Goal: Task Accomplishment & Management: Use online tool/utility

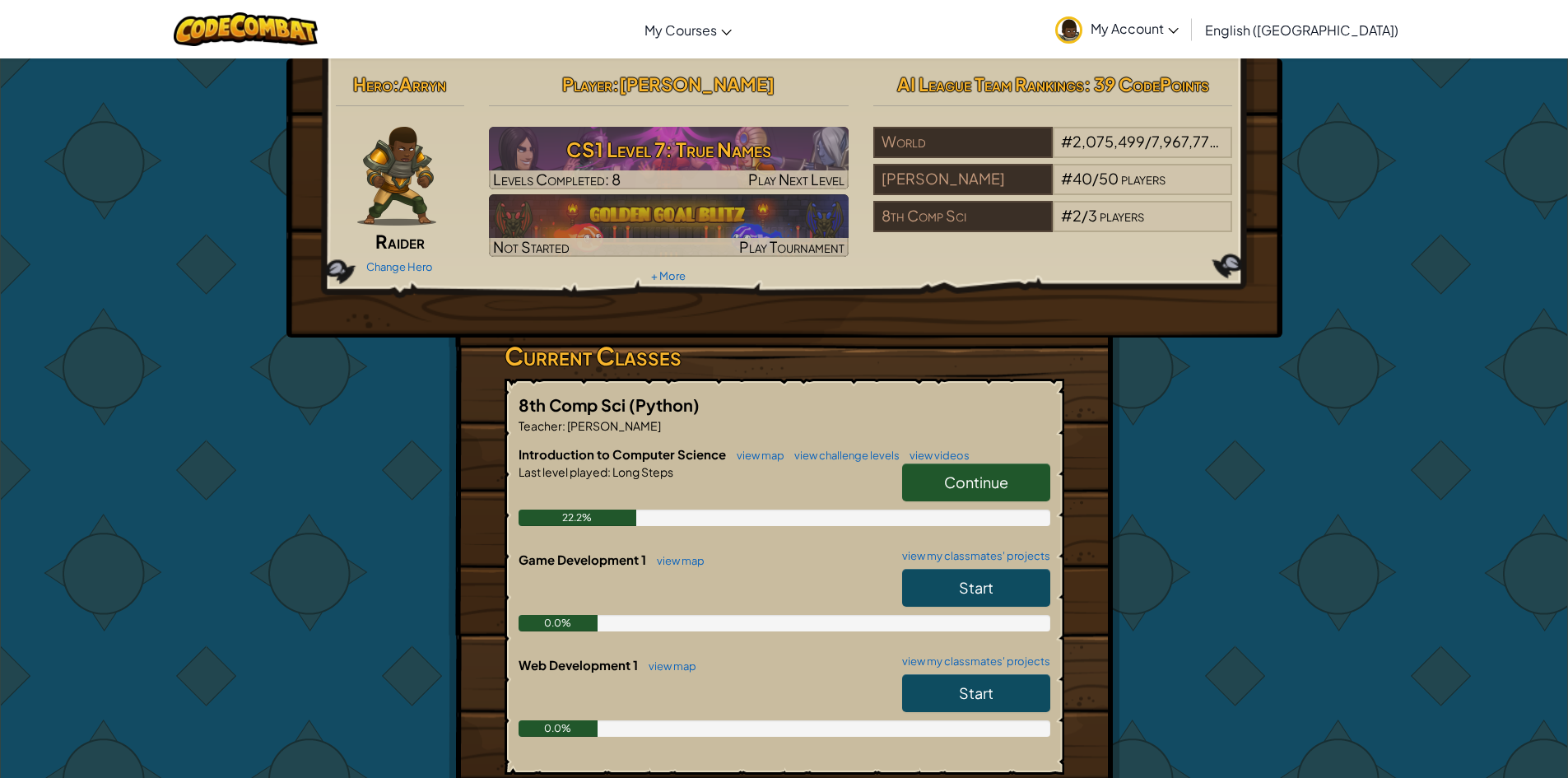
scroll to position [110, 0]
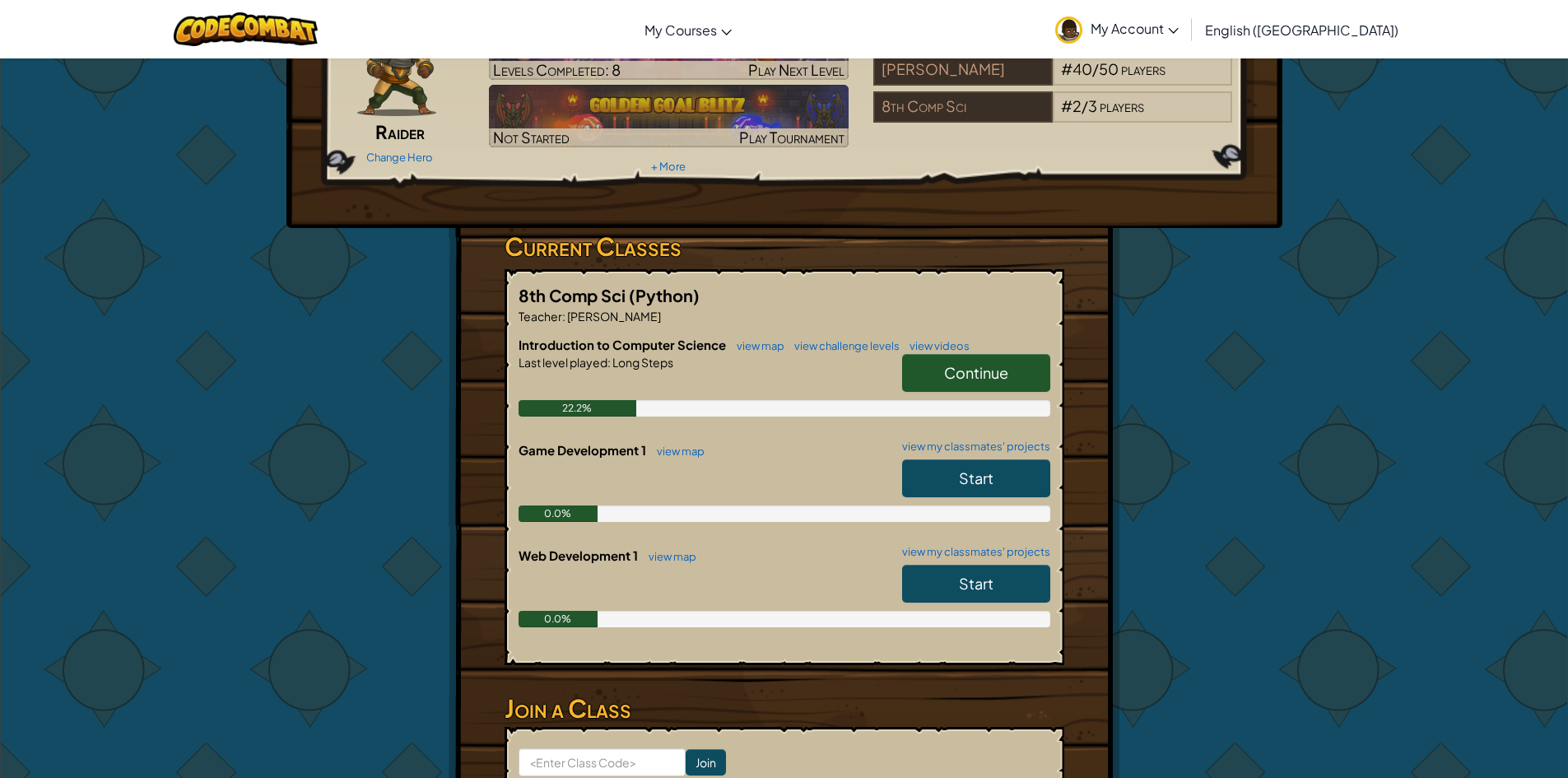
click at [963, 366] on span "Continue" at bounding box center [976, 372] width 64 height 19
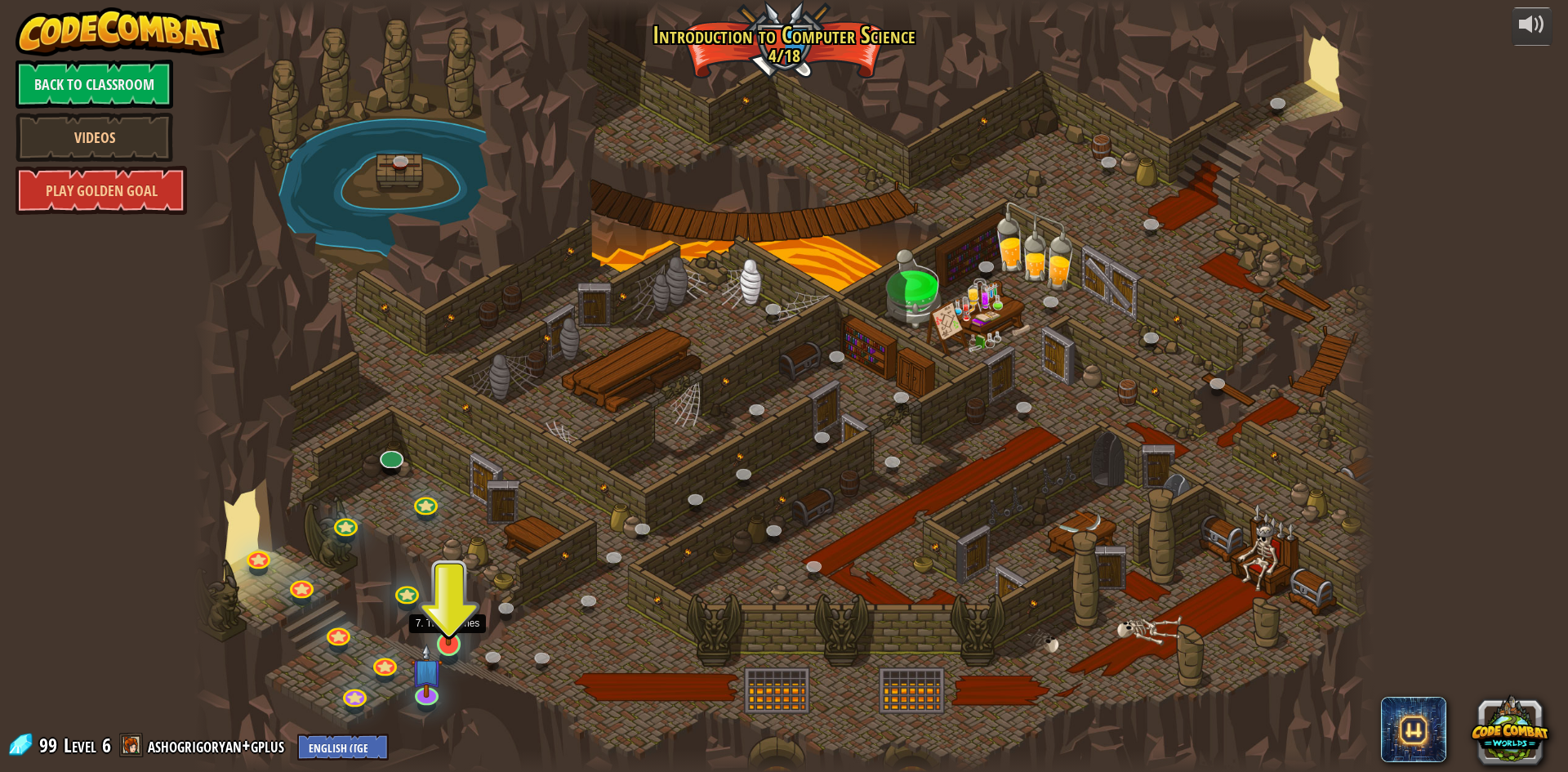
click at [444, 643] on img at bounding box center [448, 609] width 31 height 73
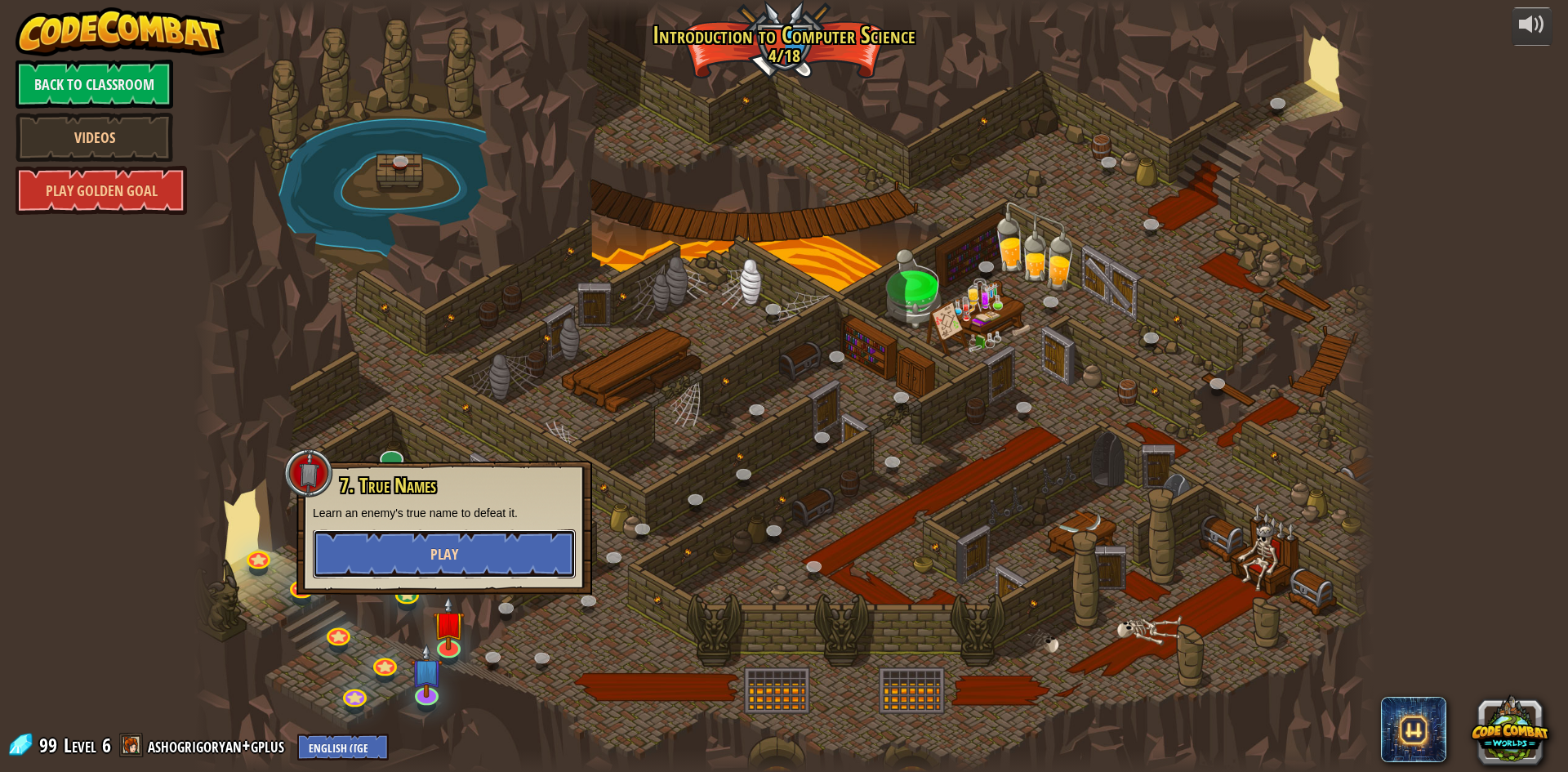
click at [495, 558] on button "Play" at bounding box center [444, 554] width 263 height 49
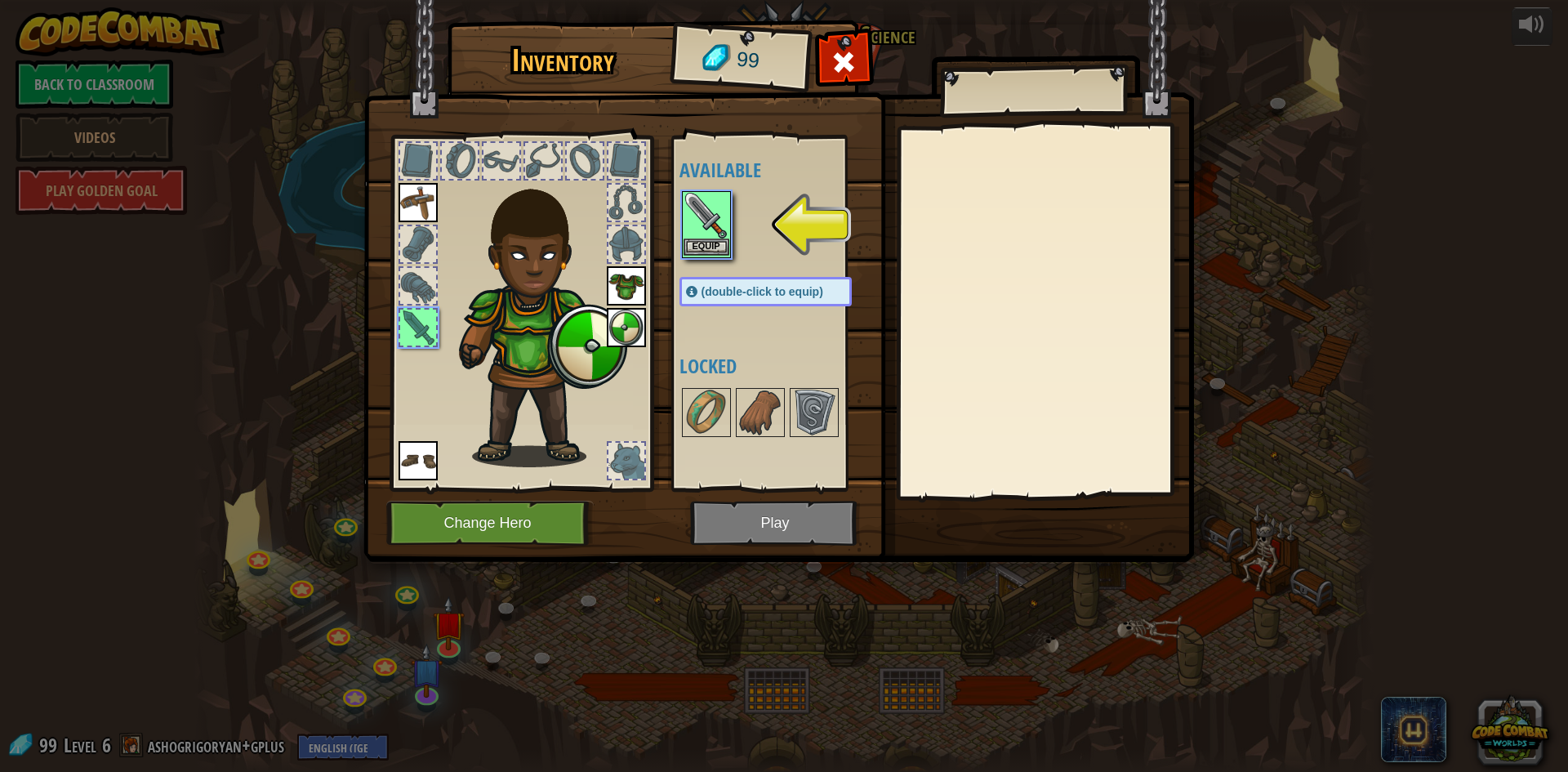
click at [729, 214] on img at bounding box center [706, 215] width 46 height 46
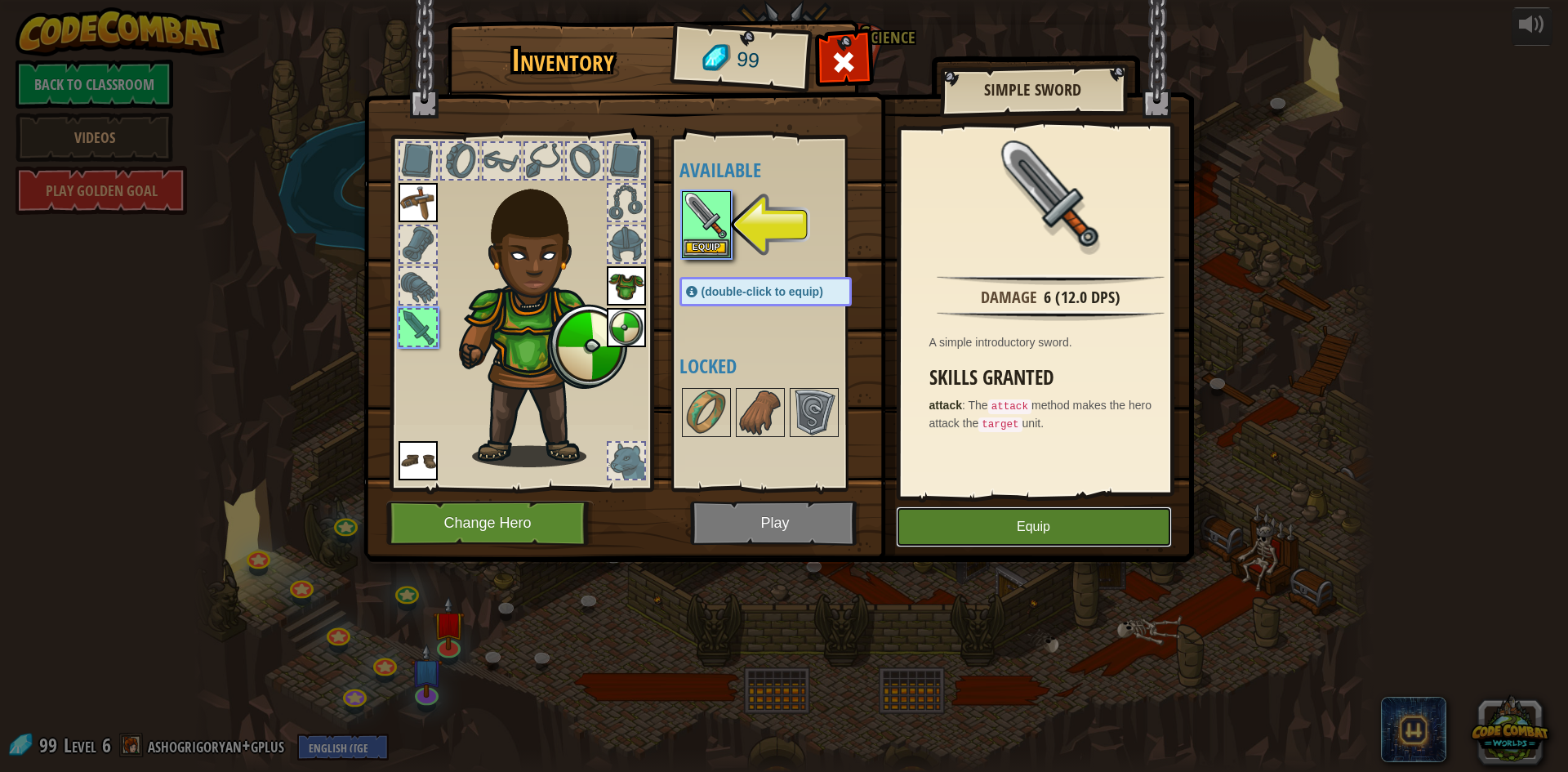
click at [953, 515] on button "Equip" at bounding box center [1033, 527] width 276 height 41
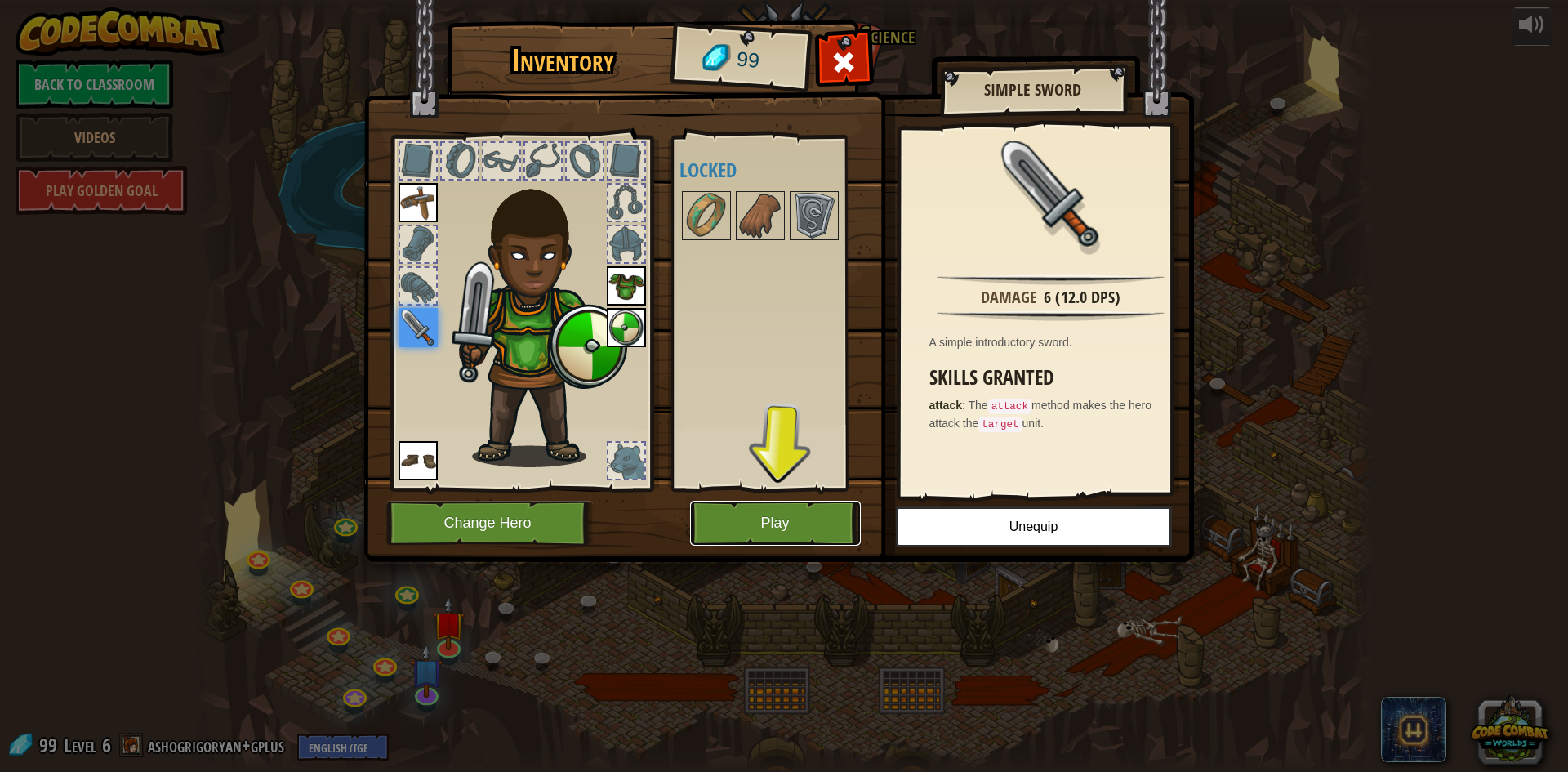
click at [716, 523] on button "Play" at bounding box center [776, 523] width 171 height 45
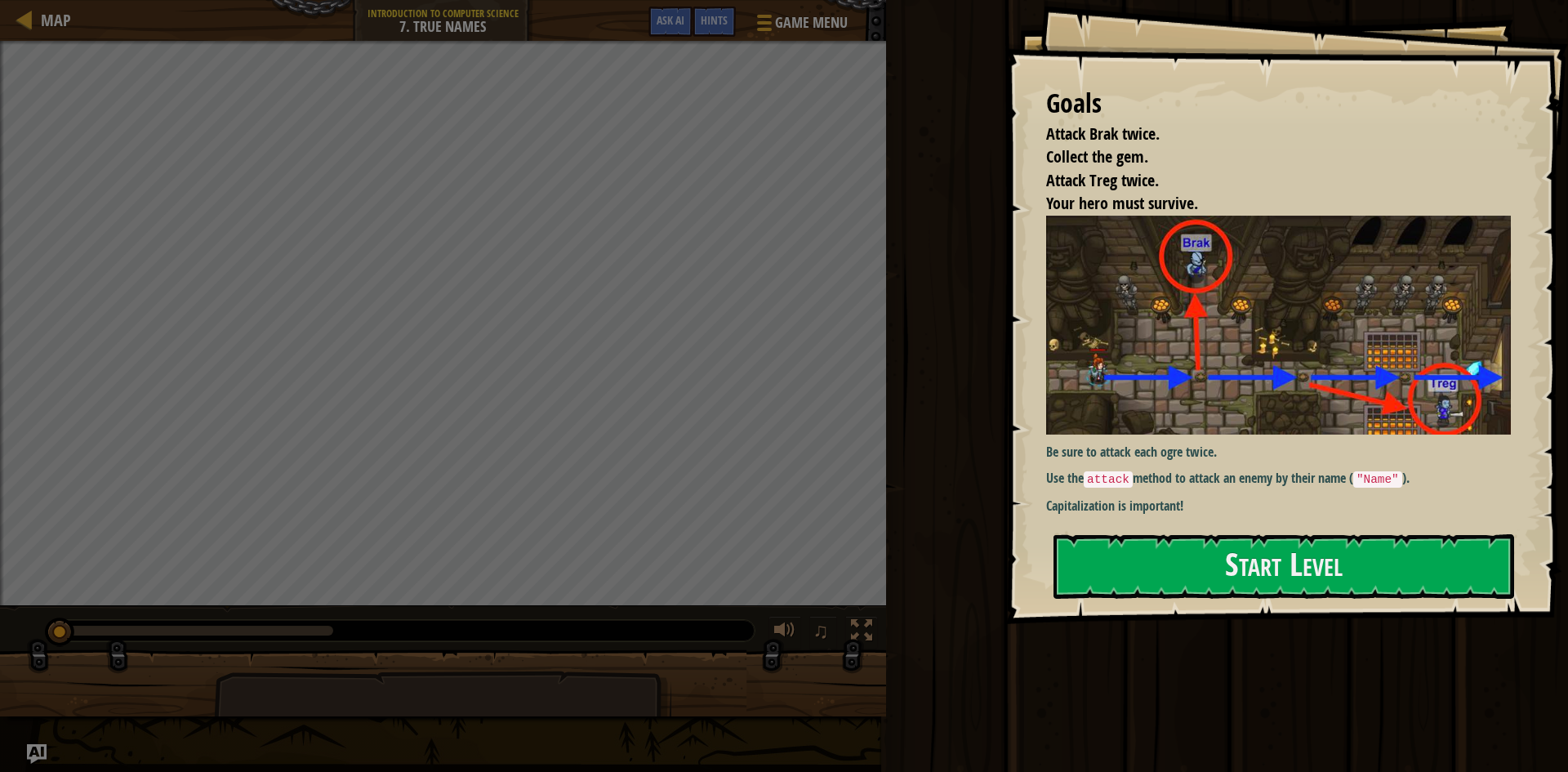
click at [924, 601] on div "Run Submit Done" at bounding box center [1224, 382] width 686 height 763
click at [1150, 563] on button "Start Level" at bounding box center [1284, 567] width 461 height 65
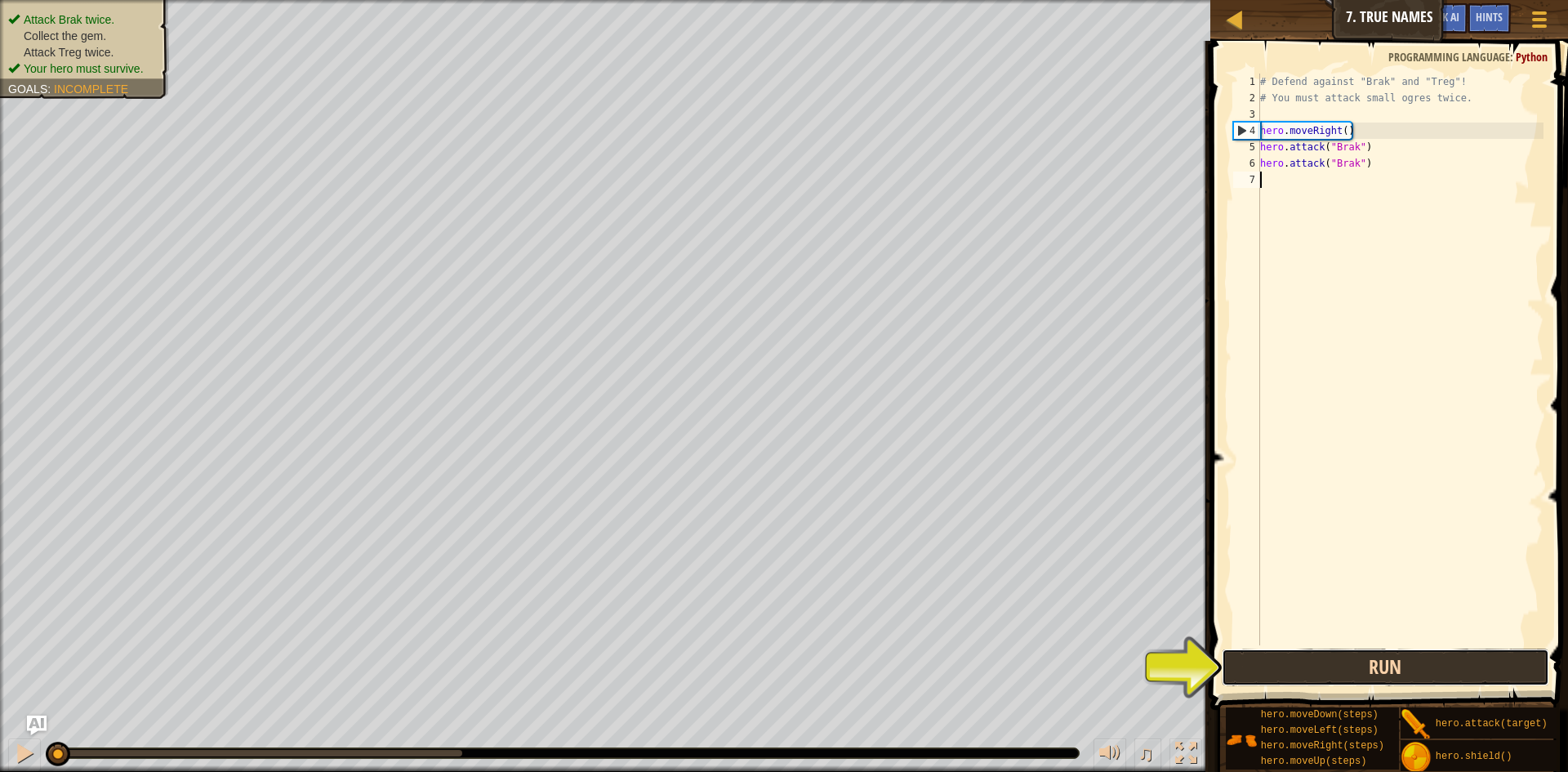
click at [1407, 678] on button "Run" at bounding box center [1386, 667] width 328 height 37
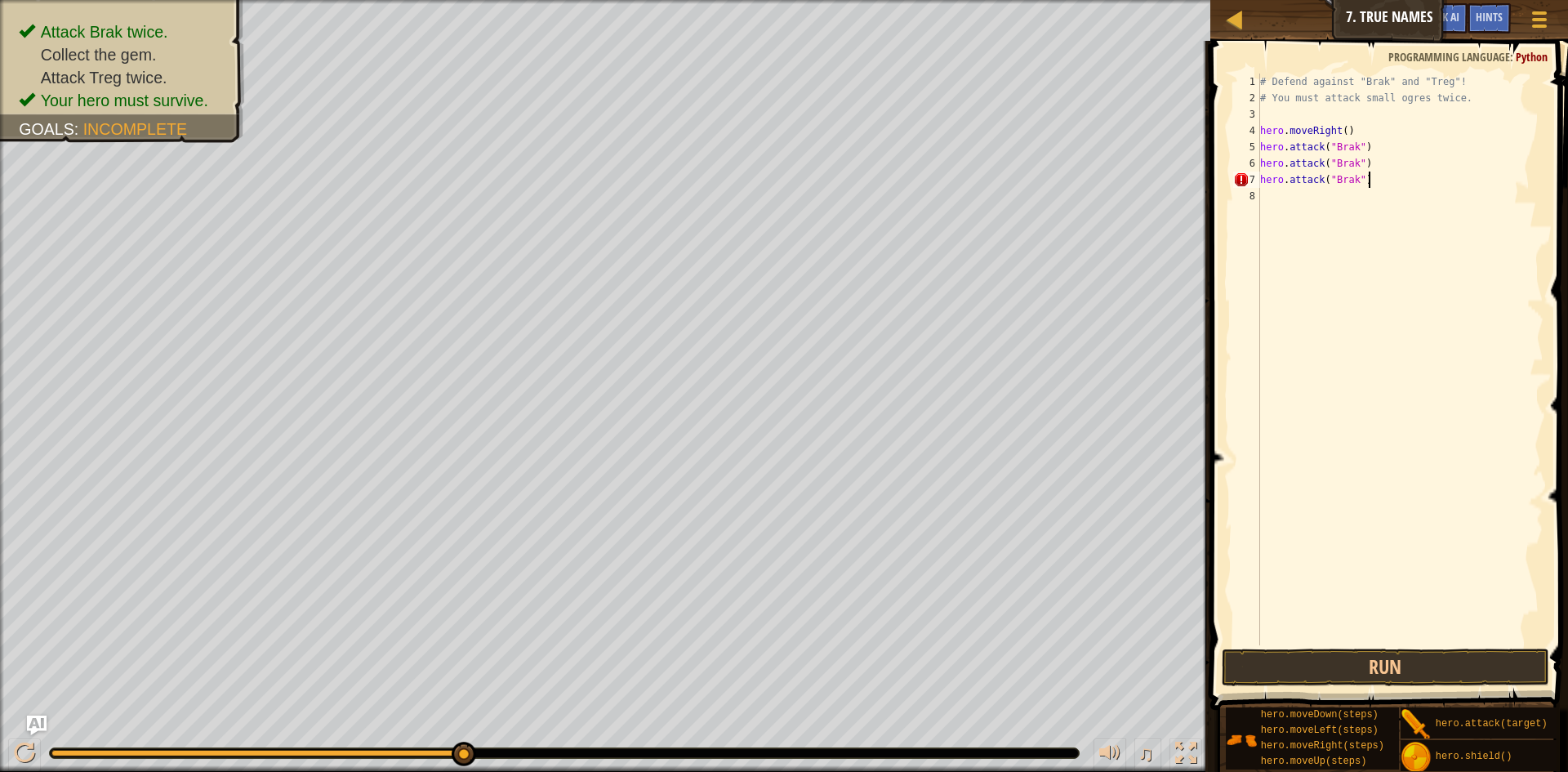
scroll to position [7, 15]
type textarea "hero.attack("Brak")"
click at [1310, 658] on button "Run" at bounding box center [1386, 667] width 328 height 37
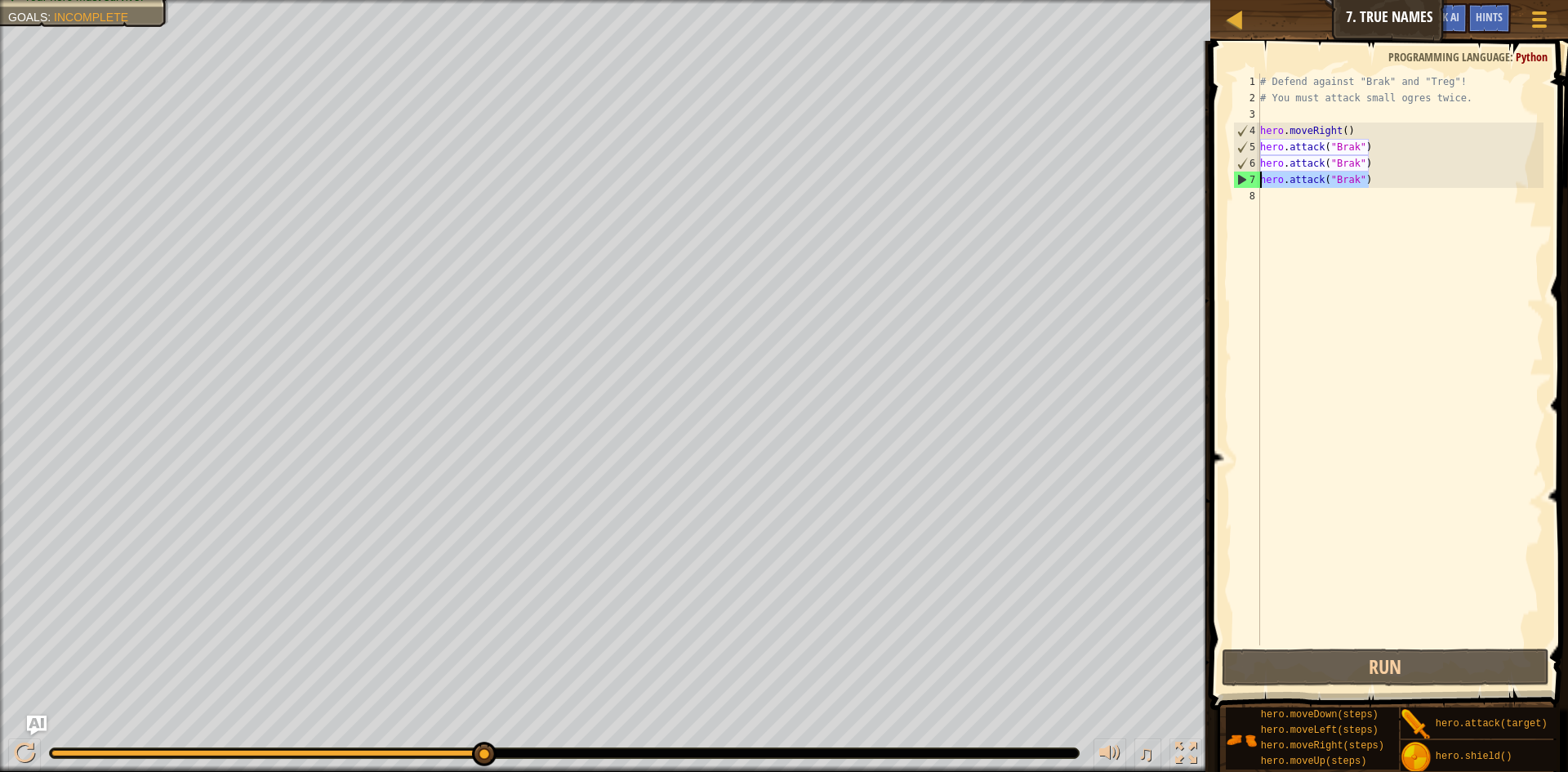
drag, startPoint x: 1383, startPoint y: 182, endPoint x: 1238, endPoint y: 185, distance: 145.0
click at [1238, 185] on div "hero.attack("Brak") 1 2 3 4 5 6 7 8 # Defend against "Brak" and "Treg"! # You m…" at bounding box center [1387, 359] width 314 height 572
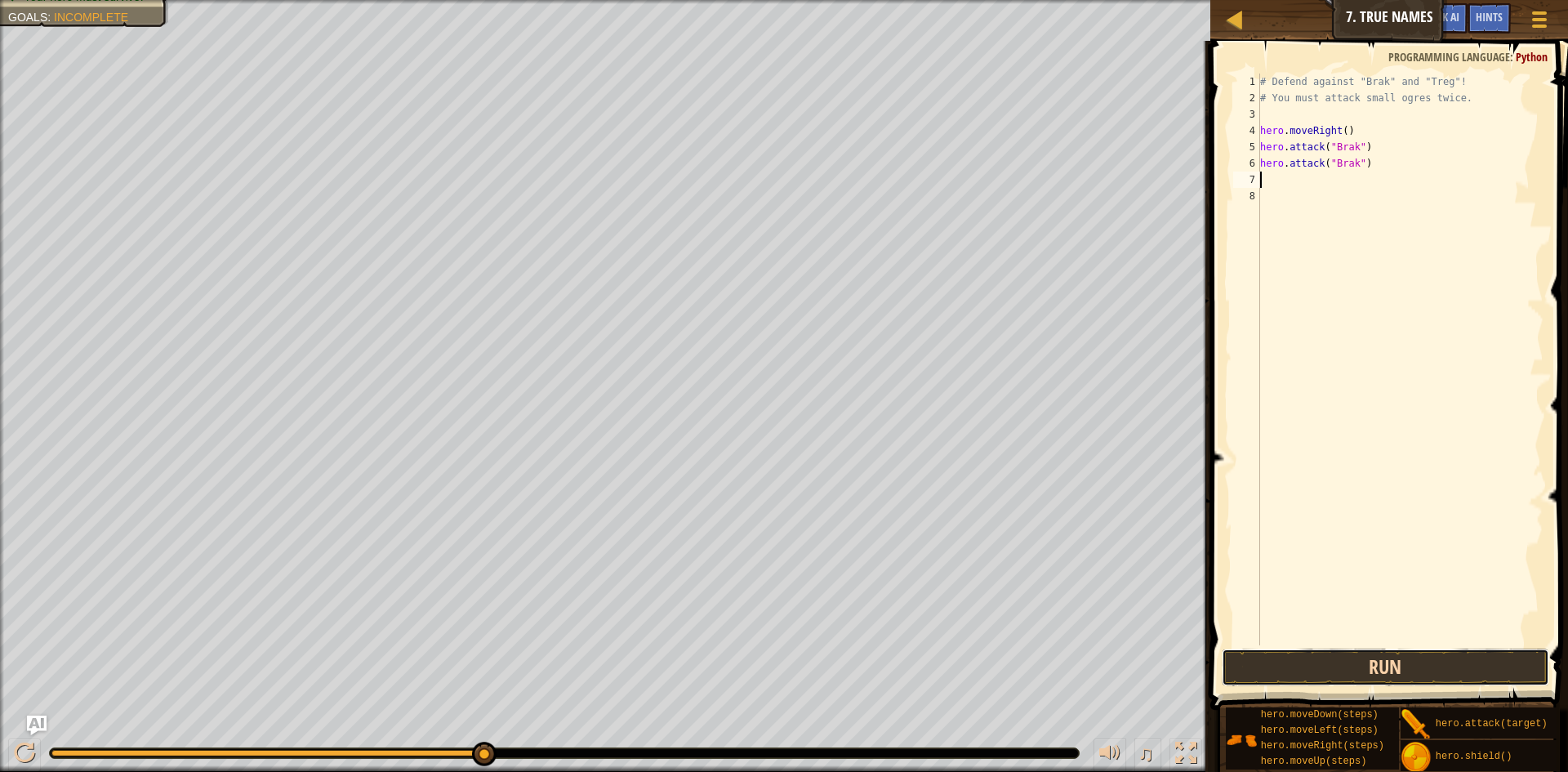
click at [1368, 661] on button "Run" at bounding box center [1386, 667] width 328 height 37
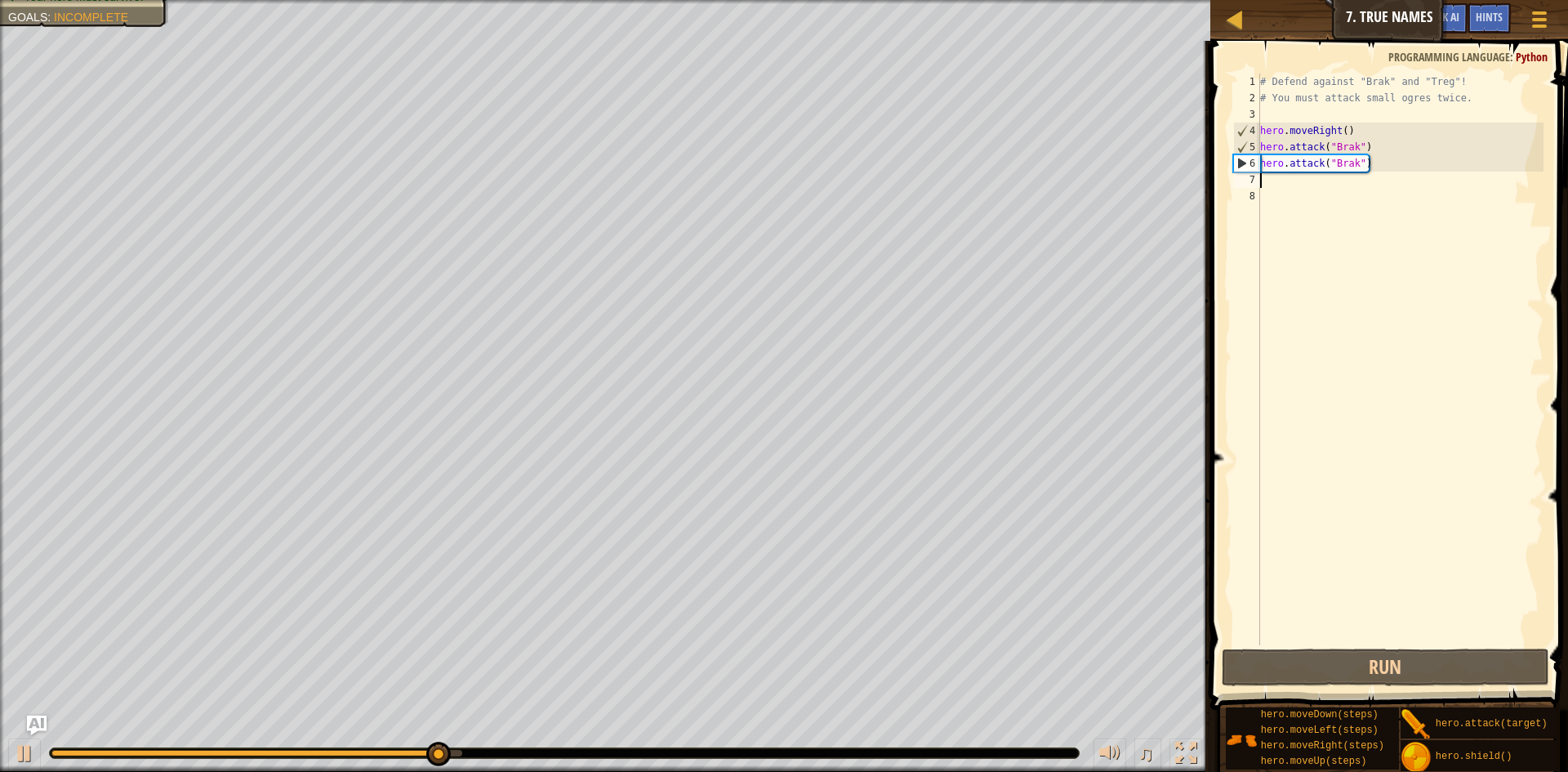
click at [1284, 178] on div "# Defend against "Brak" and "Treg"! # You must attack small ogres twice. hero .…" at bounding box center [1399, 376] width 286 height 604
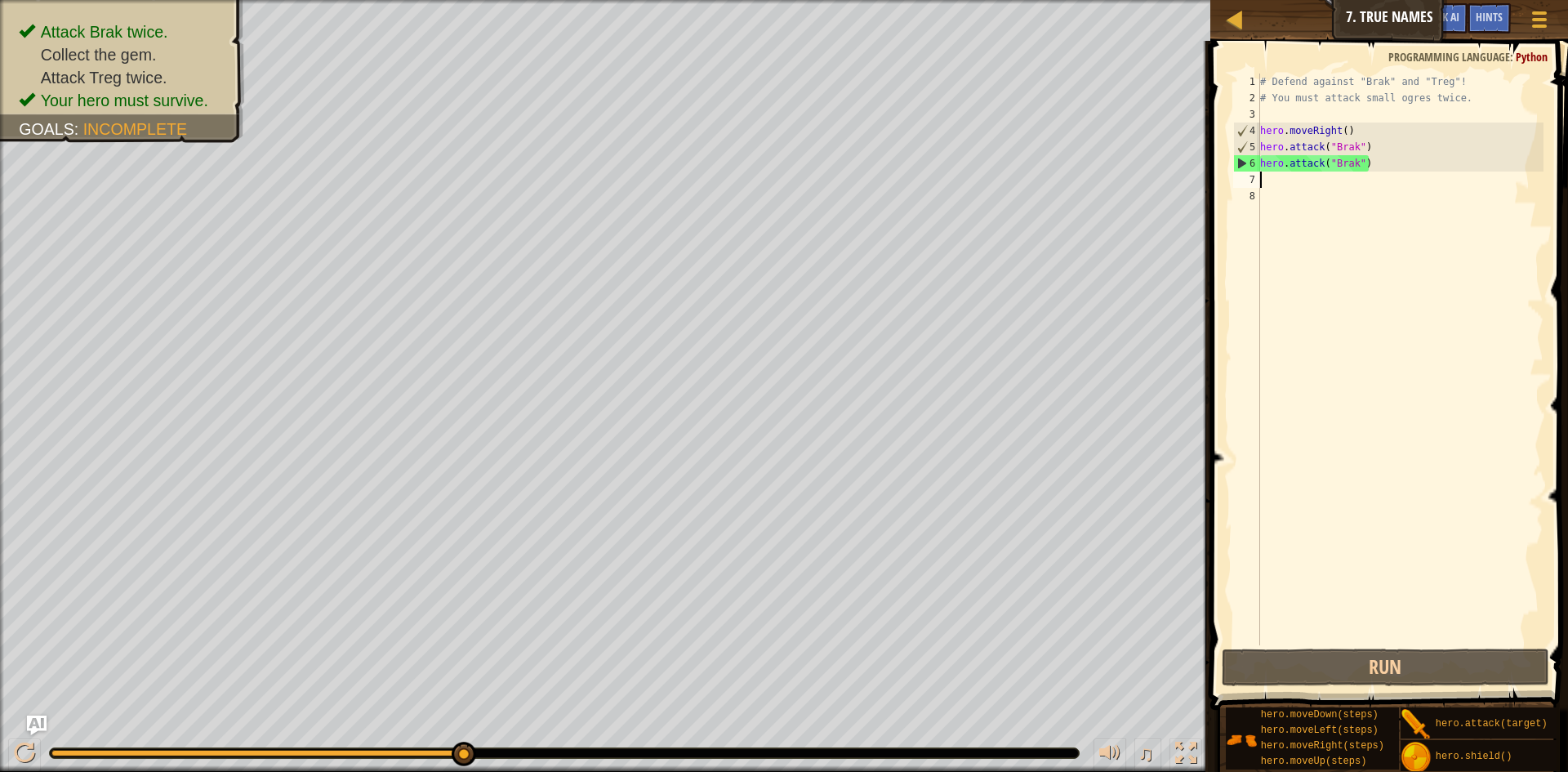
click at [1282, 185] on div "# Defend against "Brak" and "Treg"! # You must attack small ogres twice. hero .…" at bounding box center [1399, 376] width 286 height 604
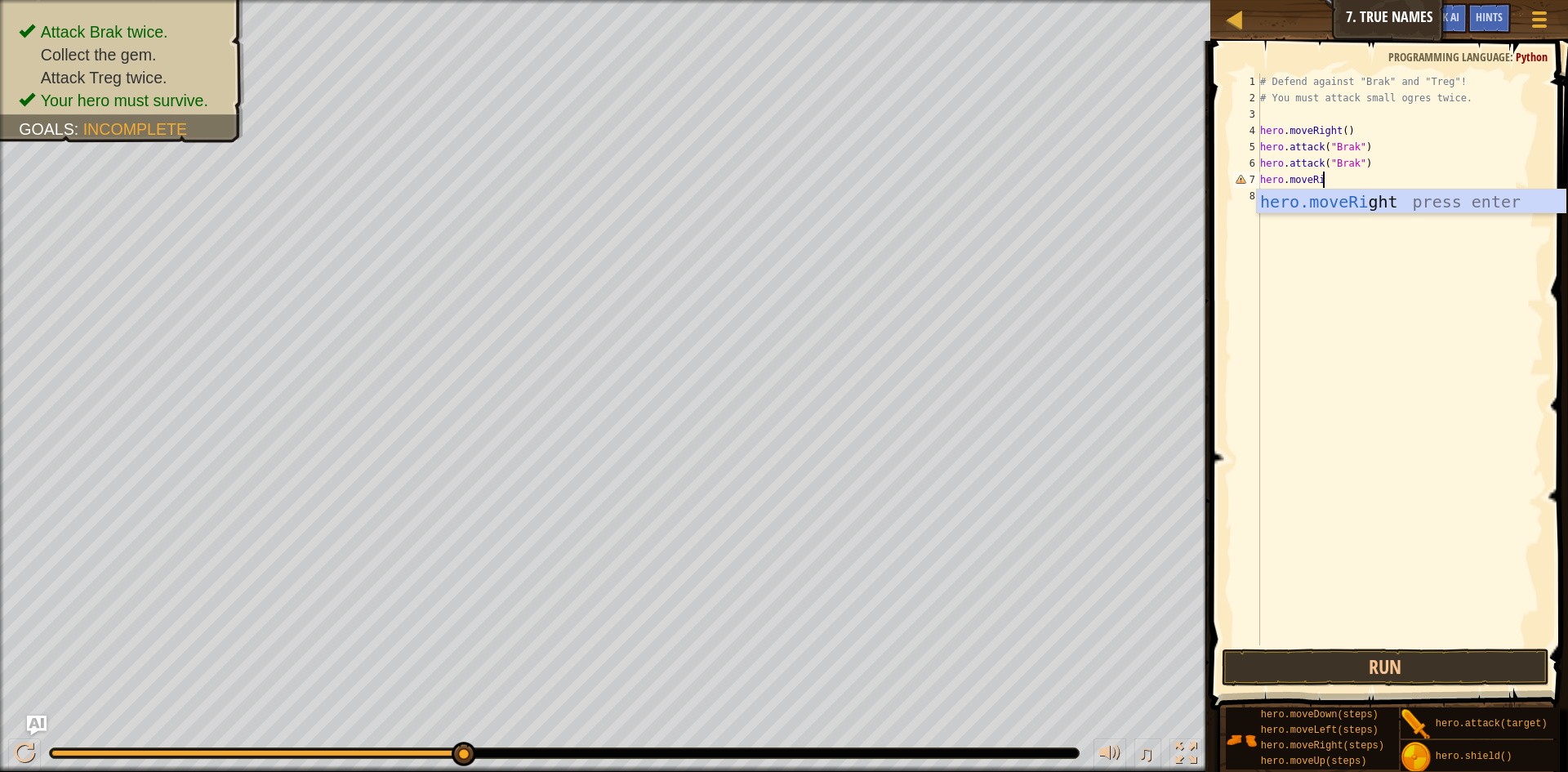
scroll to position [7, 10]
type textarea "hero.moveRight"
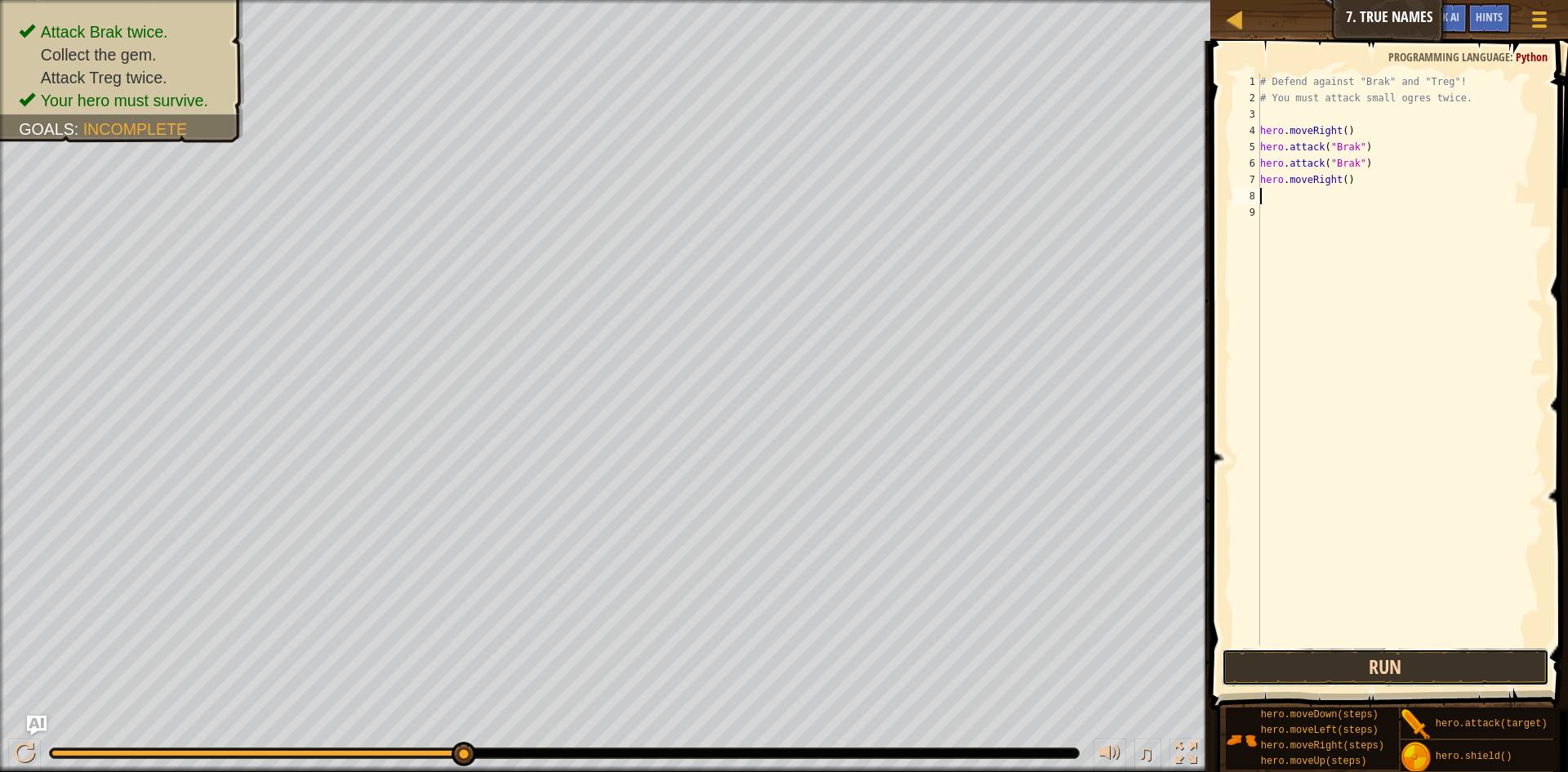
click at [1275, 679] on button "Run" at bounding box center [1386, 667] width 328 height 37
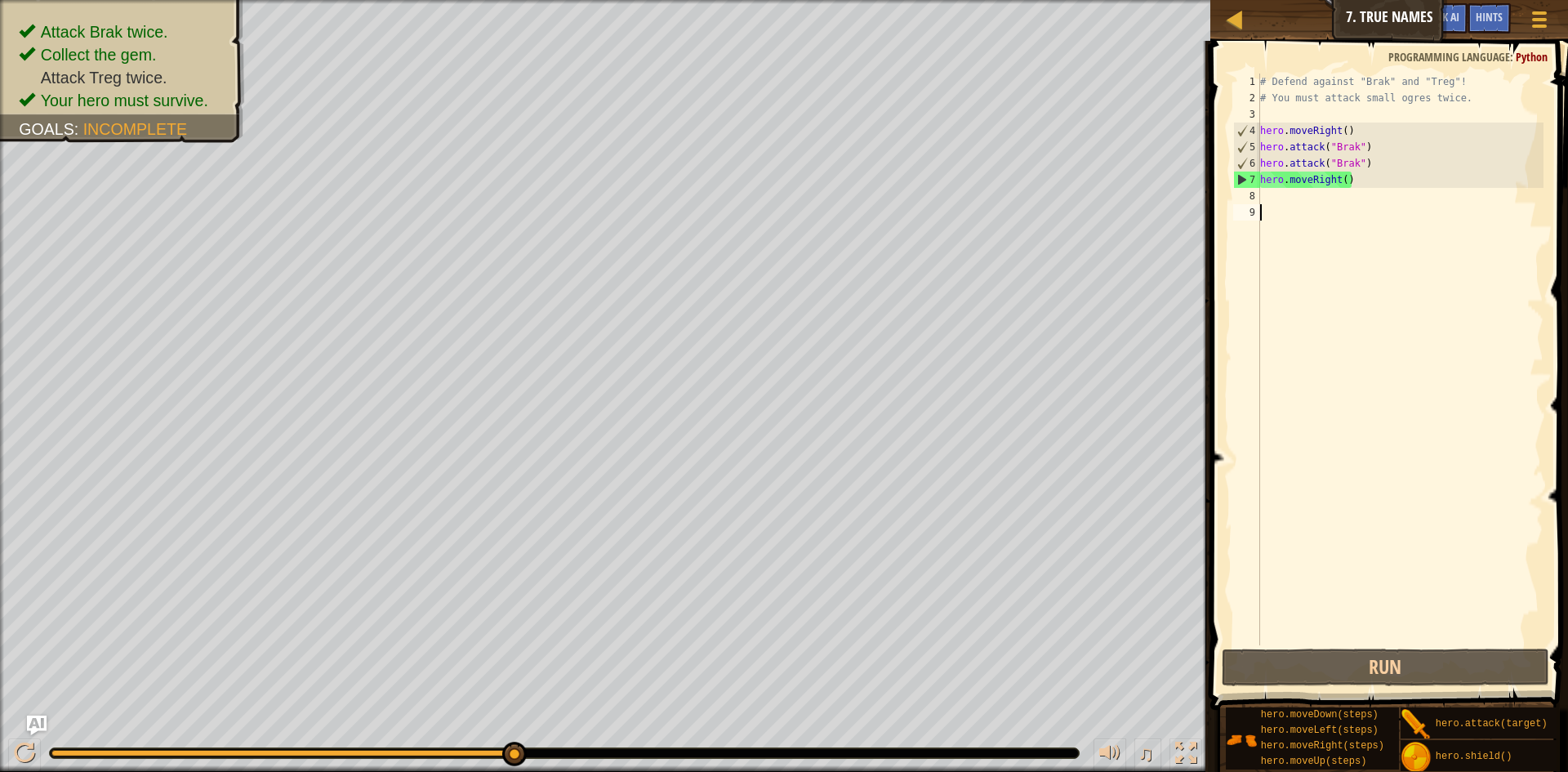
click at [1323, 232] on div "# Defend against "Brak" and "Treg"! # You must attack small ogres twice. hero .…" at bounding box center [1399, 376] width 286 height 604
click at [1325, 212] on div "# Defend against "Brak" and "Treg"! # You must attack small ogres twice. hero .…" at bounding box center [1399, 376] width 286 height 604
click at [1335, 179] on div "# Defend against "Brak" and "Treg"! # You must attack small ogres twice. hero .…" at bounding box center [1399, 376] width 286 height 604
click at [1345, 182] on div "# Defend against "Brak" and "Treg"! # You must attack small ogres twice. hero .…" at bounding box center [1399, 376] width 286 height 604
type textarea "hero.moveRight(3)"
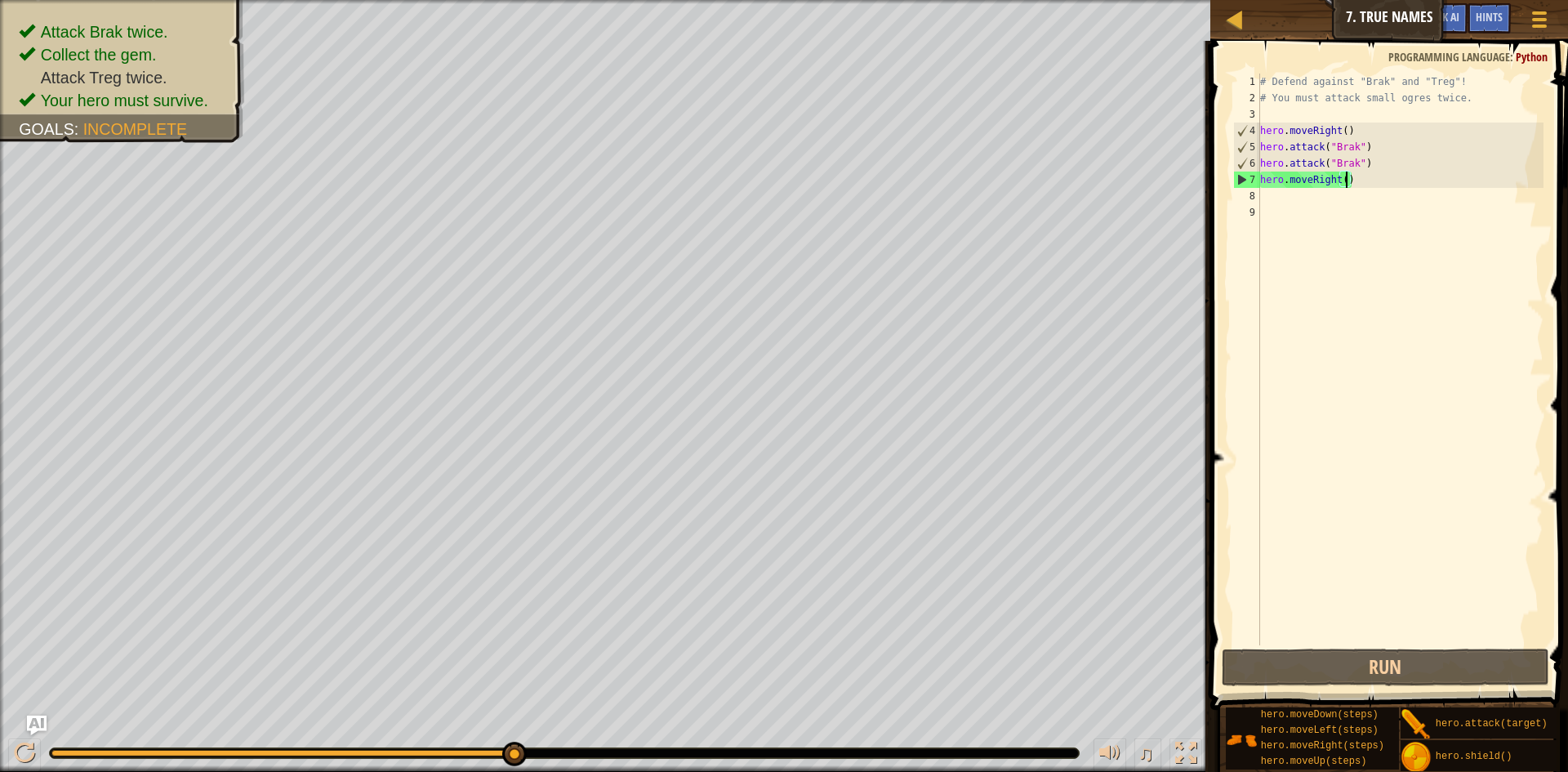
scroll to position [7, 13]
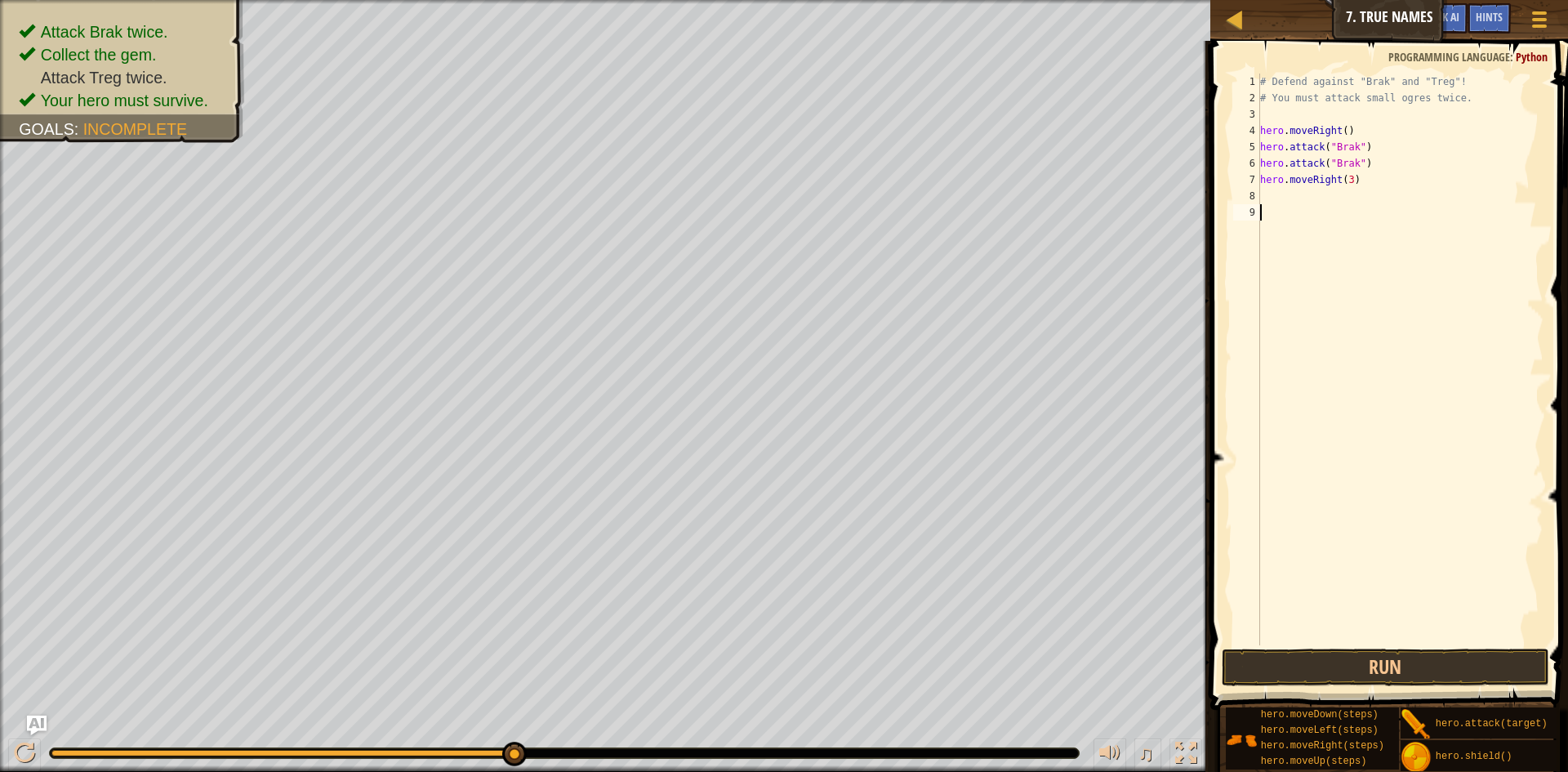
click at [1342, 579] on div "# Defend against "Brak" and "Treg"! # You must attack small ogres twice. hero .…" at bounding box center [1399, 376] width 286 height 604
click at [1353, 669] on button "Run" at bounding box center [1386, 667] width 328 height 37
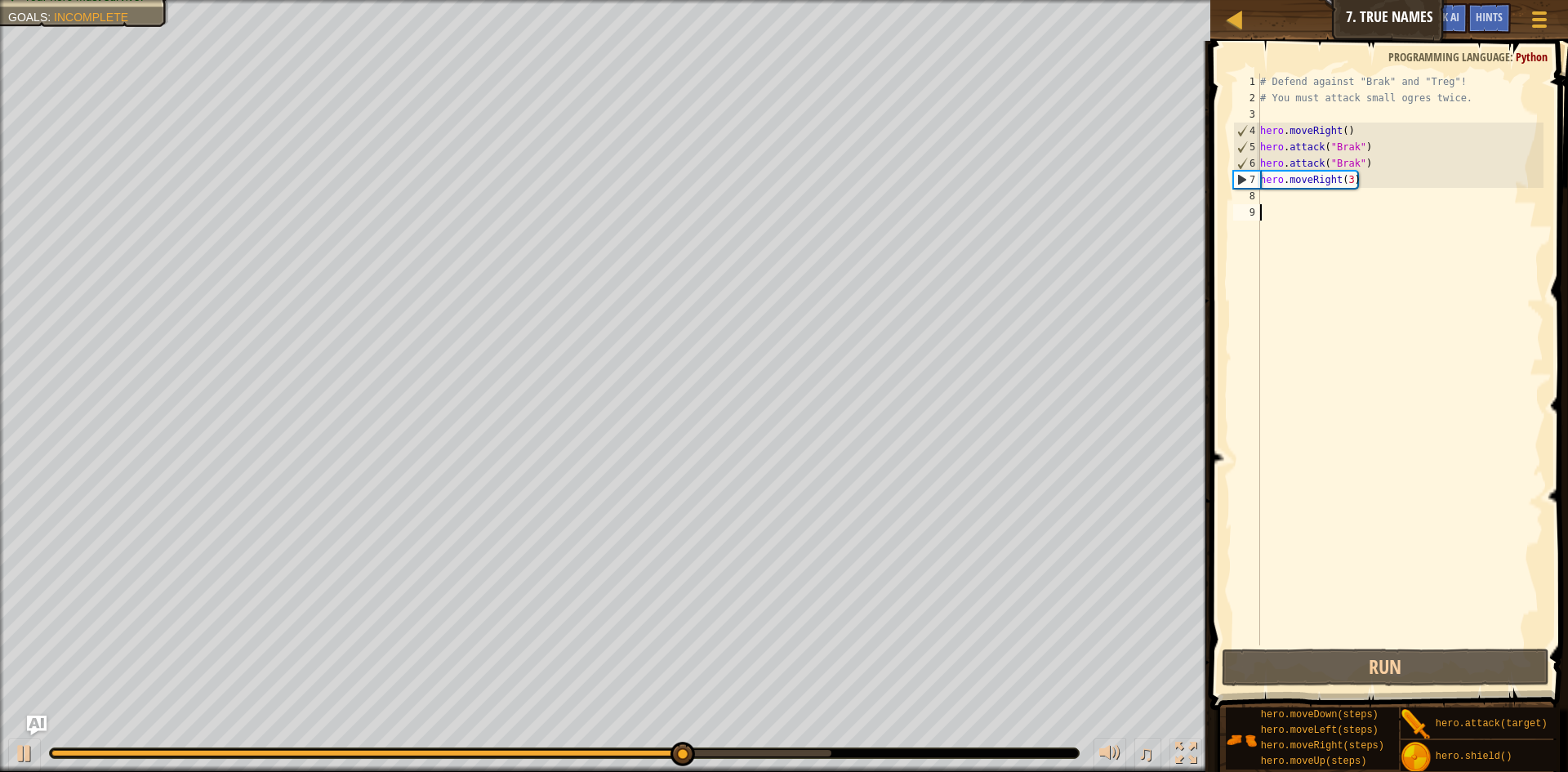
click at [1265, 212] on div "# Defend against "Brak" and "Treg"! # You must attack small ogres twice. hero .…" at bounding box center [1399, 376] width 286 height 604
click at [1320, 201] on div "# Defend against "Brak" and "Treg"! # You must attack small ogres twice. hero .…" at bounding box center [1399, 376] width 286 height 604
click at [1357, 178] on div "# Defend against "Brak" and "Treg"! # You must attack small ogres twice. hero .…" at bounding box center [1399, 376] width 286 height 604
click at [1348, 178] on div "# Defend against "Brak" and "Treg"! # You must attack small ogres twice. hero .…" at bounding box center [1399, 376] width 286 height 604
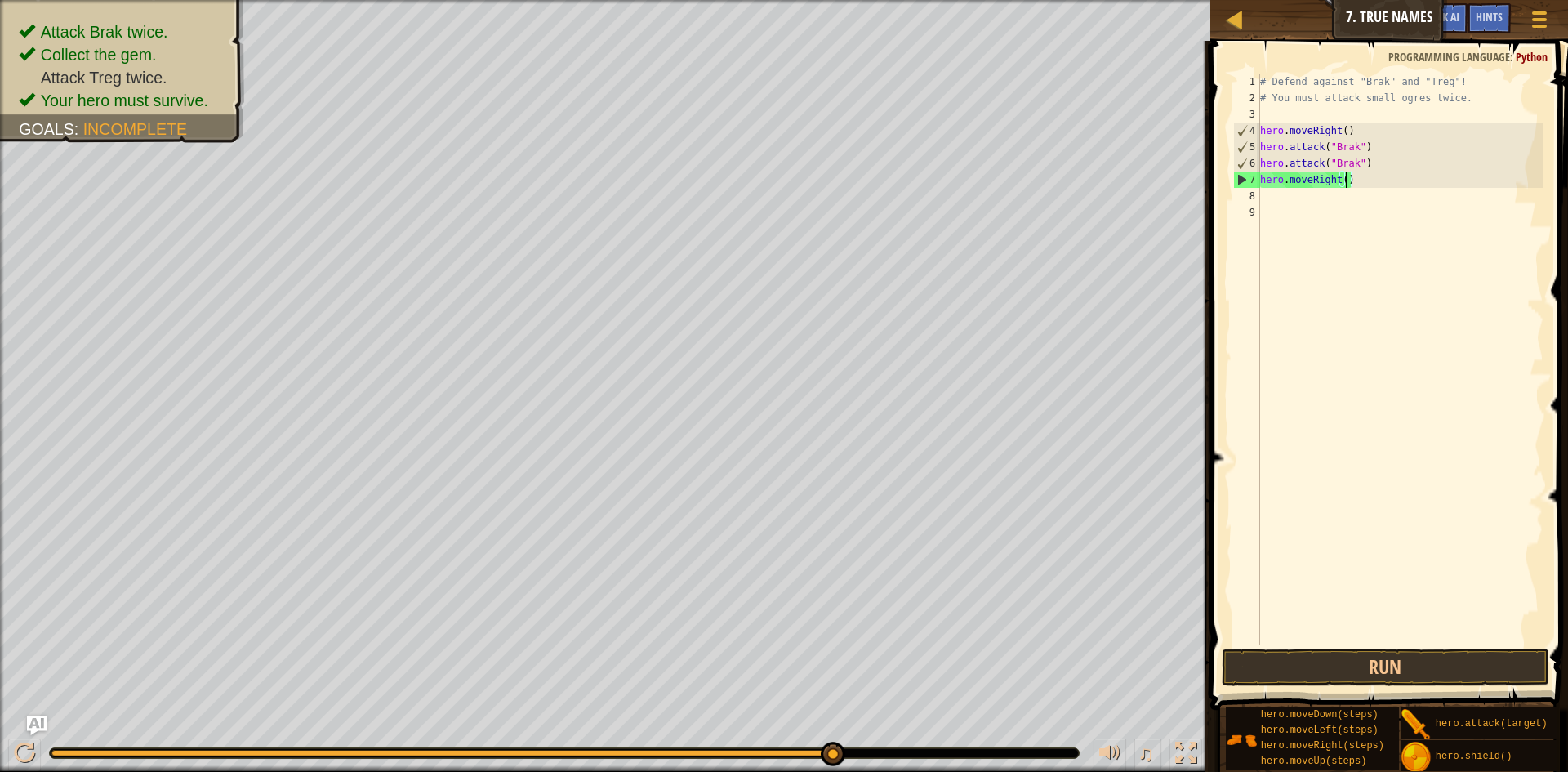
type textarea "hero.moveRight(4)"
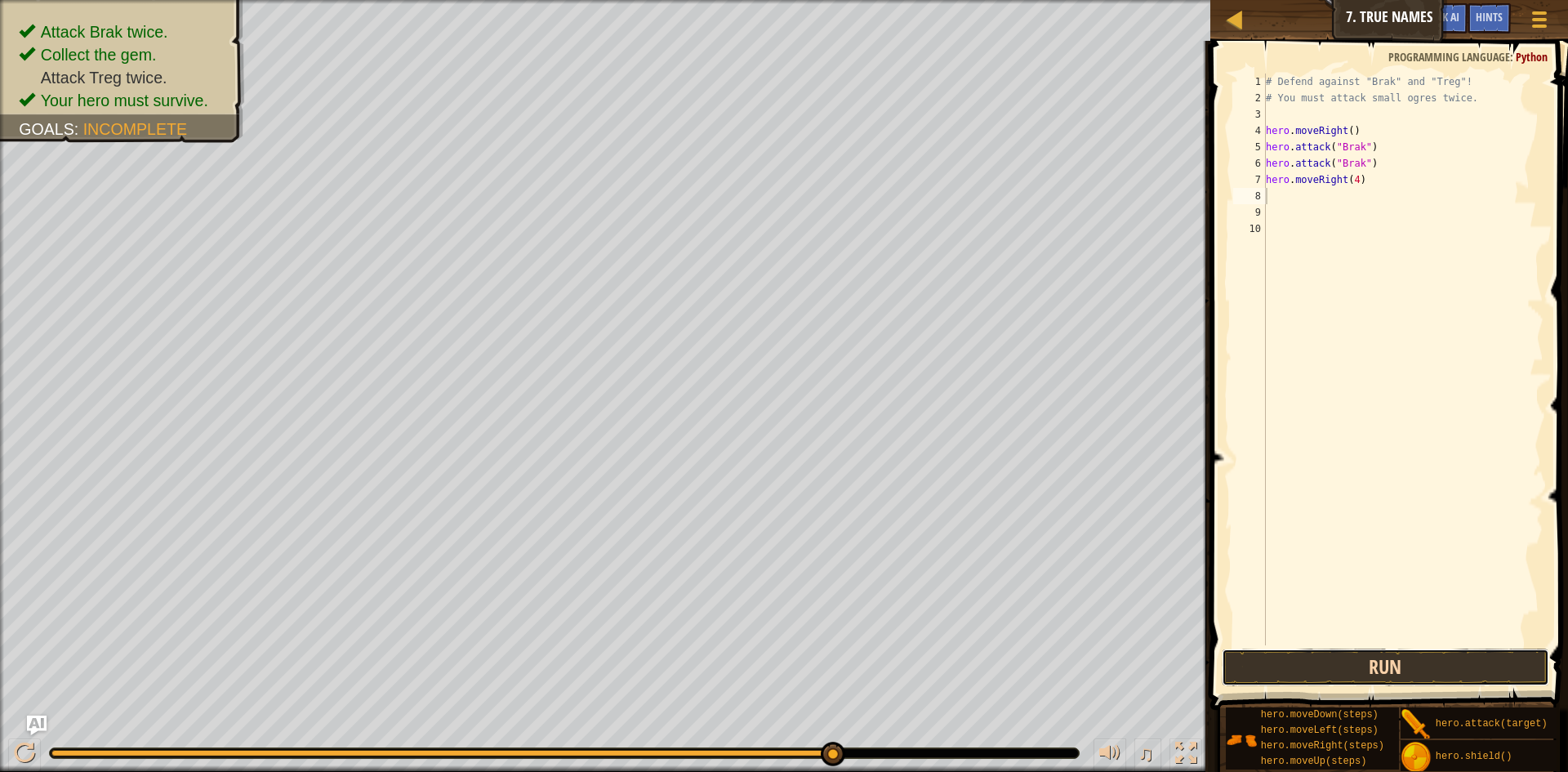
click at [1424, 661] on button "Run" at bounding box center [1386, 667] width 328 height 37
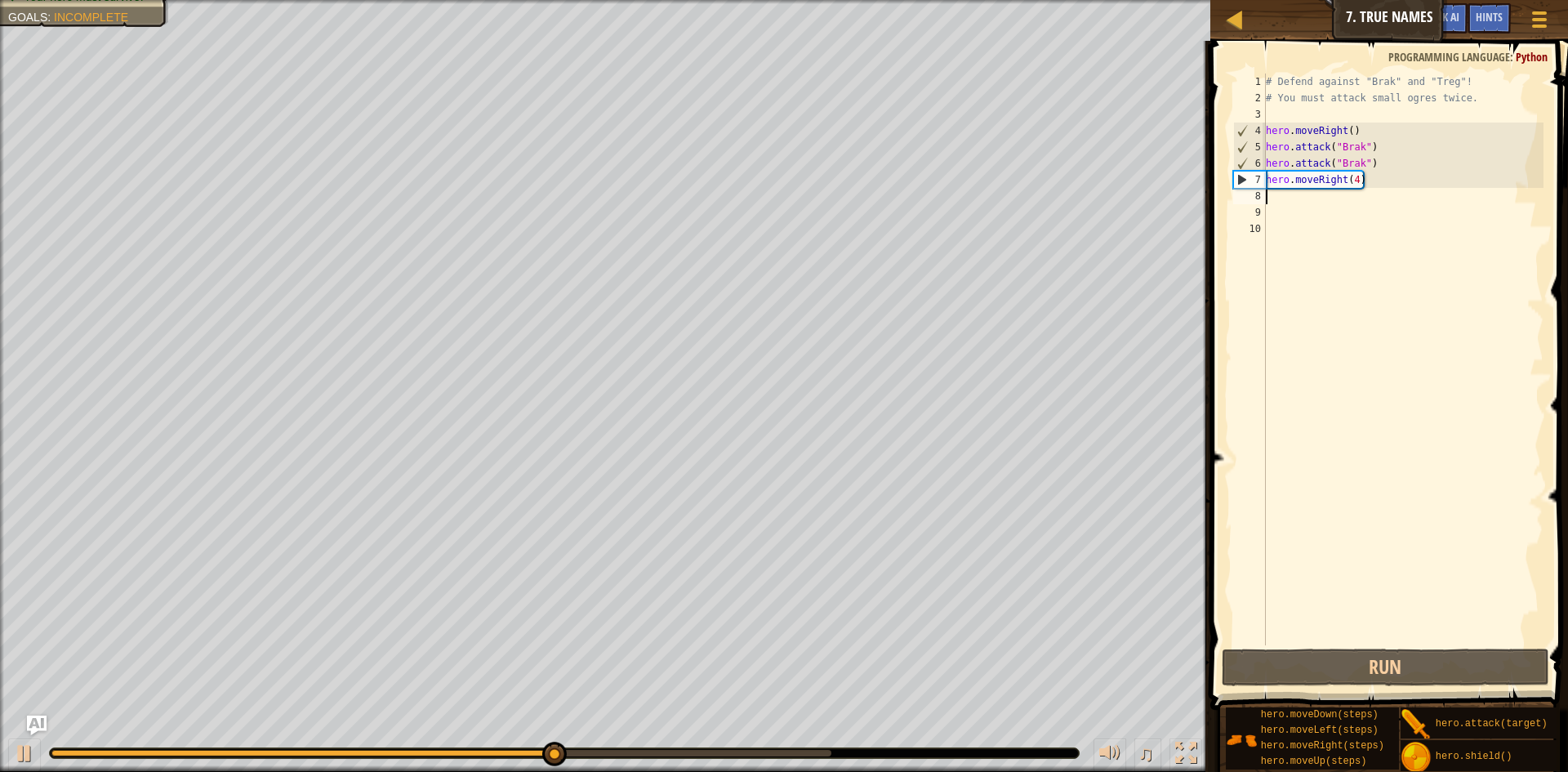
click at [1292, 308] on div "# Defend against "Brak" and "Treg"! # You must attack small ogres twice. hero .…" at bounding box center [1402, 376] width 280 height 604
click at [1334, 273] on div "# Defend against "Brak" and "Treg"! # You must attack small ogres twice. hero .…" at bounding box center [1402, 376] width 280 height 604
click at [1353, 254] on div "# Defend against "Brak" and "Treg"! # You must attack small ogres twice. hero .…" at bounding box center [1402, 376] width 280 height 604
click at [1368, 231] on div "# Defend against "Brak" and "Treg"! # You must attack small ogres twice. hero .…" at bounding box center [1402, 376] width 280 height 604
click at [1368, 212] on div "# Defend against "Brak" and "Treg"! # You must attack small ogres twice. hero .…" at bounding box center [1402, 376] width 280 height 604
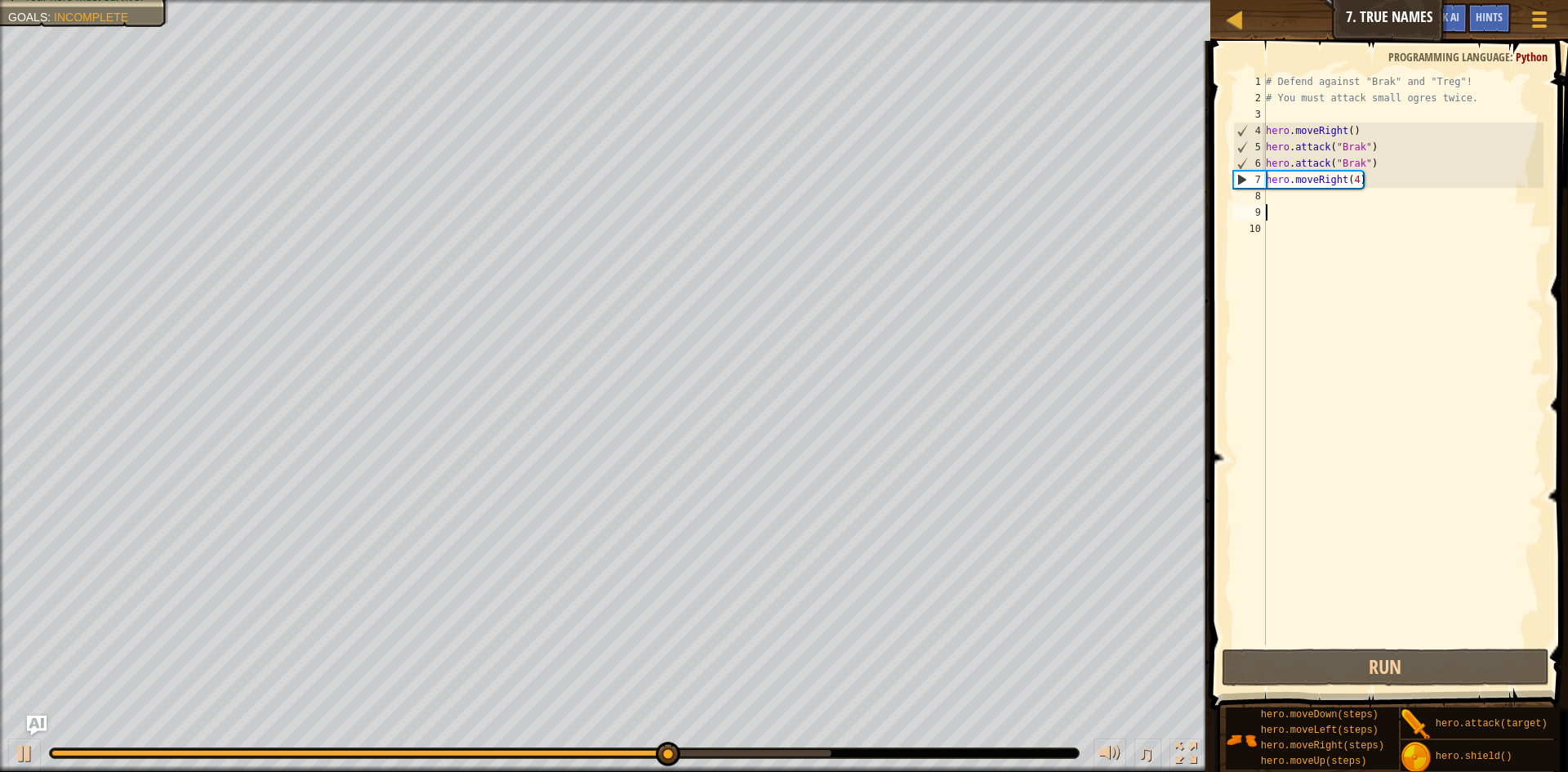
click at [1365, 196] on div "# Defend against "Brak" and "Treg"! # You must attack small ogres twice. hero .…" at bounding box center [1402, 376] width 280 height 604
click at [1372, 184] on div "# Defend against "Brak" and "Treg"! # You must attack small ogres twice. hero .…" at bounding box center [1402, 376] width 280 height 604
click at [1355, 178] on div "# Defend against "Brak" and "Treg"! # You must attack small ogres twice. hero .…" at bounding box center [1402, 376] width 280 height 604
click at [1349, 177] on div "# Defend against "Brak" and "Treg"! # You must attack small ogres twice. hero .…" at bounding box center [1402, 376] width 280 height 604
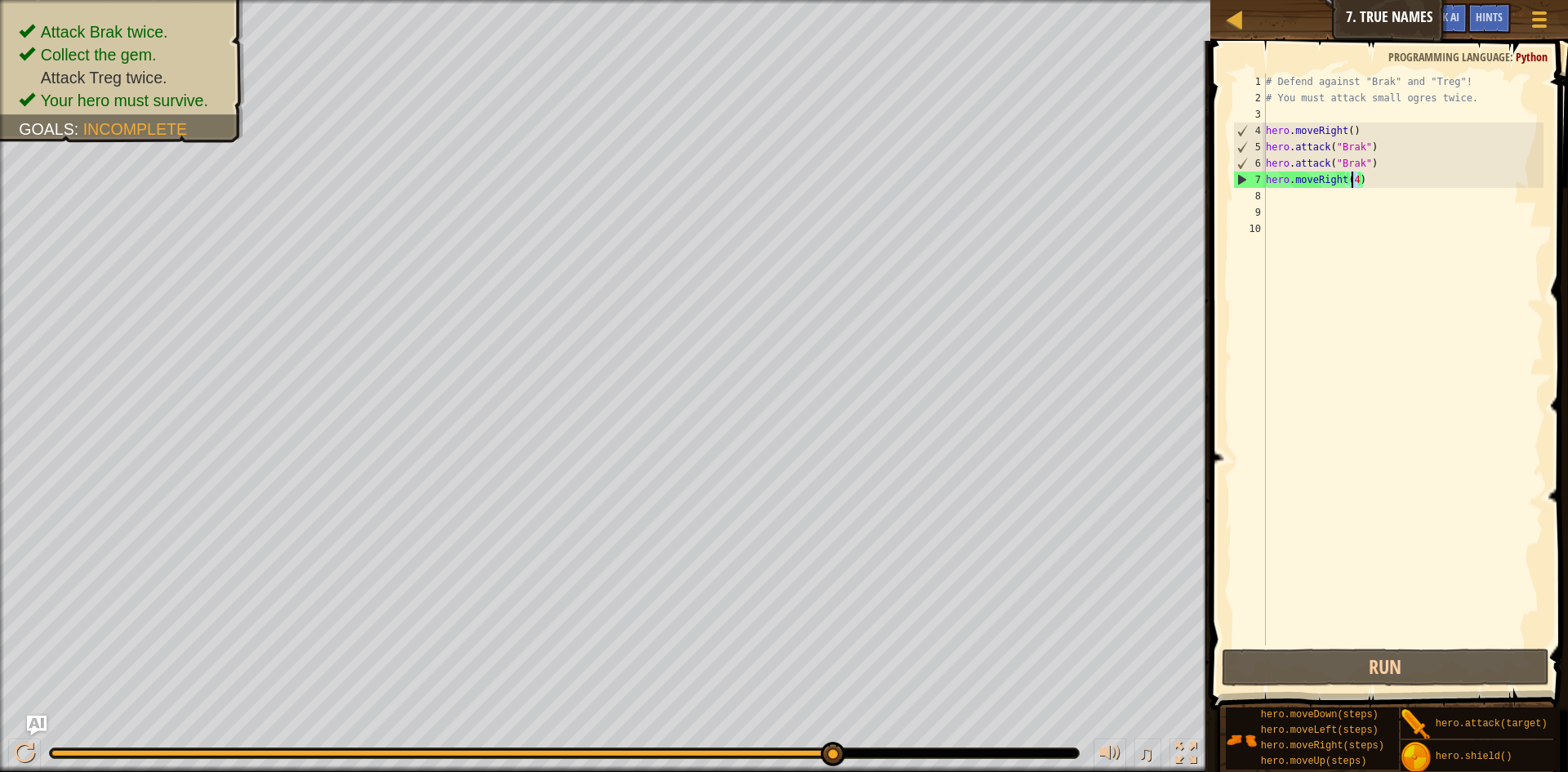
type textarea "hero.moveRight(2)"
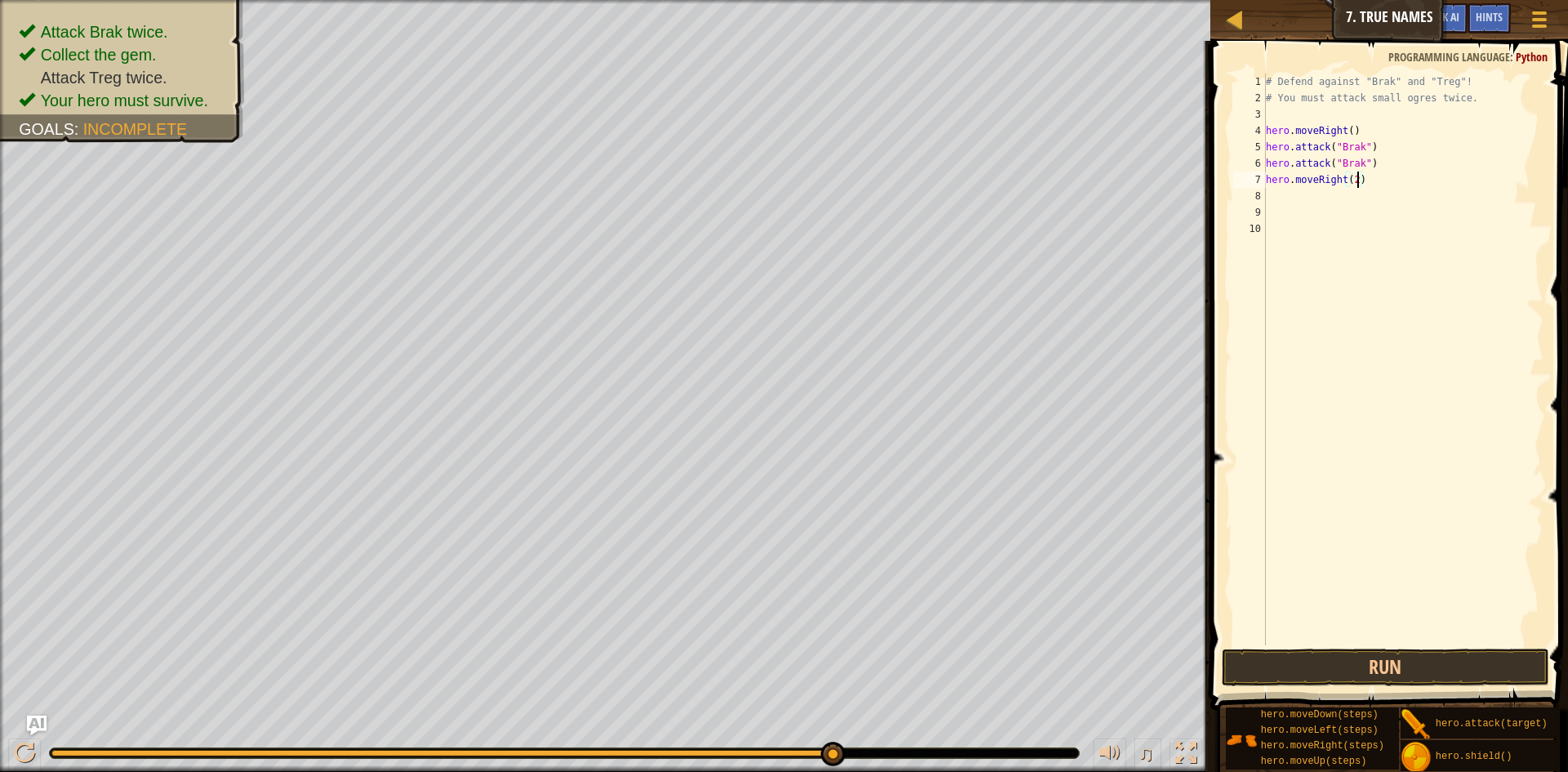
click at [1318, 192] on div "# Defend against "Brak" and "Treg"! # You must attack small ogres twice. hero .…" at bounding box center [1402, 376] width 280 height 604
type textarea "hero.attack("Treg")"
click at [1432, 672] on button "Run" at bounding box center [1386, 667] width 328 height 37
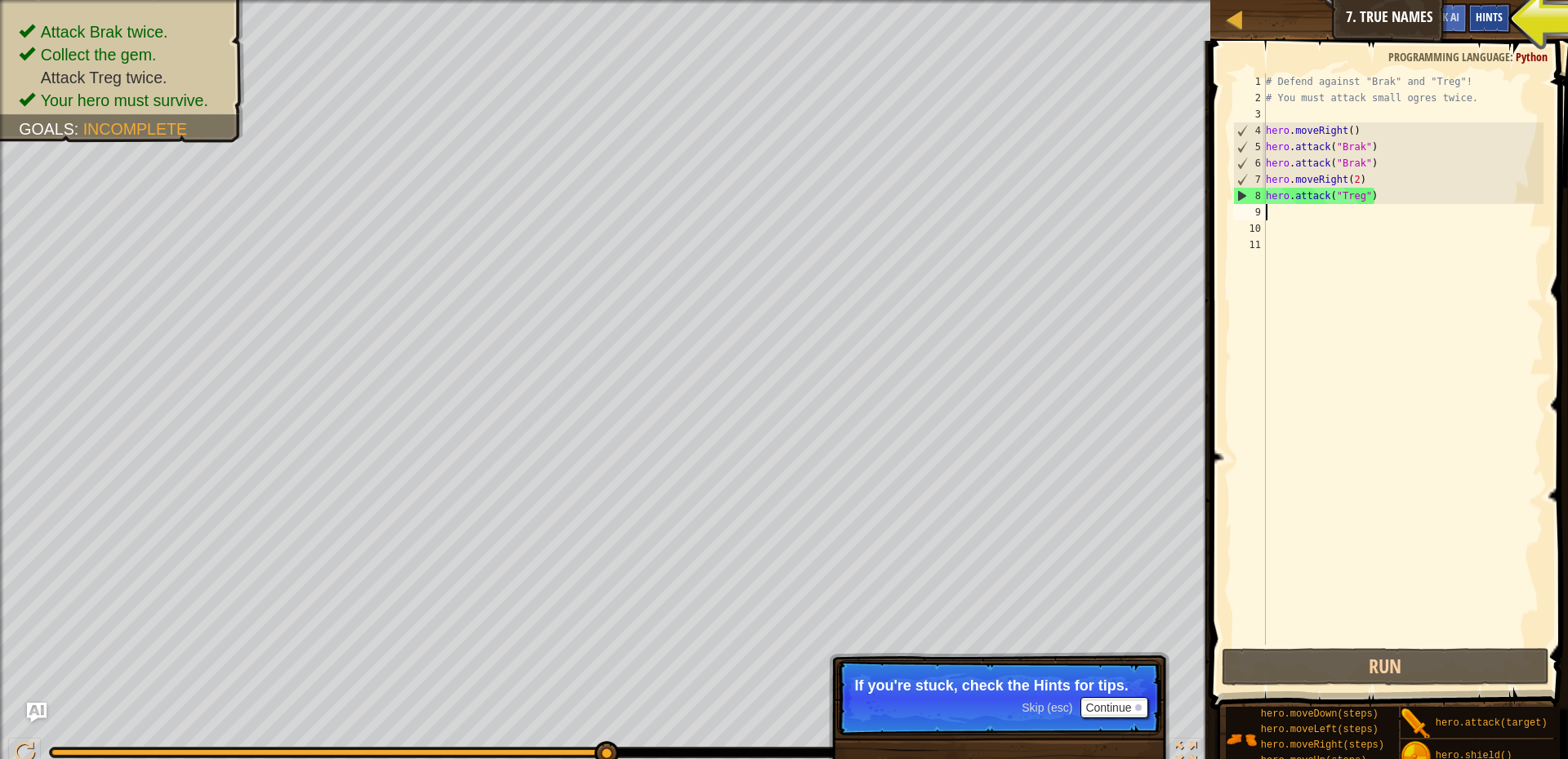
click at [1495, 23] on span "Hints" at bounding box center [1488, 17] width 26 height 16
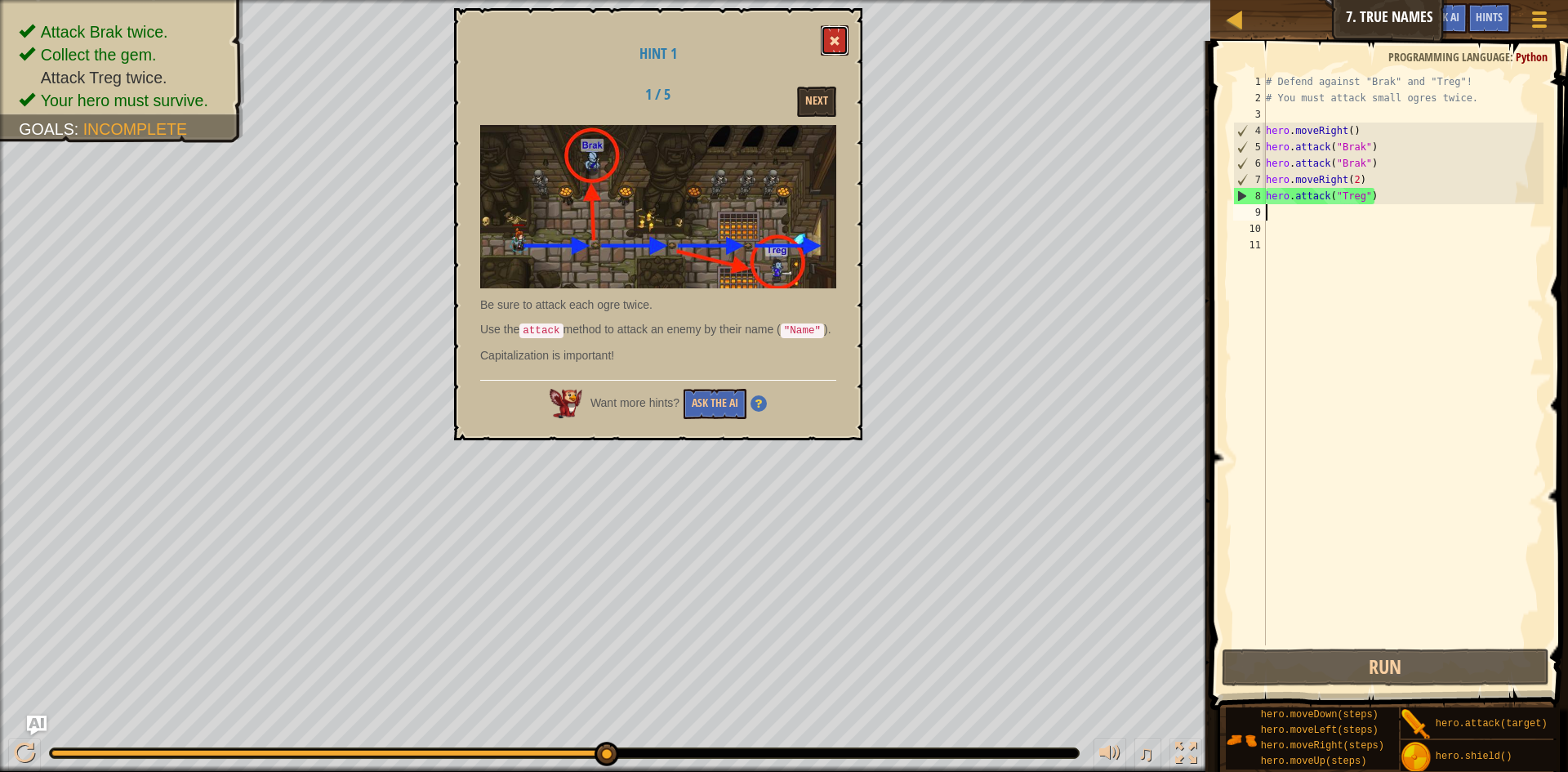
click at [830, 30] on button at bounding box center [835, 40] width 27 height 30
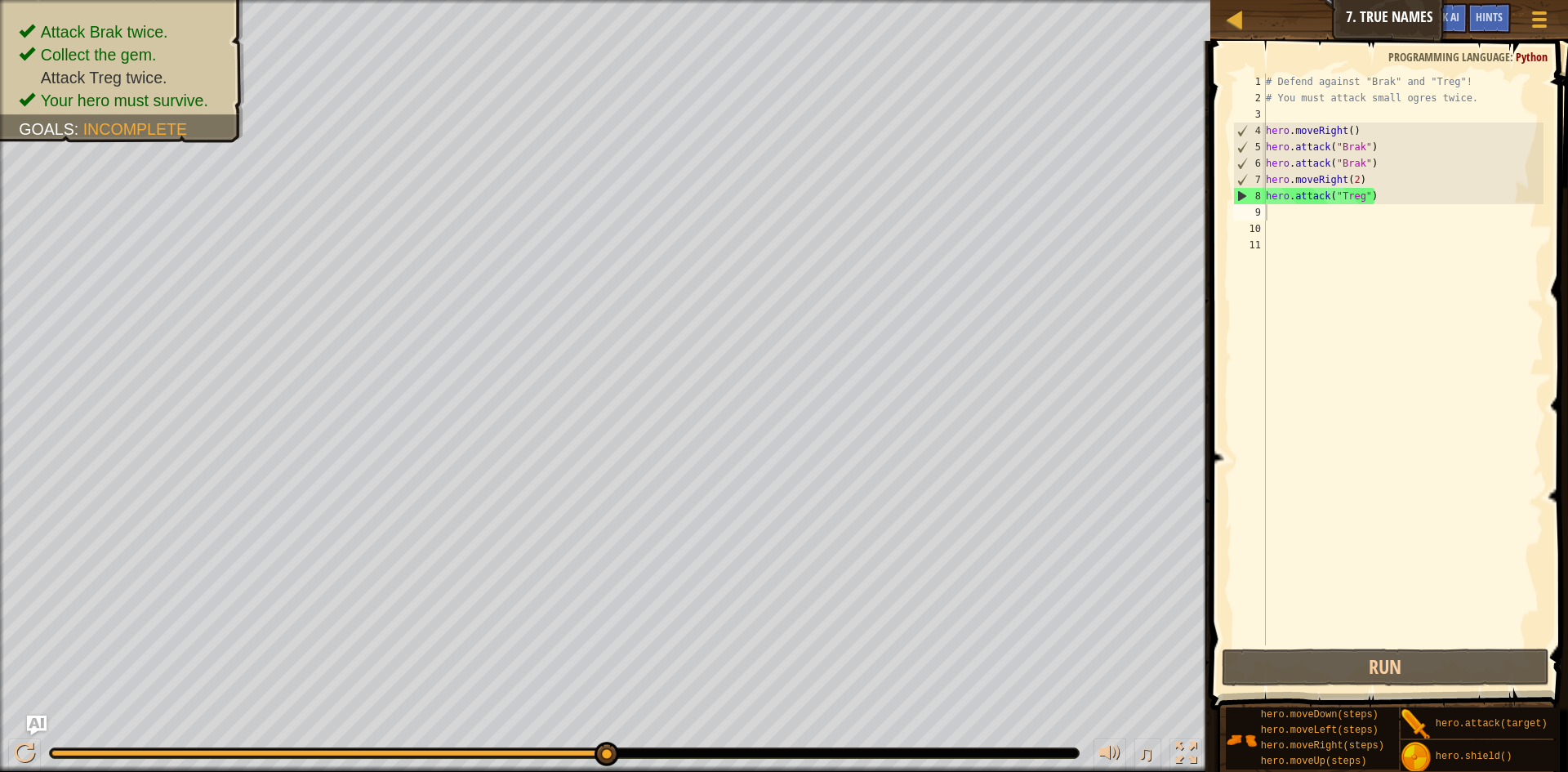
click at [1339, 207] on div "# Defend against "Brak" and "Treg"! # You must attack small ogres twice. hero .…" at bounding box center [1402, 376] width 280 height 604
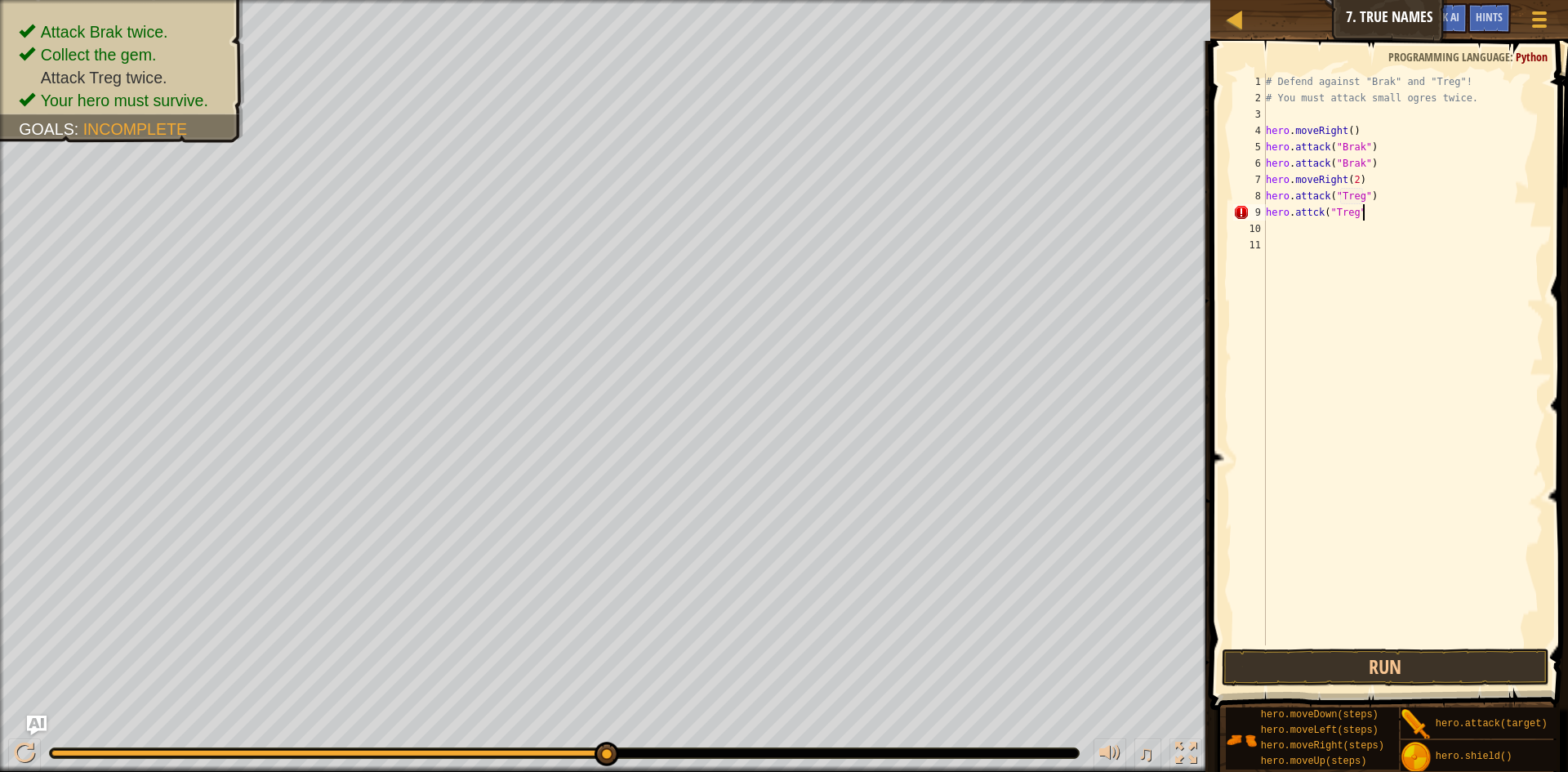
scroll to position [7, 14]
click at [1313, 212] on div "# Defend against "Brak" and "Treg"! # You must attack small ogres twice. hero .…" at bounding box center [1402, 376] width 280 height 604
click at [1311, 232] on div "hero.[PERSON_NAME] press enter" at bounding box center [1412, 258] width 309 height 74
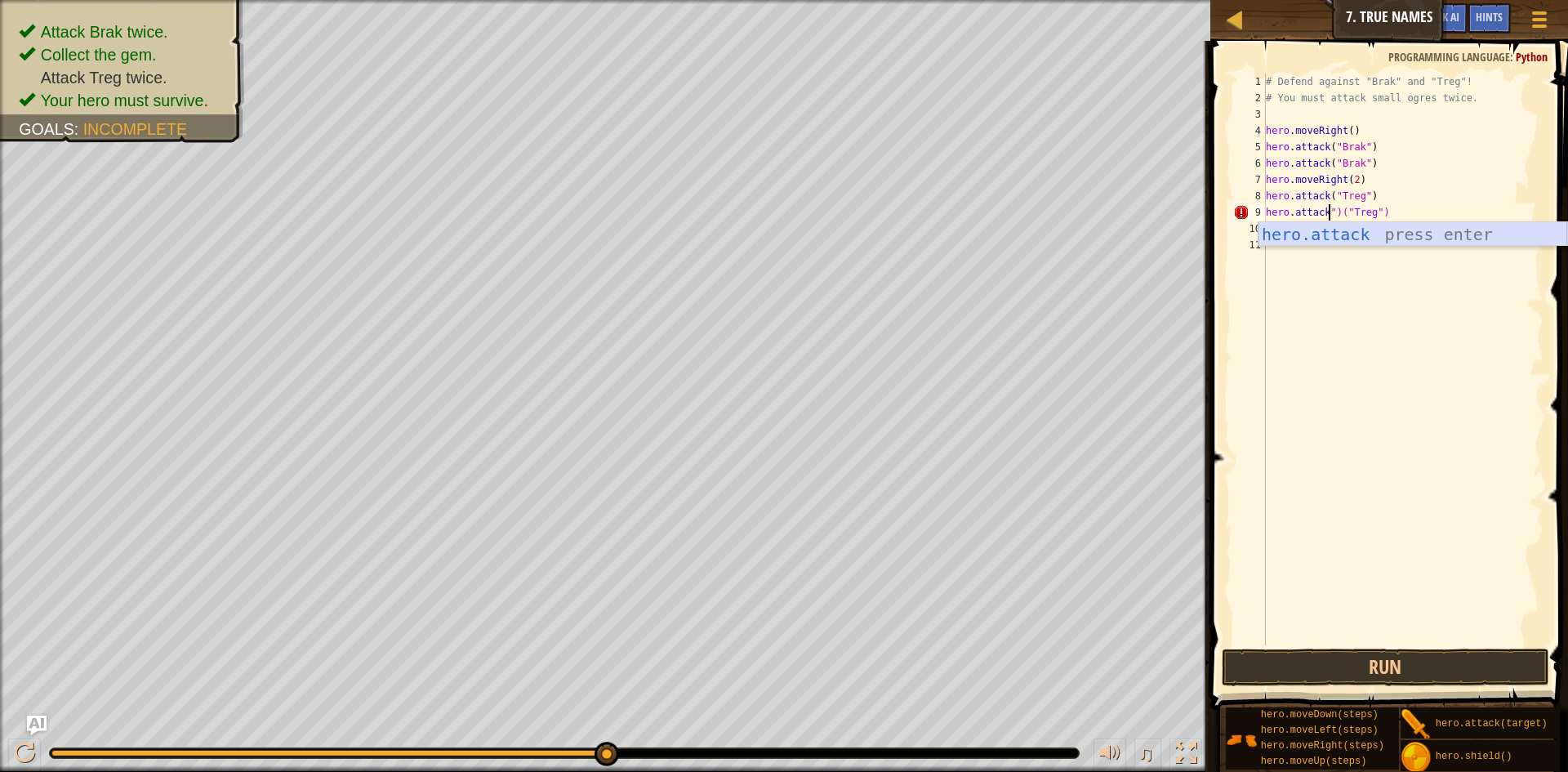
click at [1358, 236] on div "hero.attack press enter" at bounding box center [1412, 258] width 309 height 74
click at [1430, 218] on div "# Defend against "Brak" and "Treg"! # You must attack small ogres twice. hero .…" at bounding box center [1402, 376] width 280 height 604
click at [1411, 220] on div "# Defend against "Brak" and "Treg"! # You must attack small ogres twice. hero .…" at bounding box center [1402, 376] width 280 height 604
click at [1418, 220] on div "# Defend against "Brak" and "Treg"! # You must attack small ogres twice. hero .…" at bounding box center [1402, 376] width 280 height 604
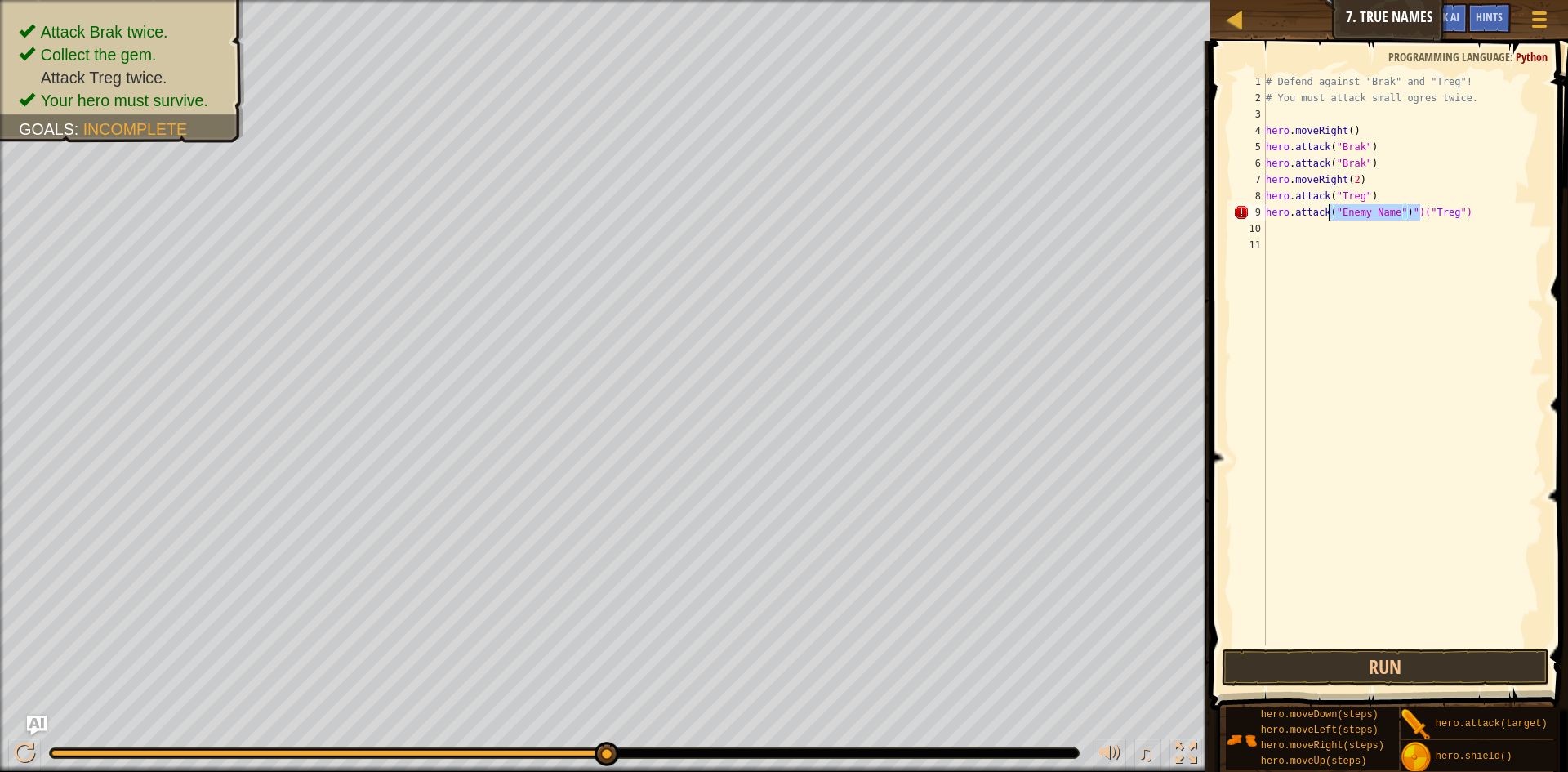
drag, startPoint x: 1418, startPoint y: 220, endPoint x: 1330, endPoint y: 219, distance: 88.0
click at [1330, 219] on div "# Defend against "Brak" and "Treg"! # You must attack small ogres twice. hero .…" at bounding box center [1402, 376] width 280 height 604
type textarea "hero.attack("Treg")"
click at [1396, 660] on button "Run" at bounding box center [1386, 667] width 328 height 37
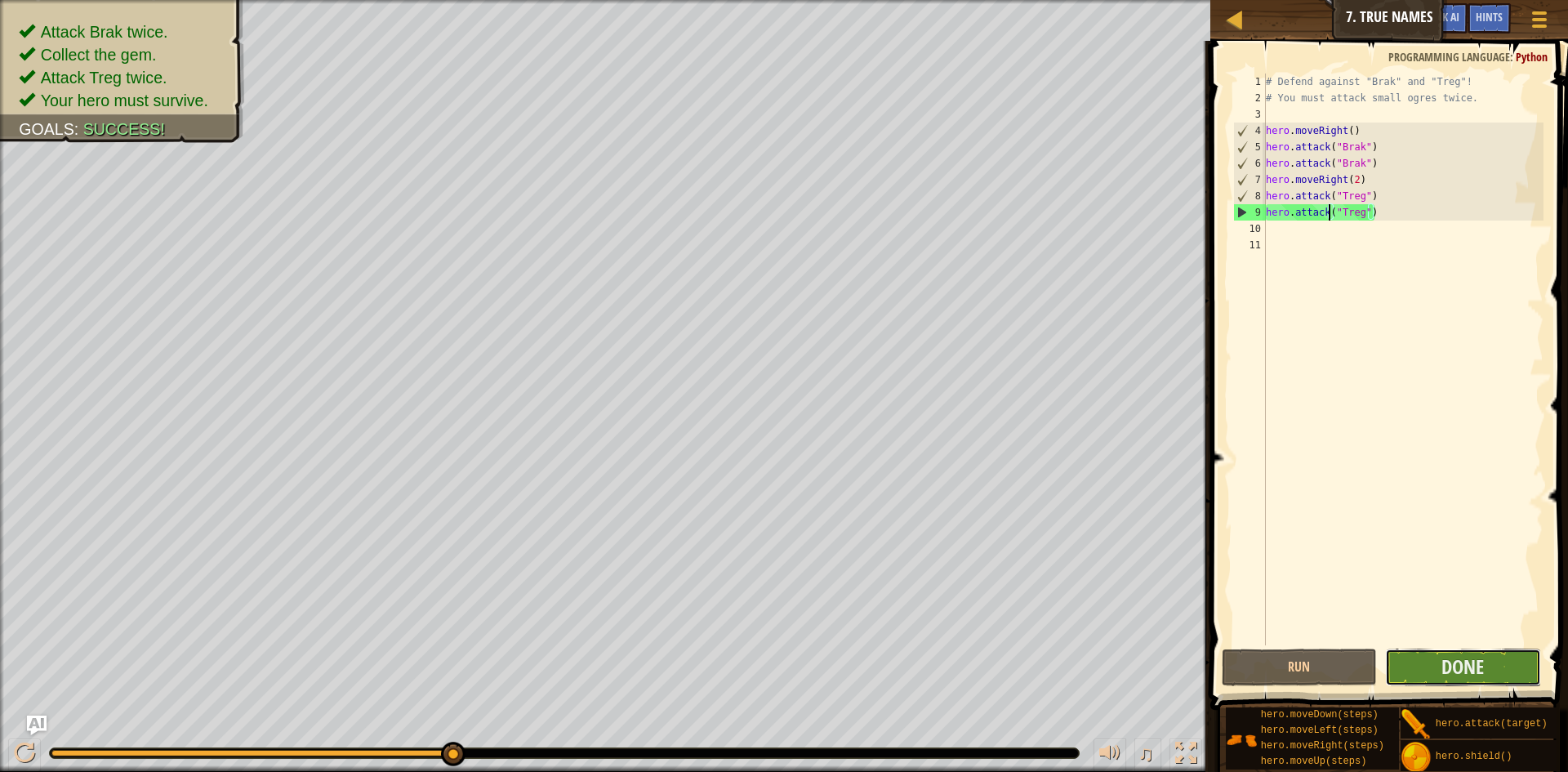
click at [1421, 652] on button "Done" at bounding box center [1462, 667] width 156 height 37
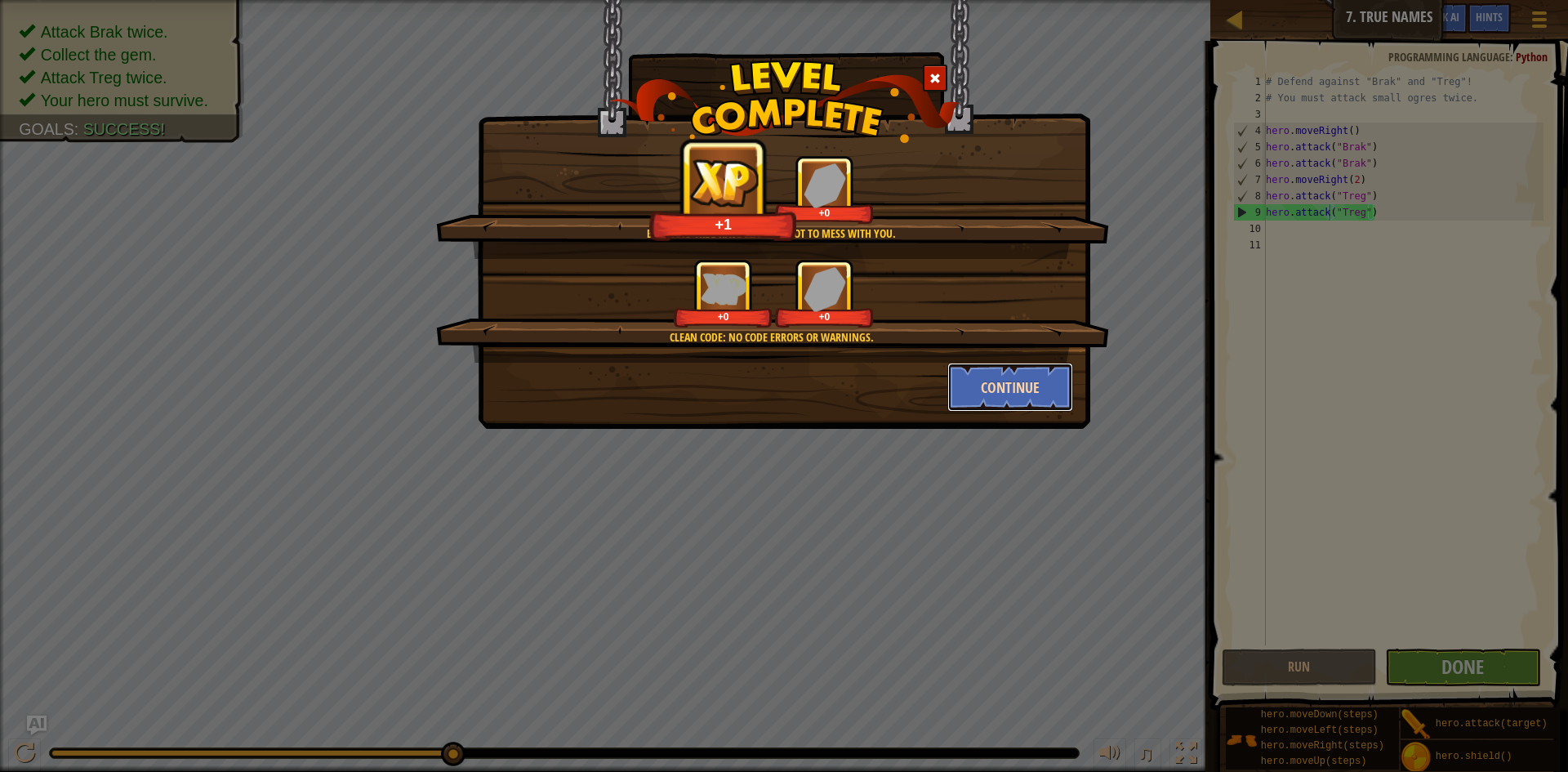
click at [995, 391] on button "Continue" at bounding box center [1010, 387] width 126 height 49
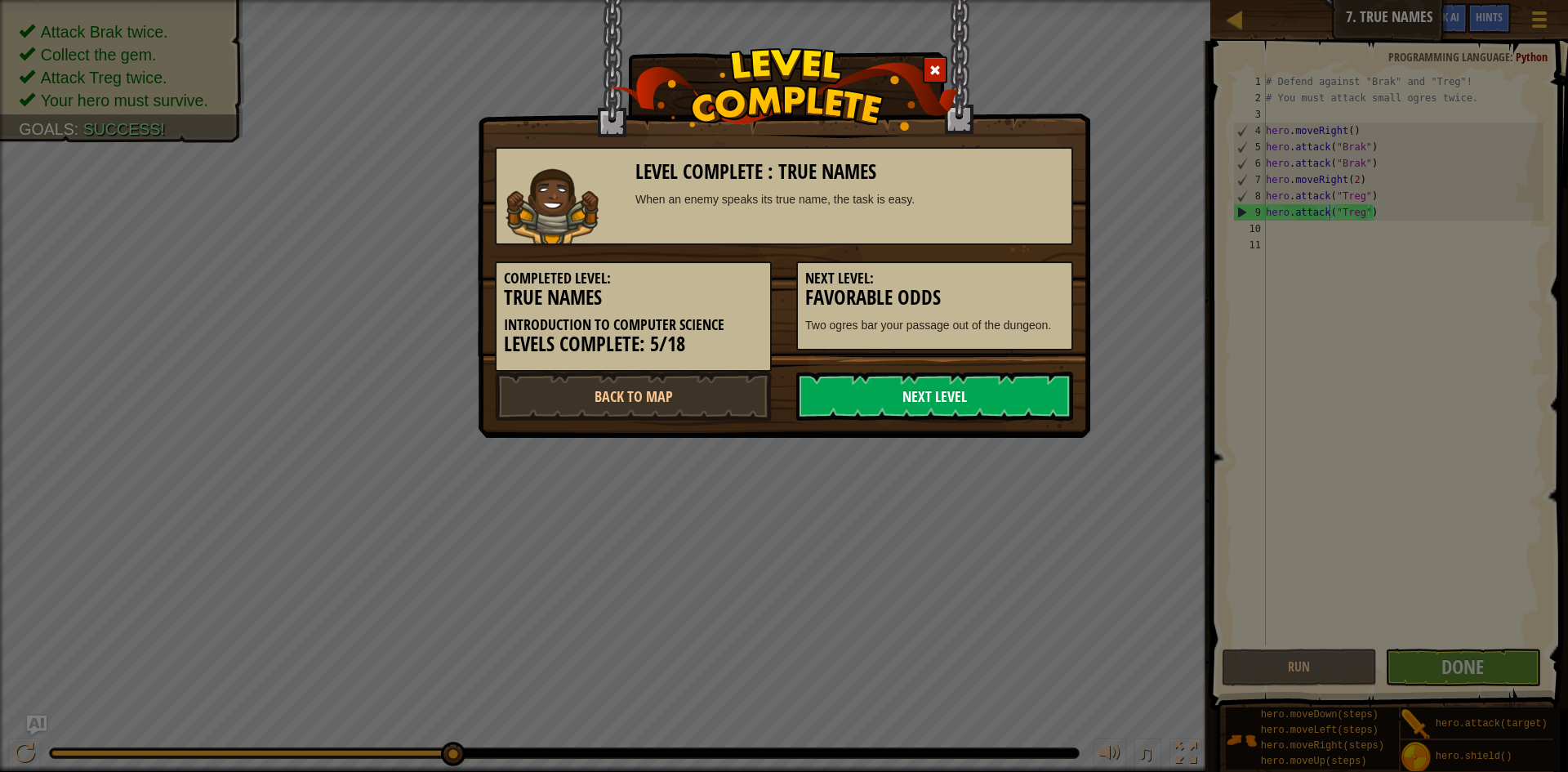
click at [940, 392] on link "Next Level" at bounding box center [935, 396] width 277 height 49
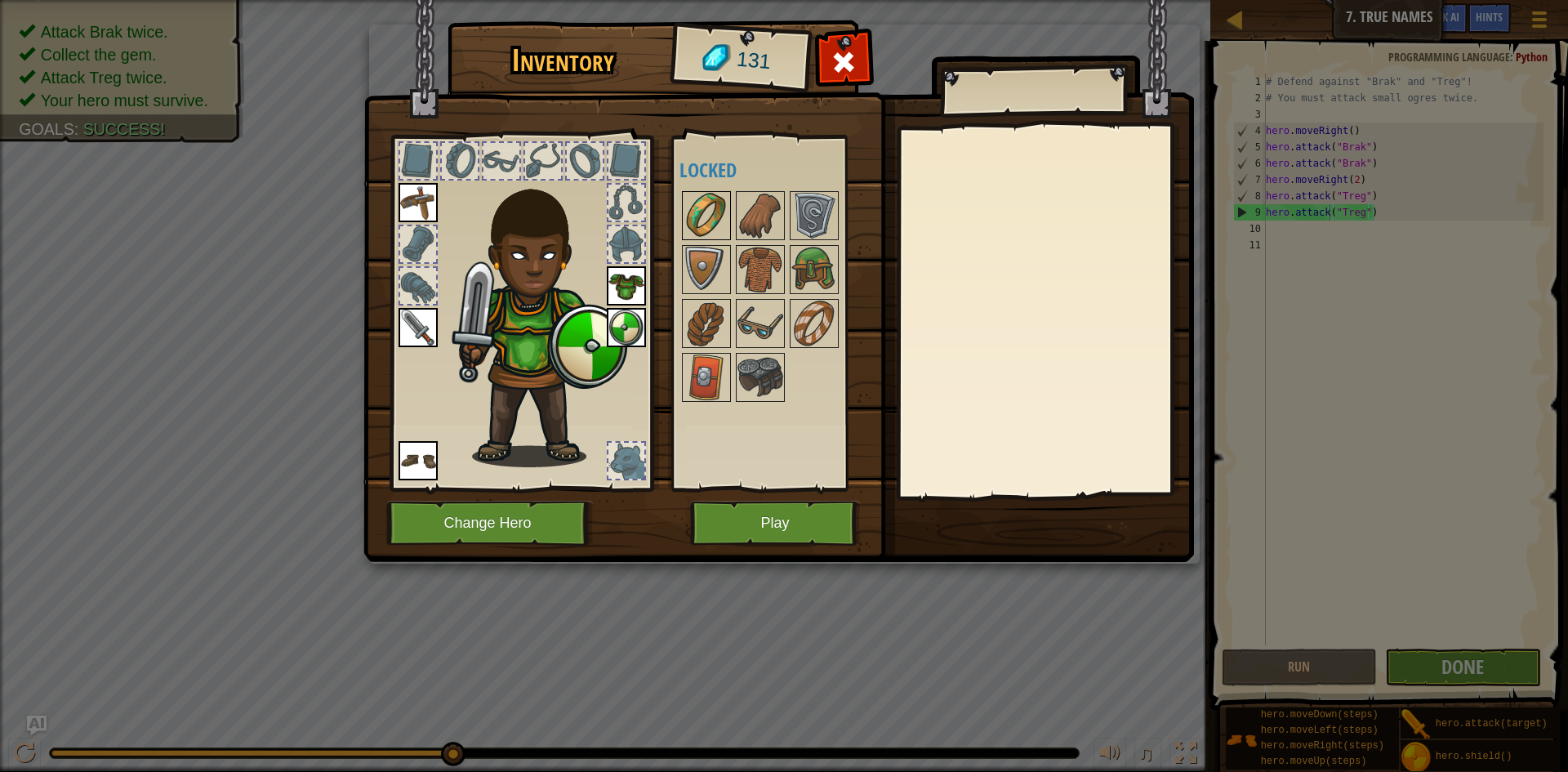
click at [710, 227] on img at bounding box center [706, 215] width 46 height 46
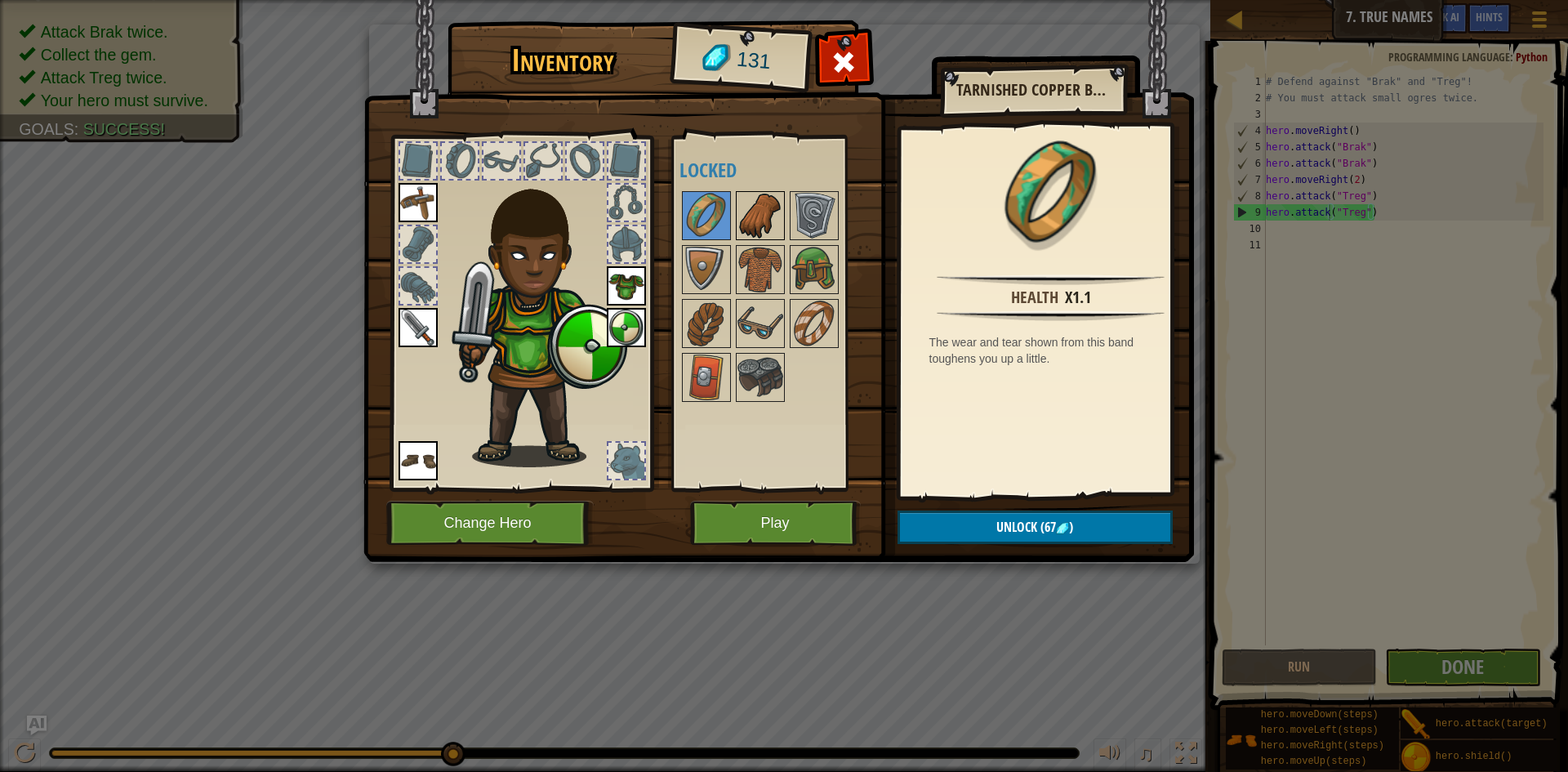
click at [753, 218] on img at bounding box center [760, 215] width 46 height 46
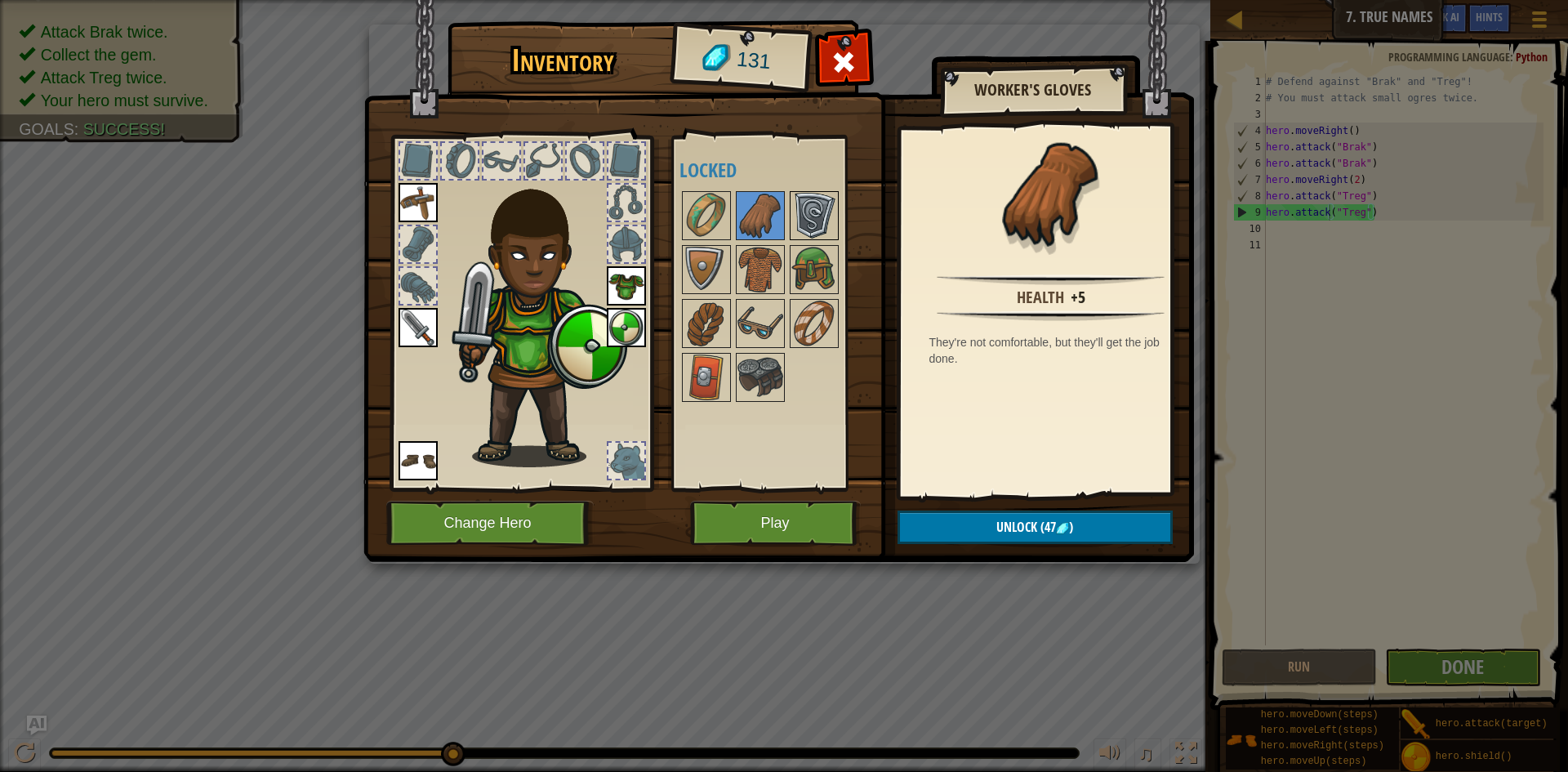
click at [822, 221] on img at bounding box center [814, 215] width 46 height 46
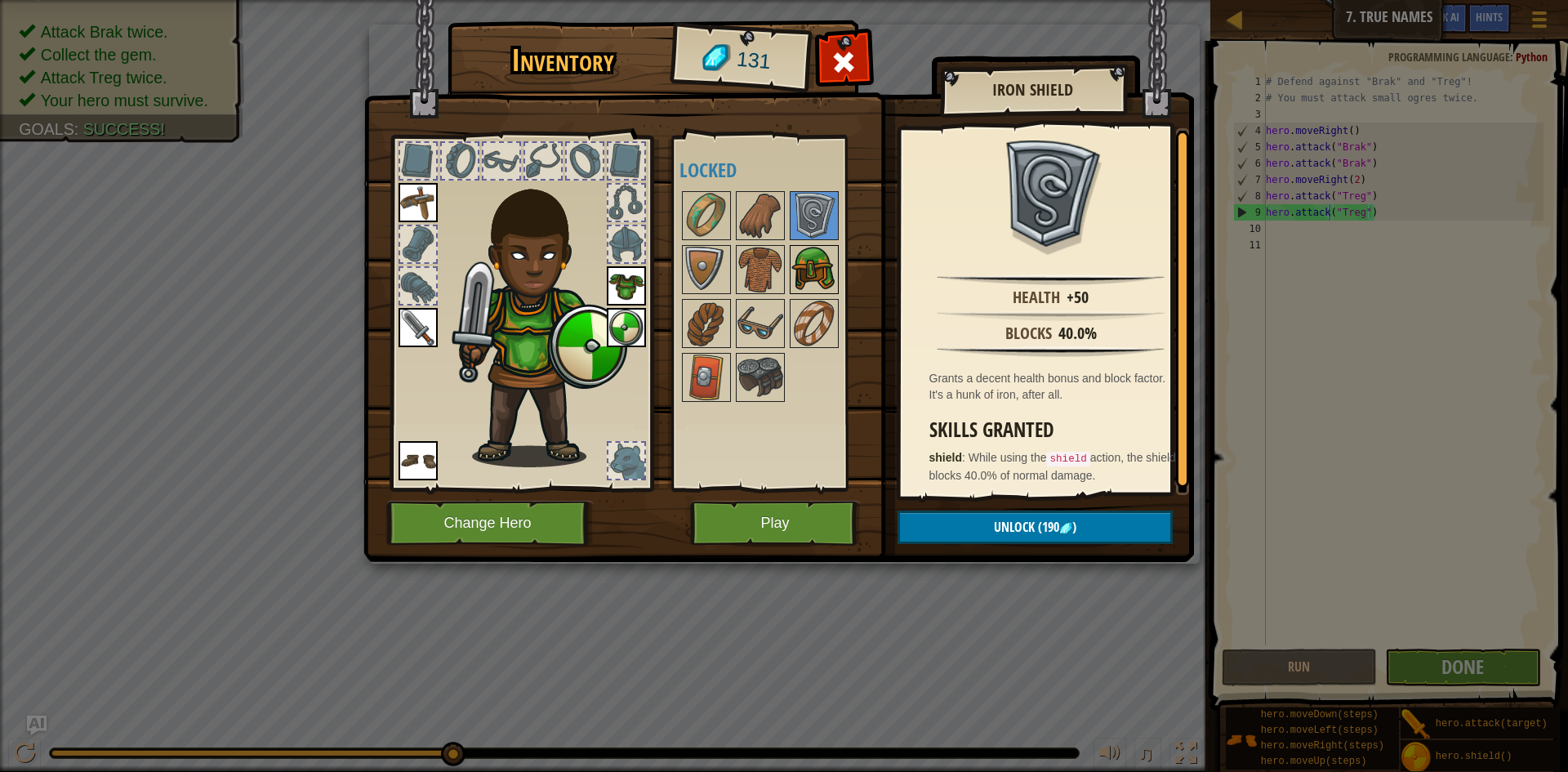
click at [812, 268] on img at bounding box center [814, 269] width 46 height 46
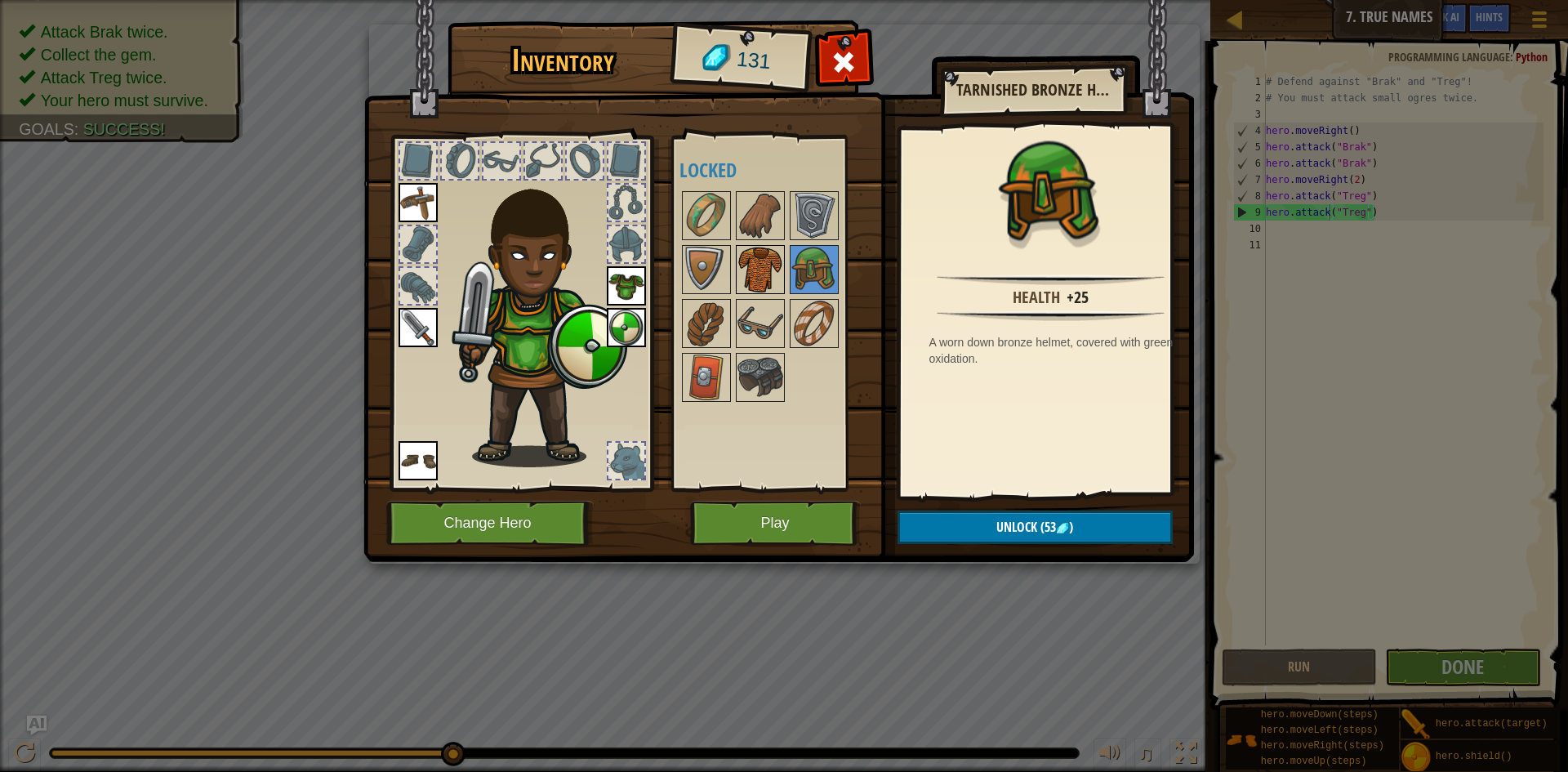
click at [771, 270] on img at bounding box center [760, 269] width 46 height 46
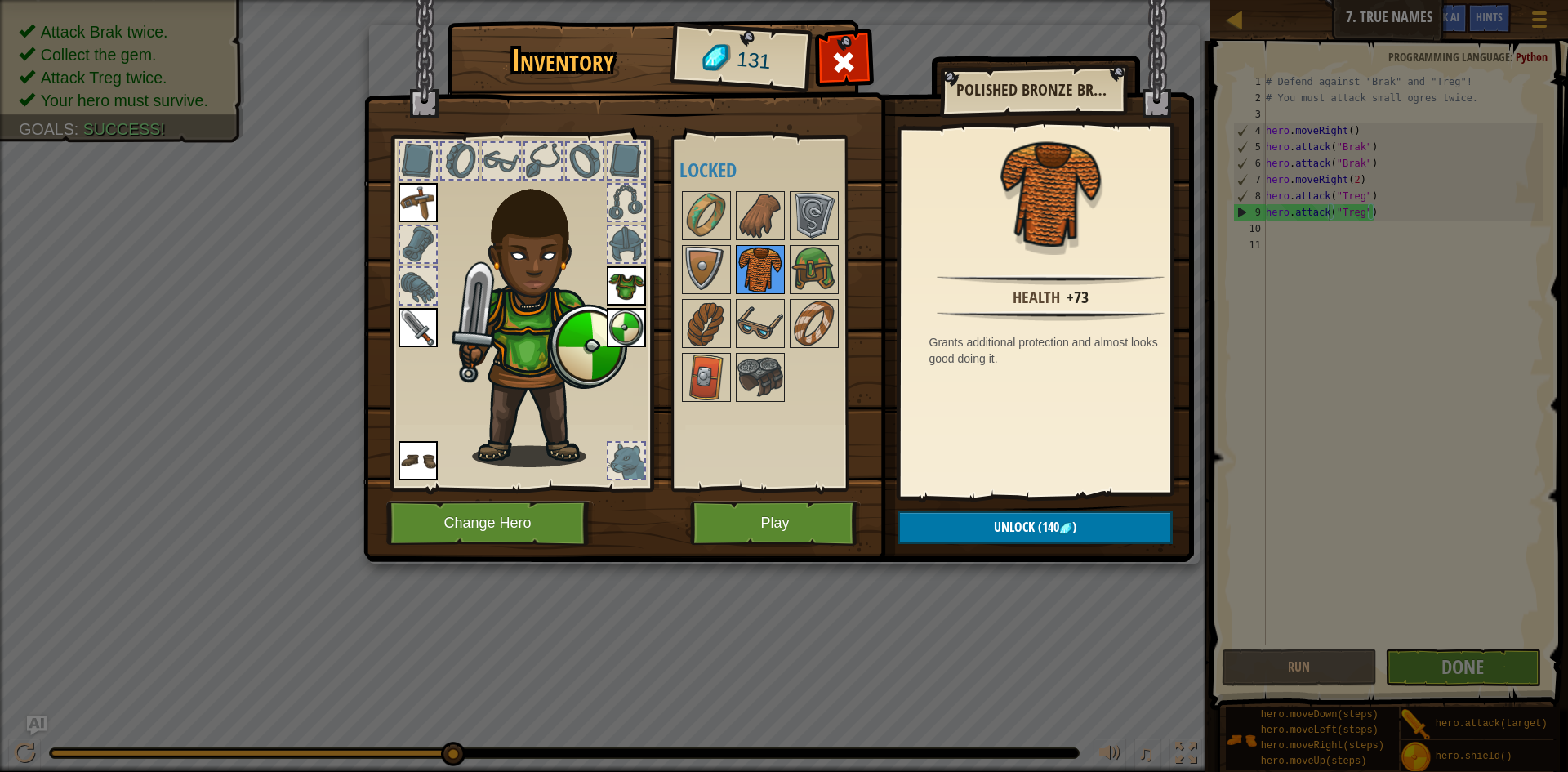
click at [737, 268] on img at bounding box center [760, 269] width 46 height 46
click at [773, 276] on img at bounding box center [760, 269] width 46 height 46
click at [812, 276] on img at bounding box center [814, 269] width 46 height 46
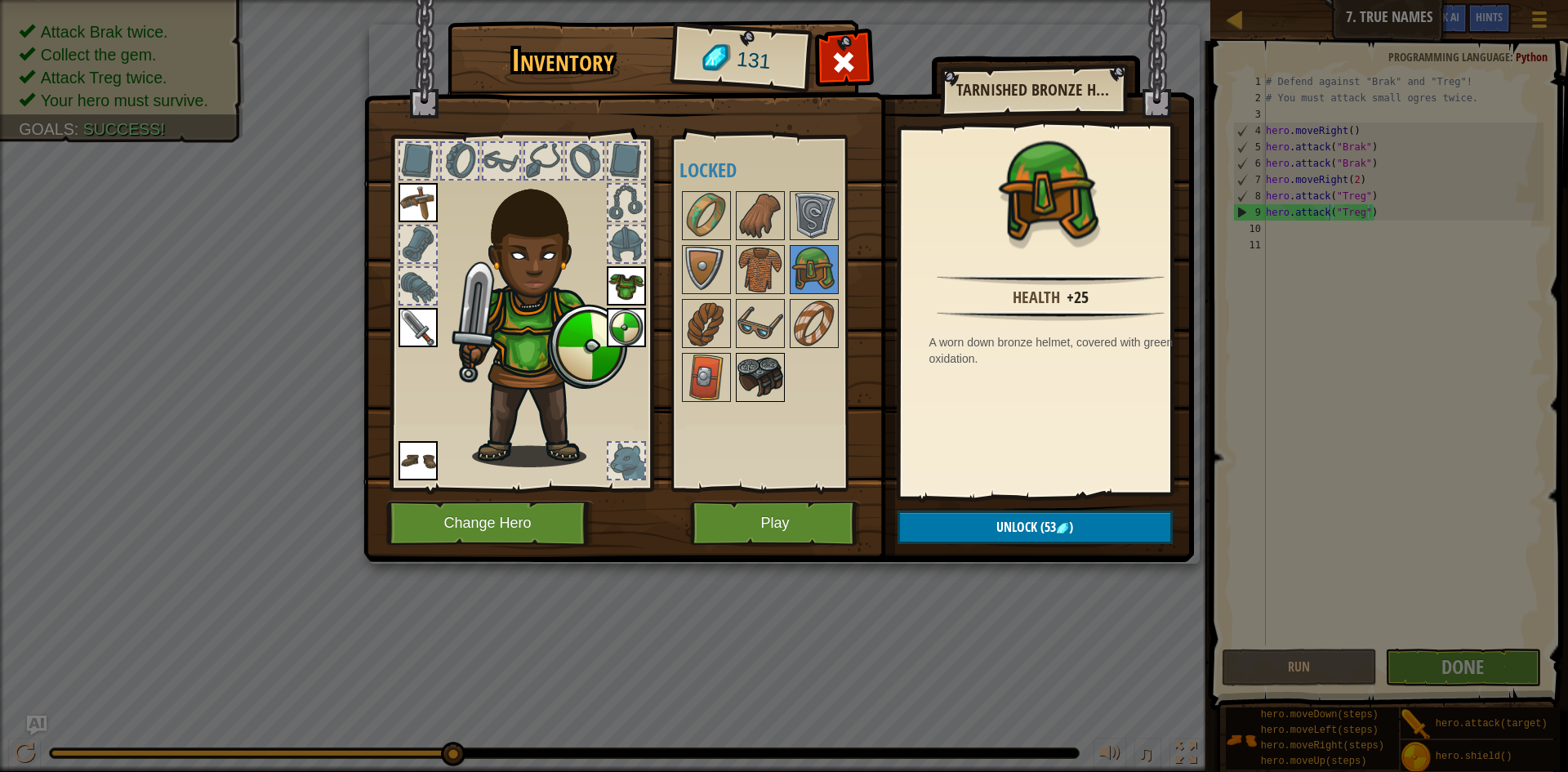
click at [751, 396] on img at bounding box center [760, 377] width 46 height 46
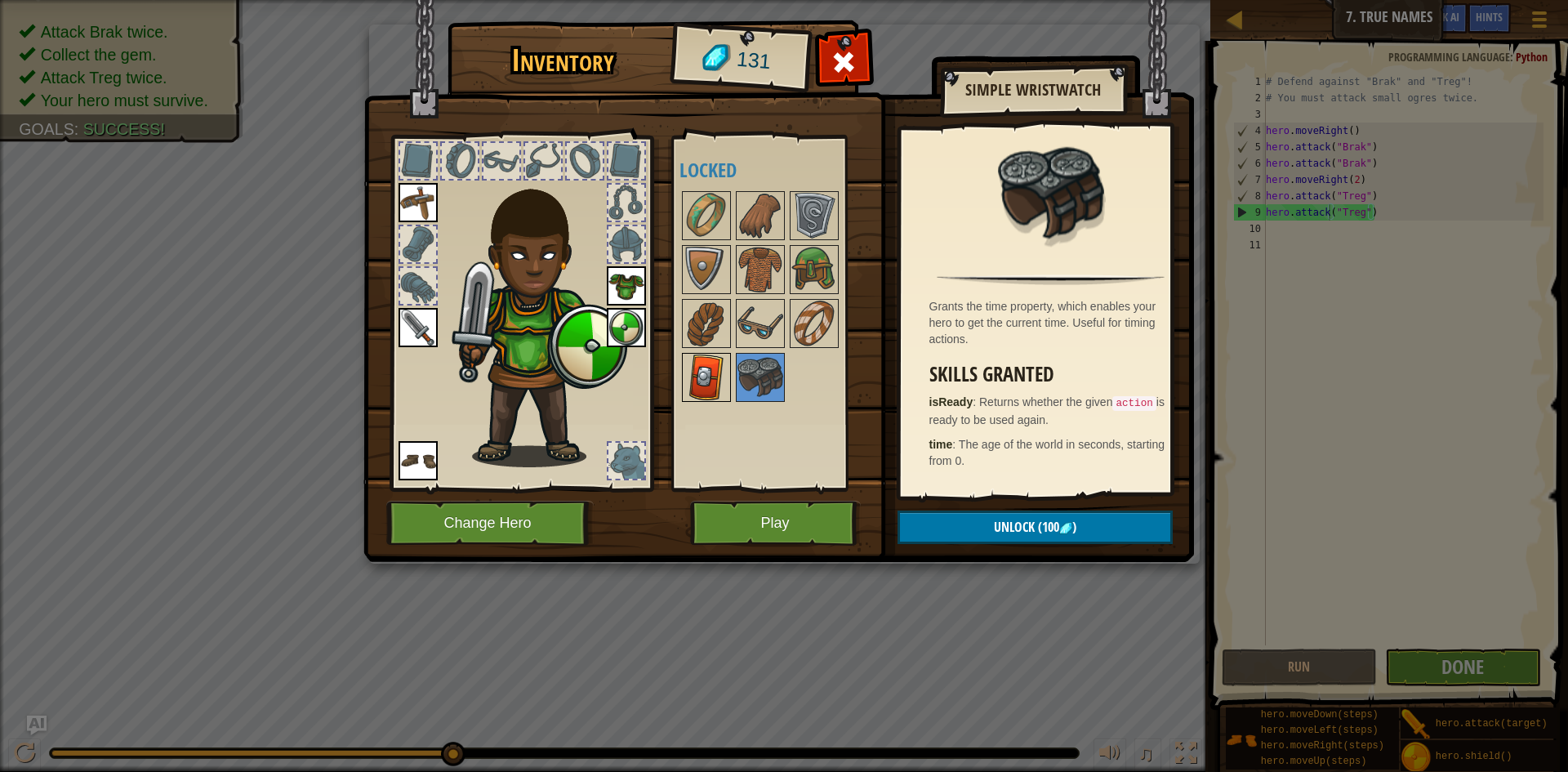
click at [704, 371] on img at bounding box center [706, 377] width 46 height 46
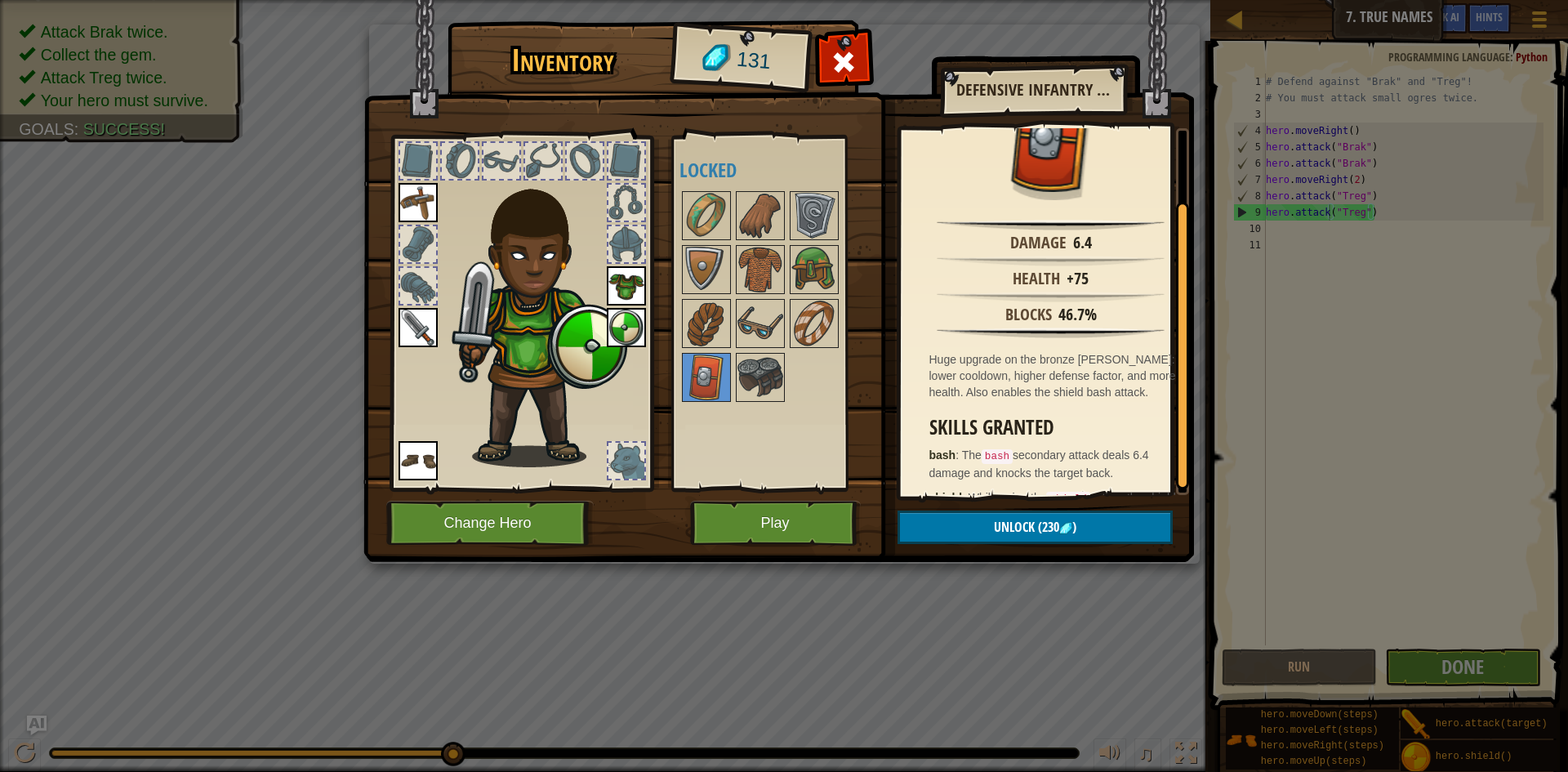
scroll to position [96, 0]
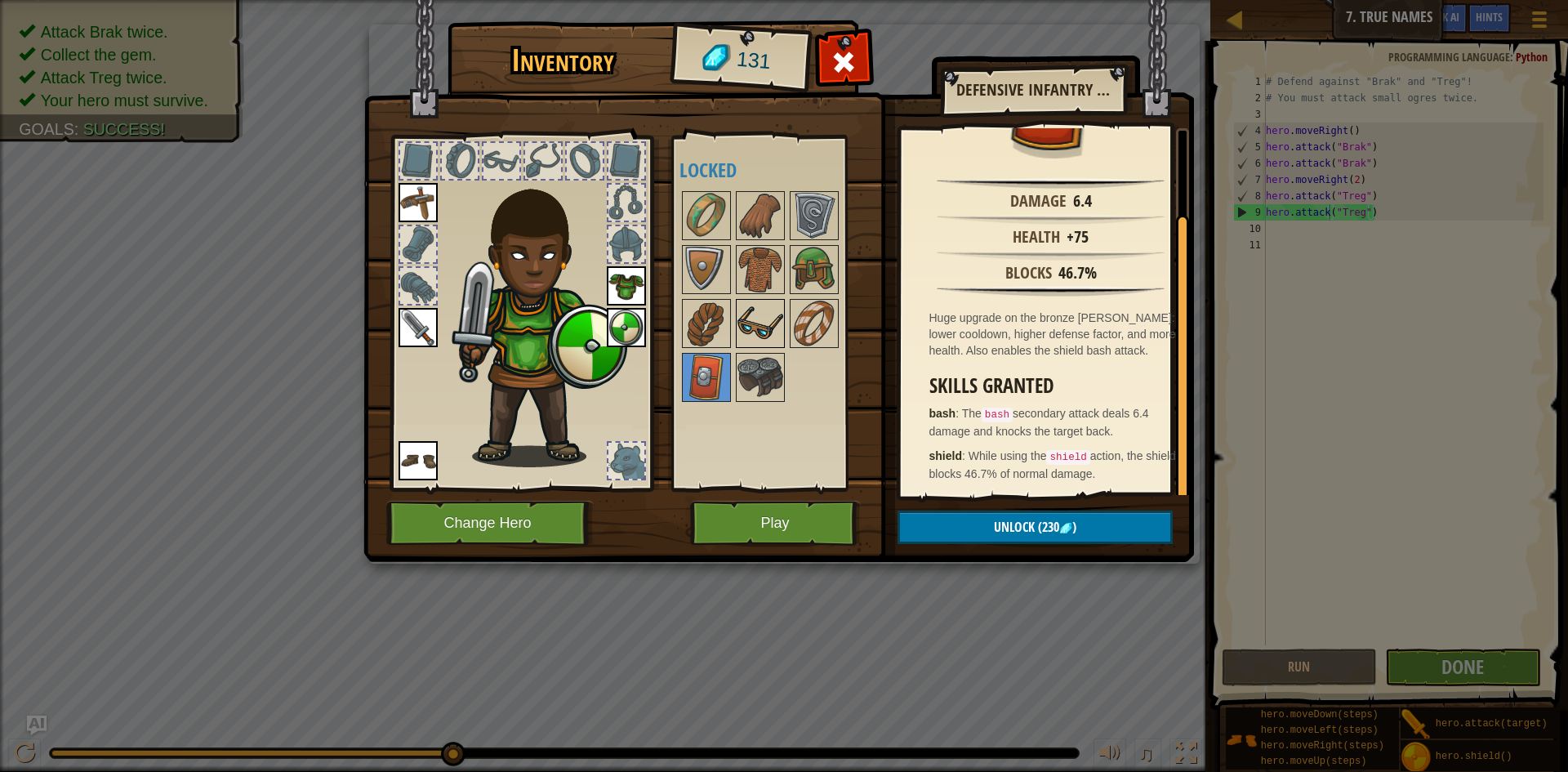
click at [767, 324] on img at bounding box center [760, 323] width 46 height 46
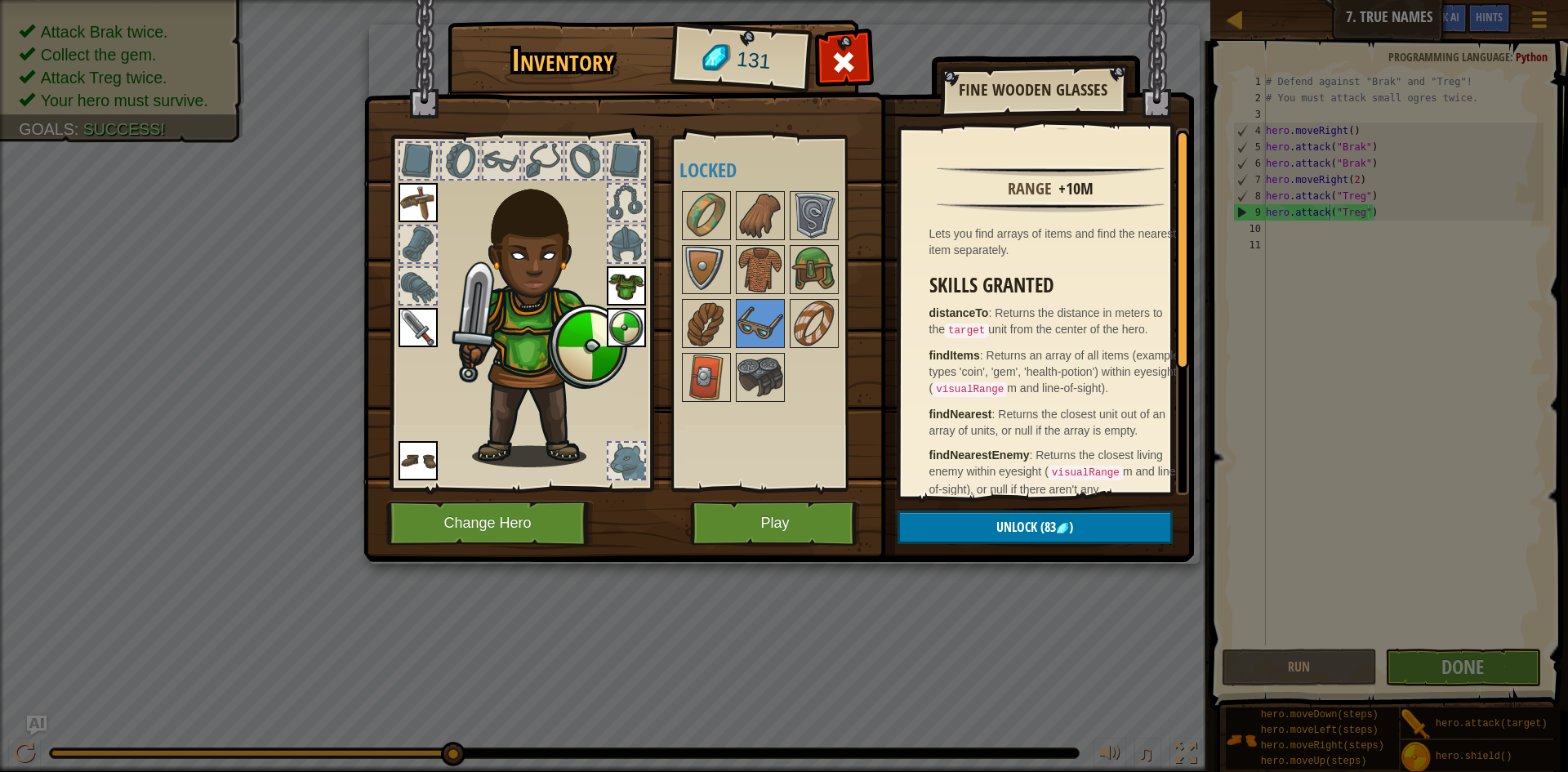
scroll to position [0, 0]
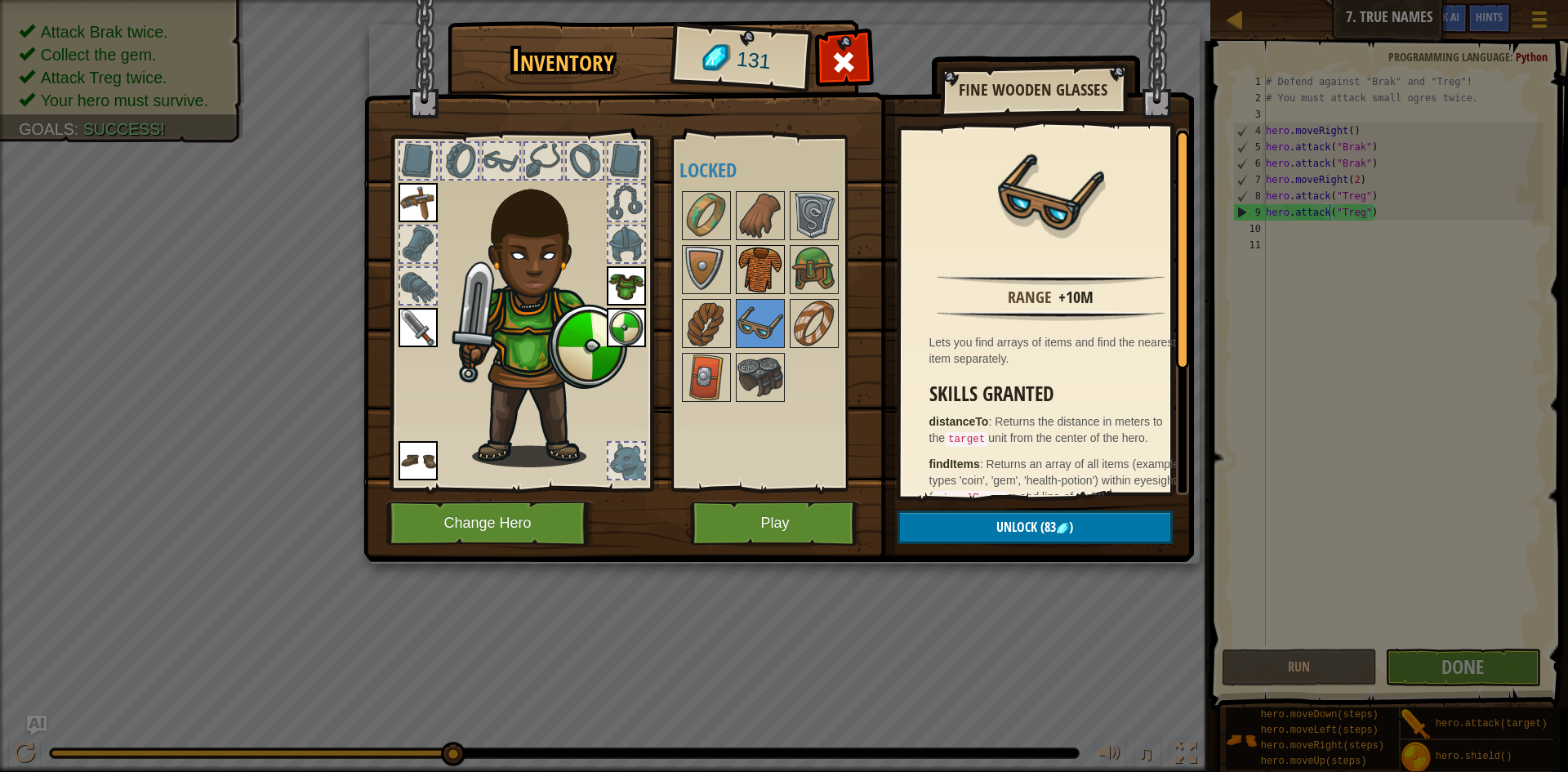
click at [777, 283] on img at bounding box center [760, 269] width 46 height 46
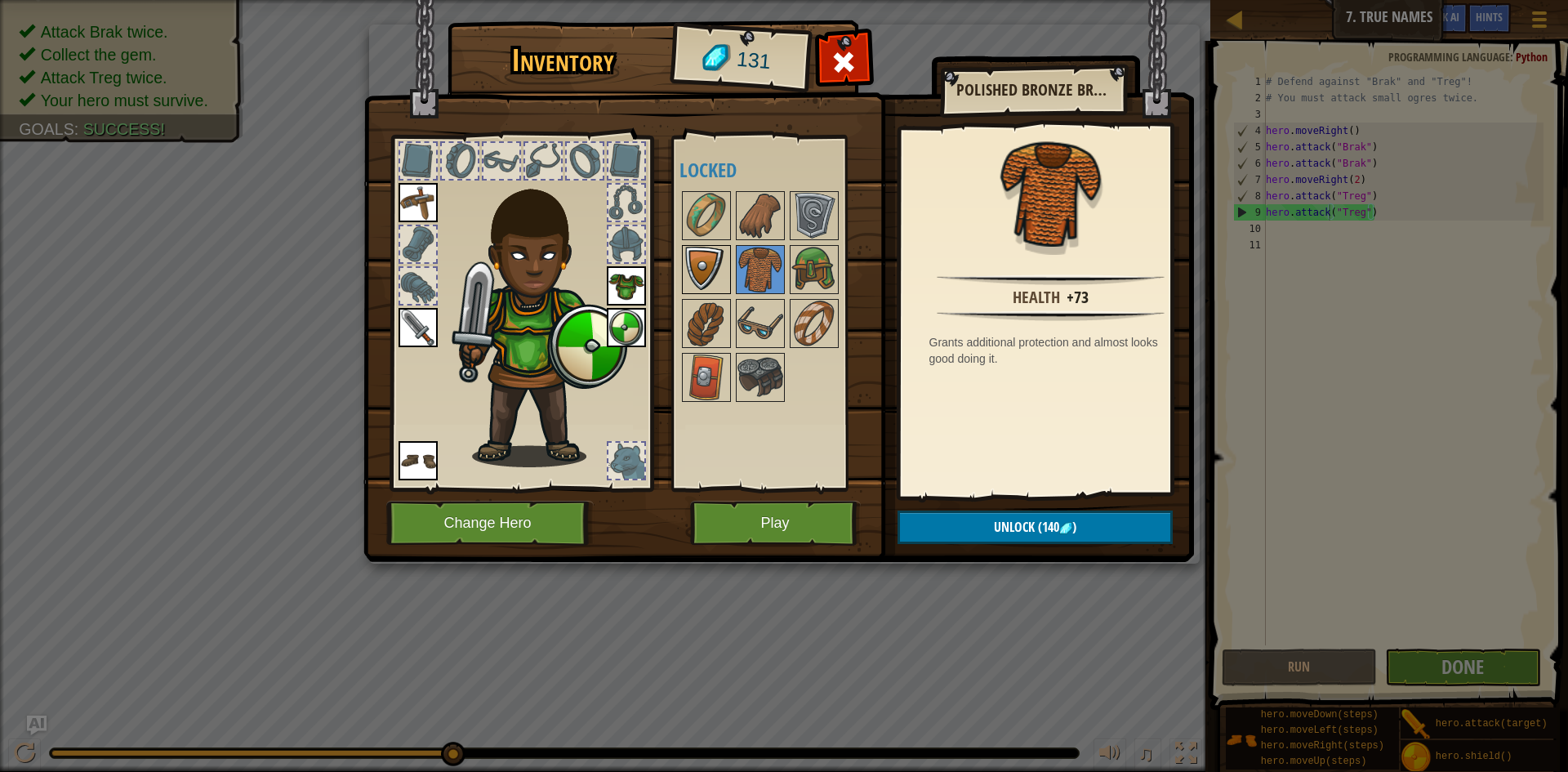
click at [702, 271] on img at bounding box center [706, 269] width 46 height 46
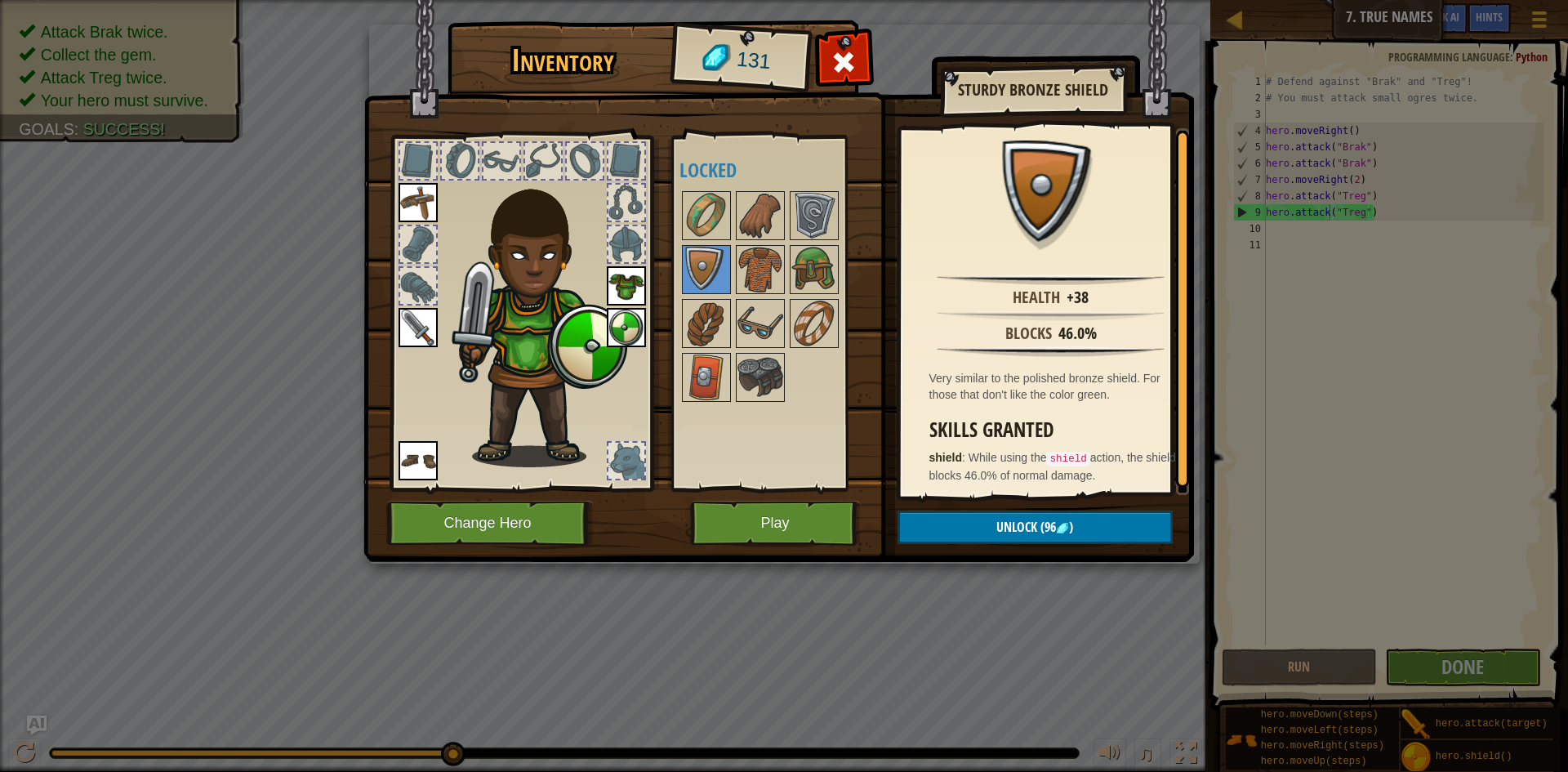
scroll to position [3, 0]
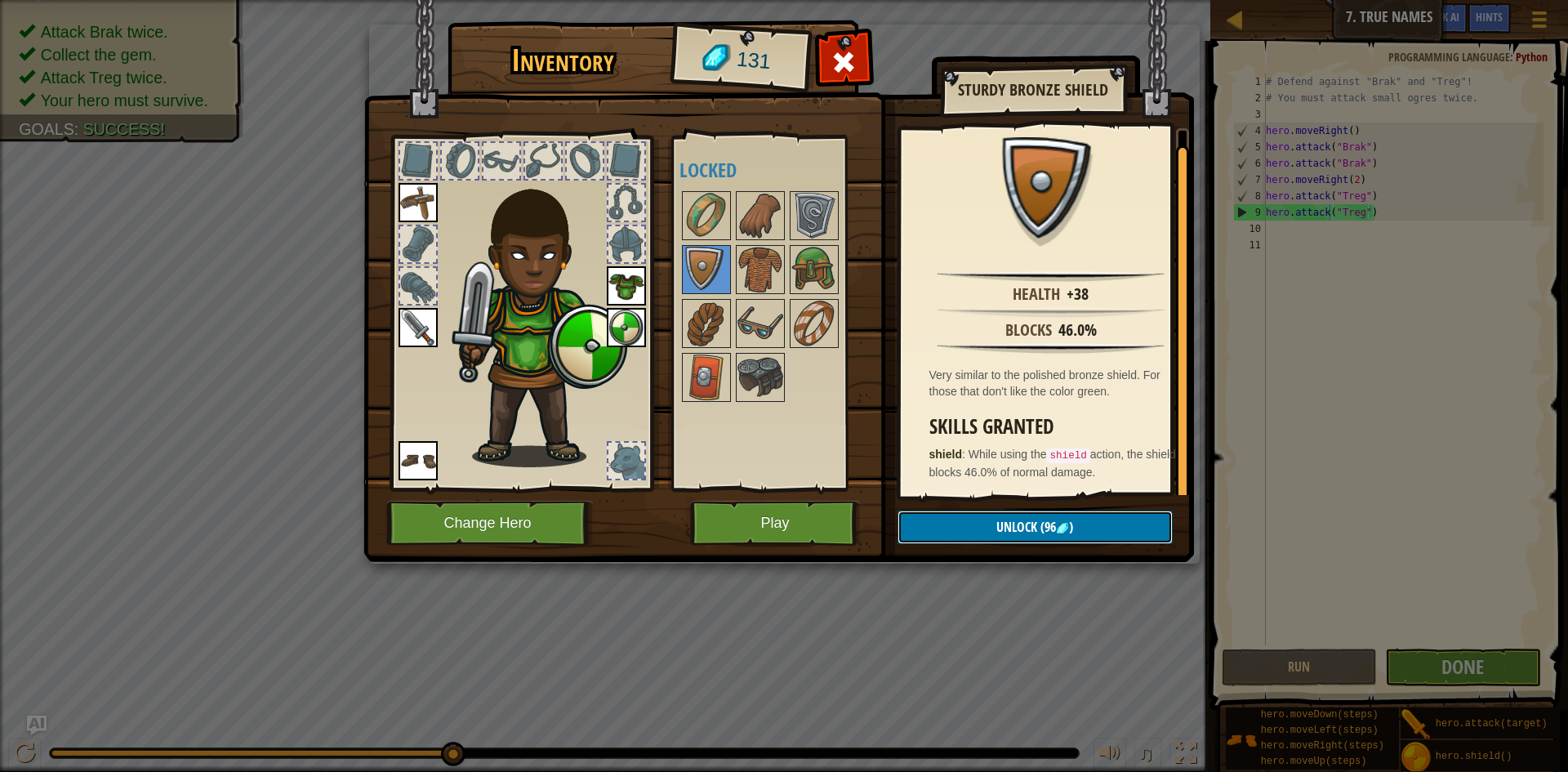
click at [1022, 518] on span "Unlock" at bounding box center [1017, 527] width 41 height 18
click at [1037, 525] on button "Confirm" at bounding box center [1035, 527] width 276 height 33
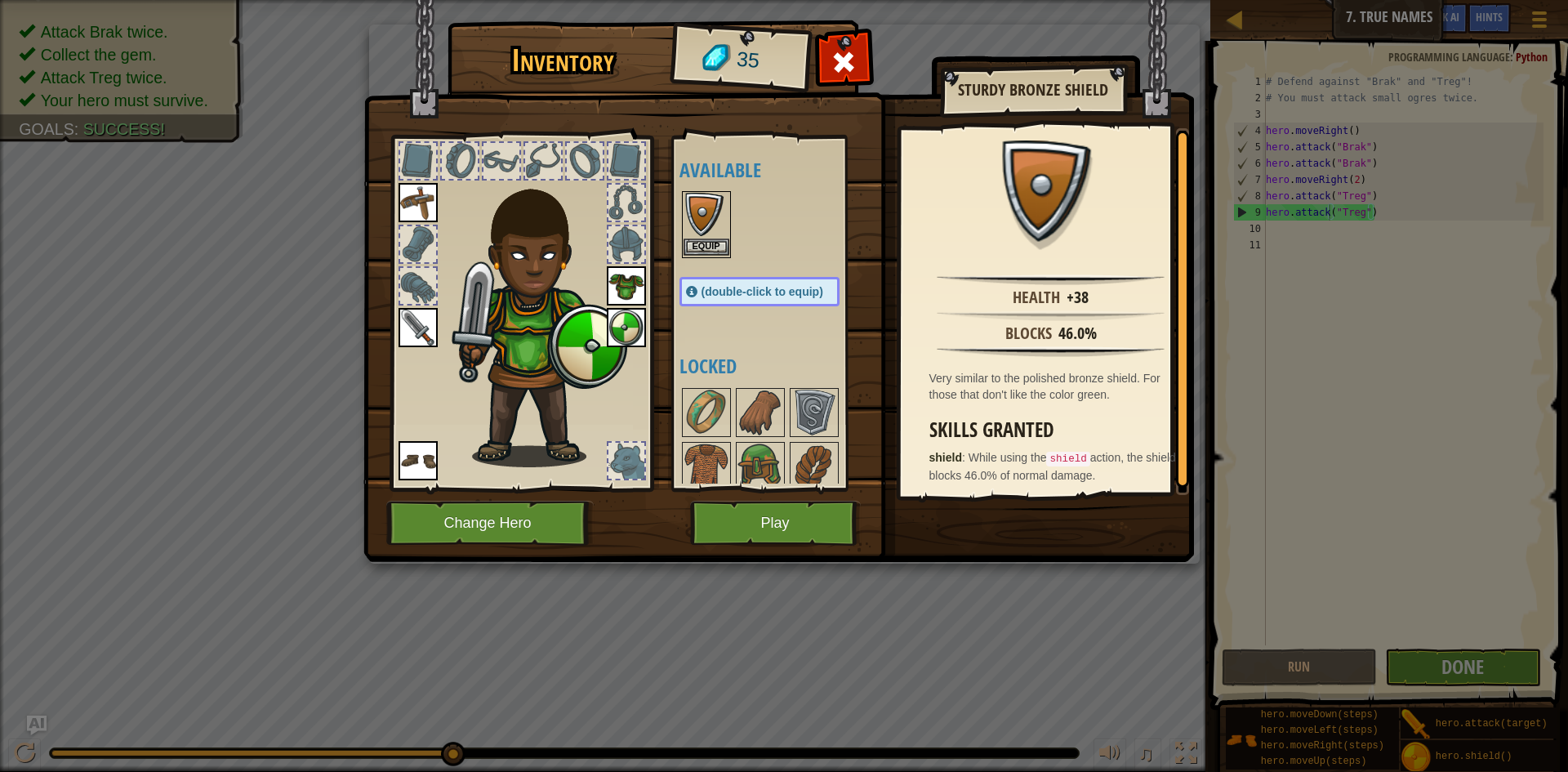
click at [727, 235] on img at bounding box center [706, 215] width 46 height 46
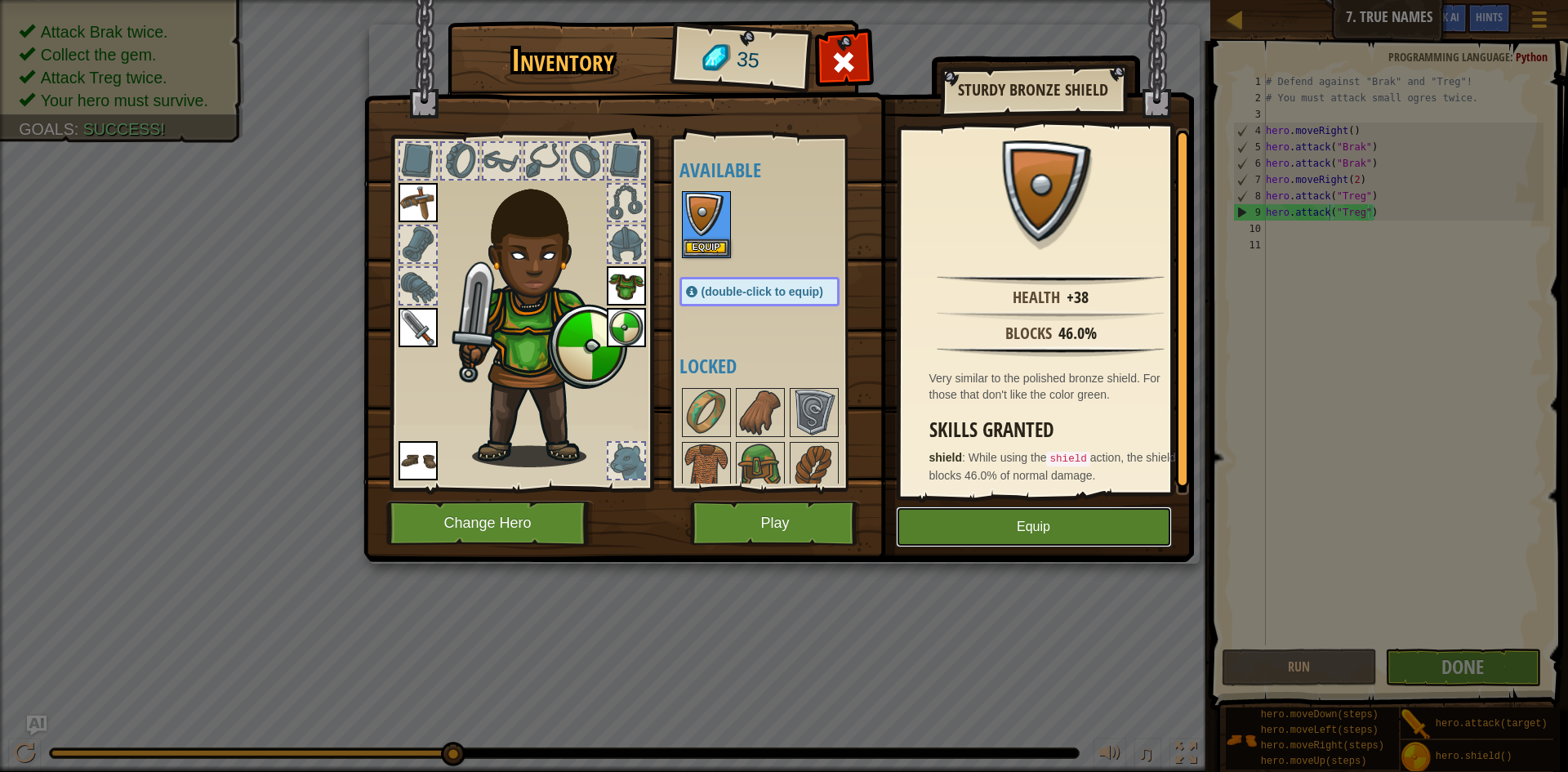
click at [936, 527] on button "Equip" at bounding box center [1033, 527] width 276 height 41
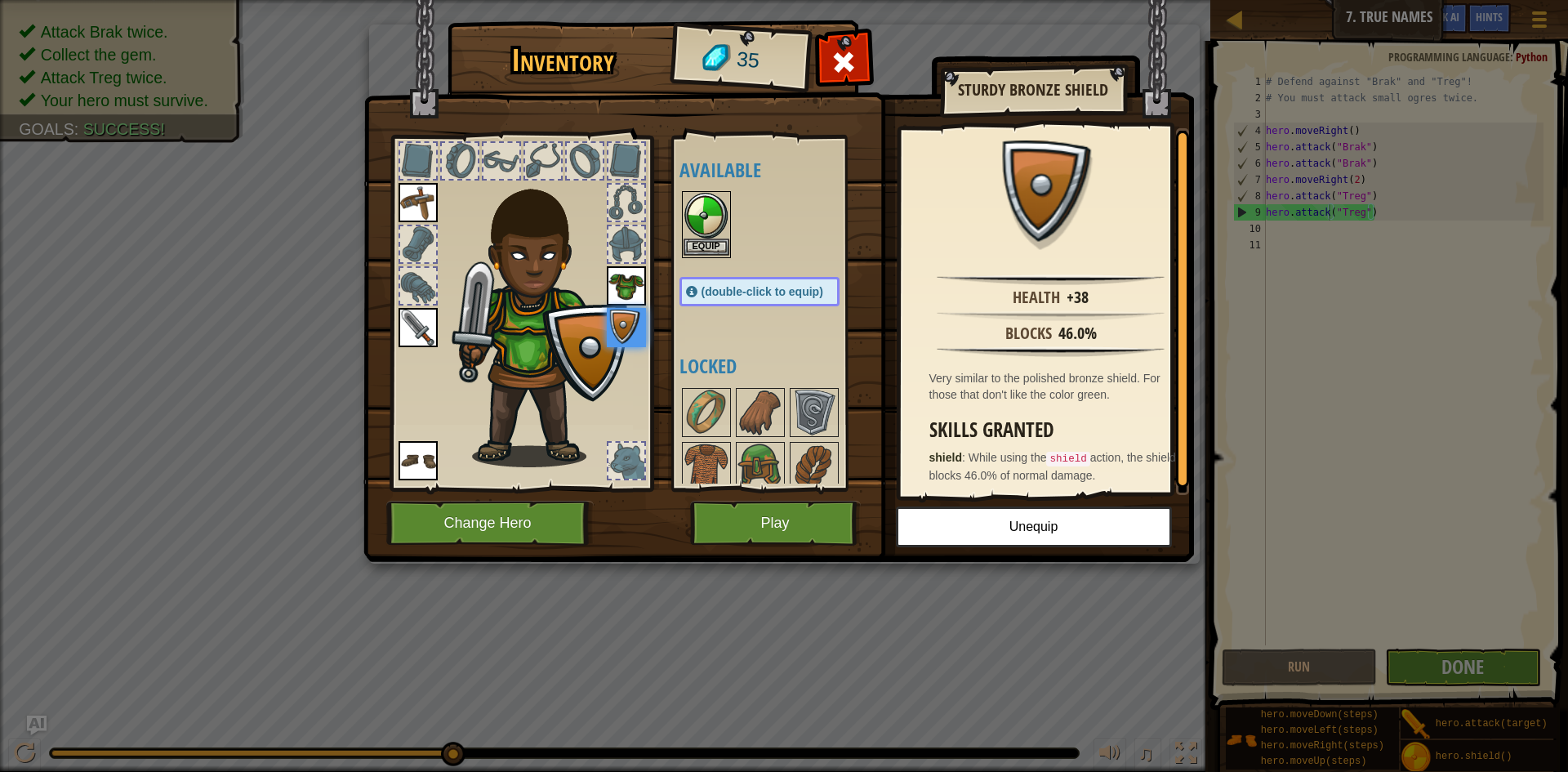
click at [700, 224] on img at bounding box center [706, 215] width 46 height 46
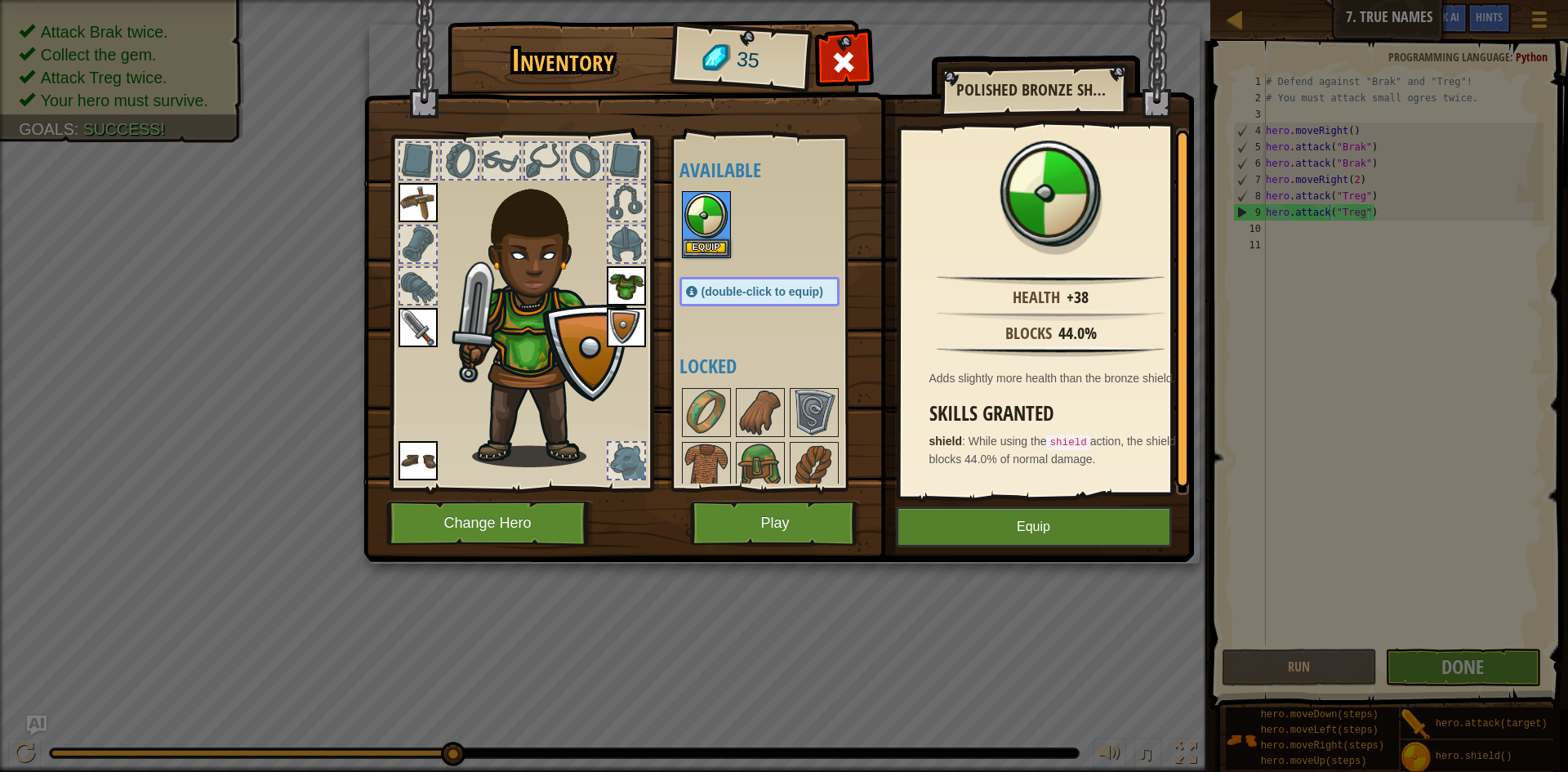
click at [624, 325] on img at bounding box center [627, 328] width 39 height 39
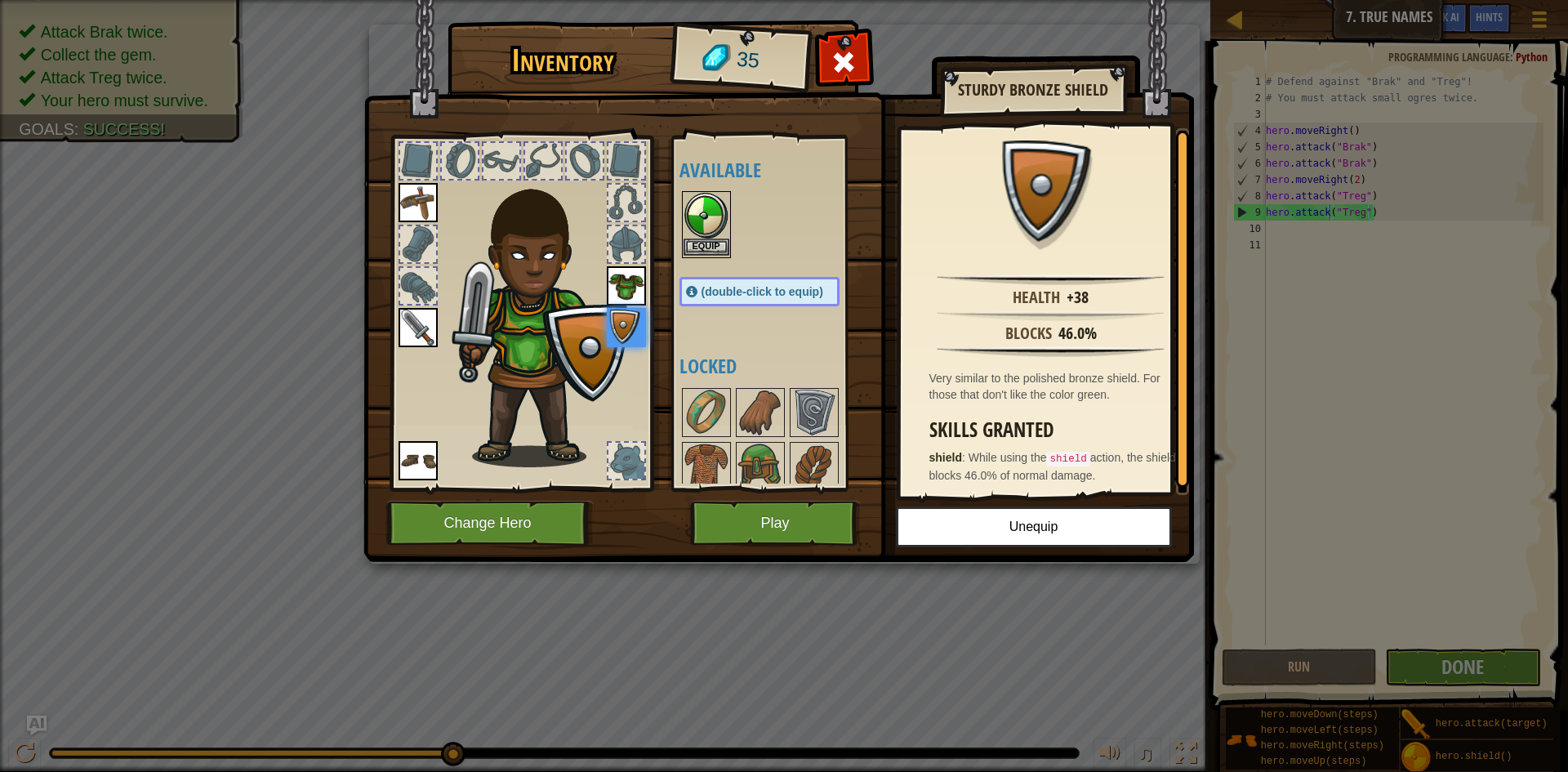
click at [715, 203] on img at bounding box center [706, 215] width 46 height 46
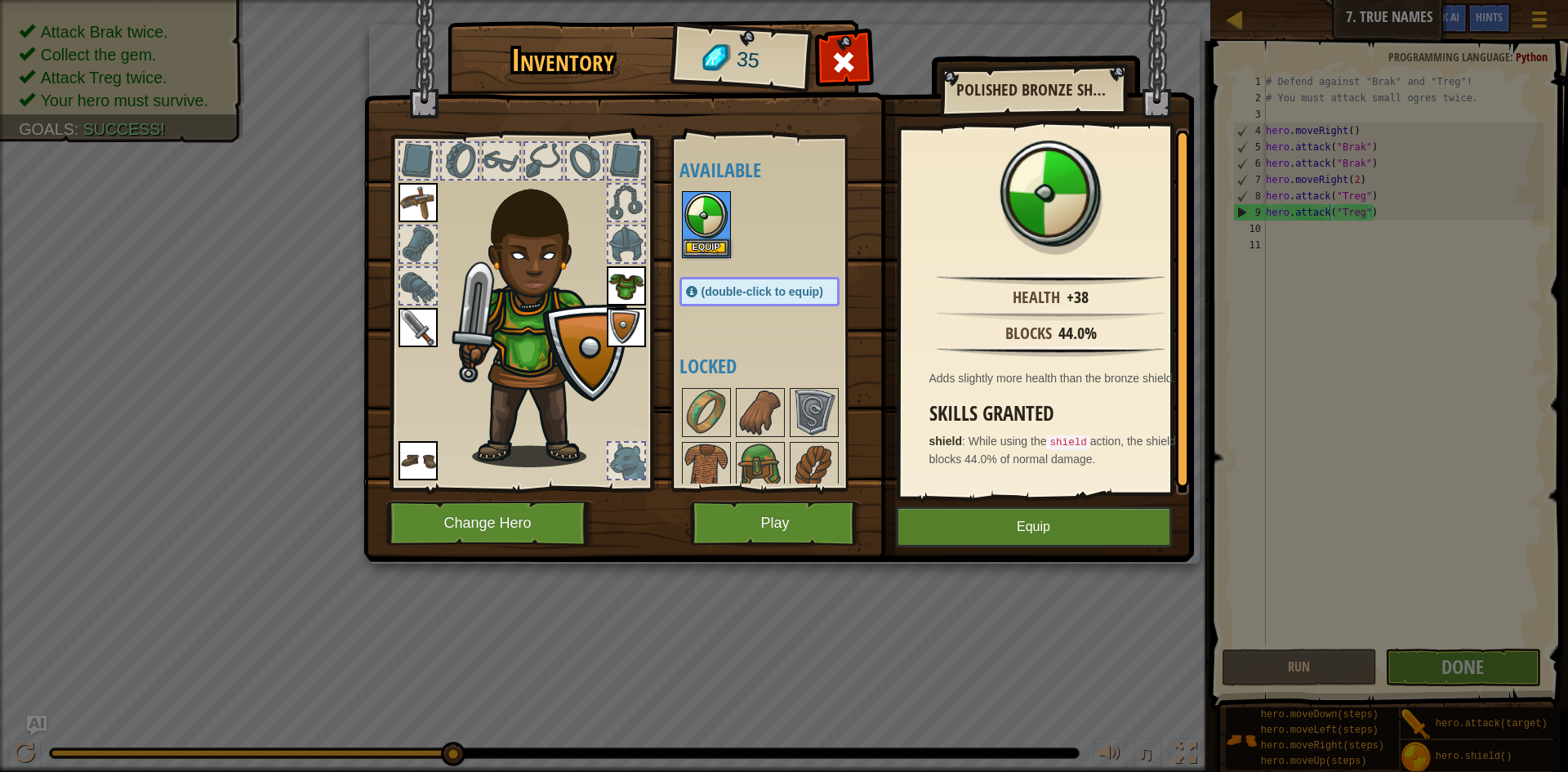
click at [624, 320] on img at bounding box center [627, 328] width 39 height 39
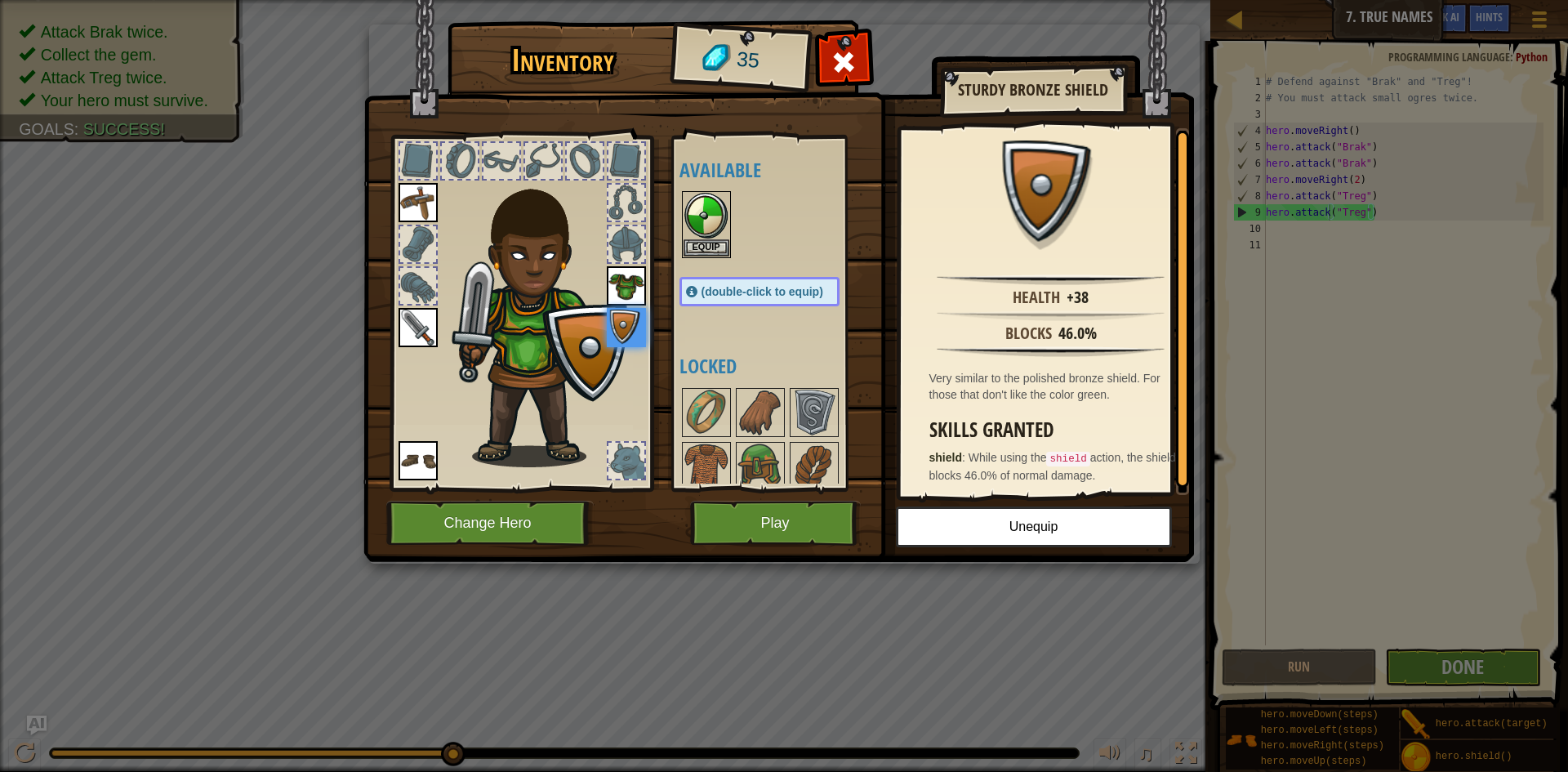
click at [1383, 676] on div "Inventory 35 Available Equip Equip Equip Equip Equip Equip (double-click to equ…" at bounding box center [784, 386] width 1568 height 772
click at [807, 544] on button "Play" at bounding box center [776, 523] width 171 height 45
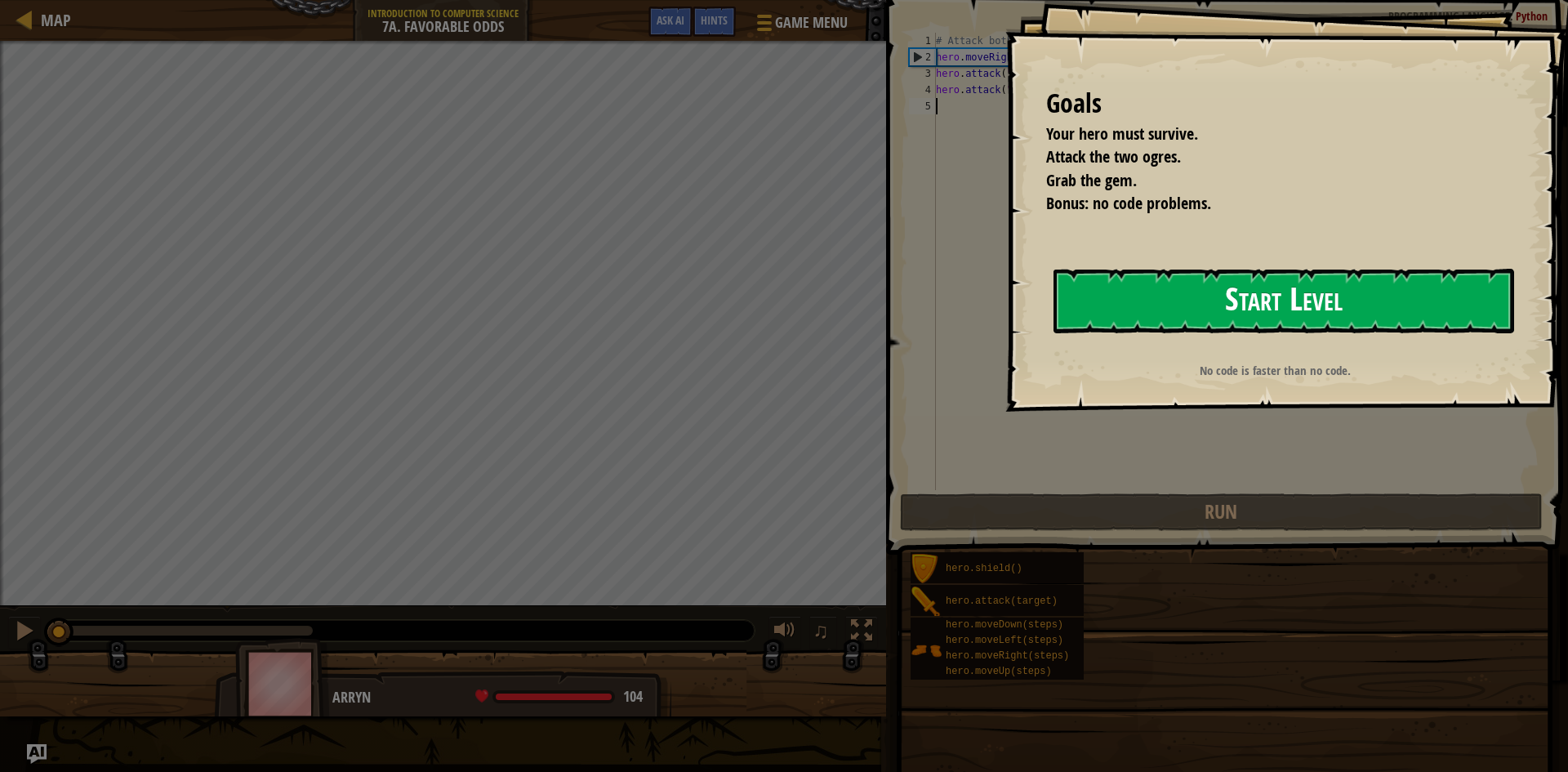
click at [1175, 302] on button "Start Level" at bounding box center [1284, 301] width 461 height 65
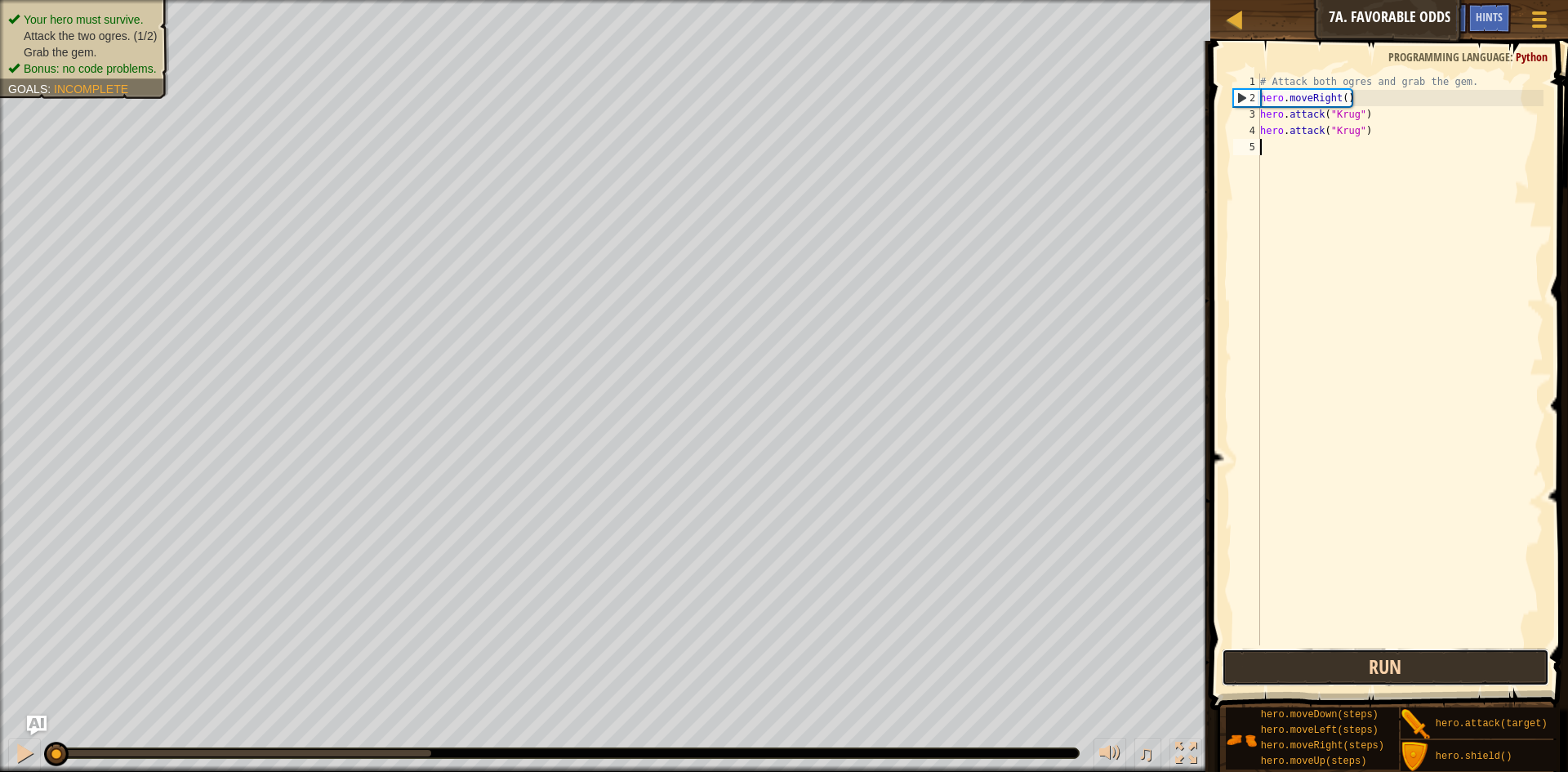
click at [1348, 666] on button "Run" at bounding box center [1386, 667] width 328 height 37
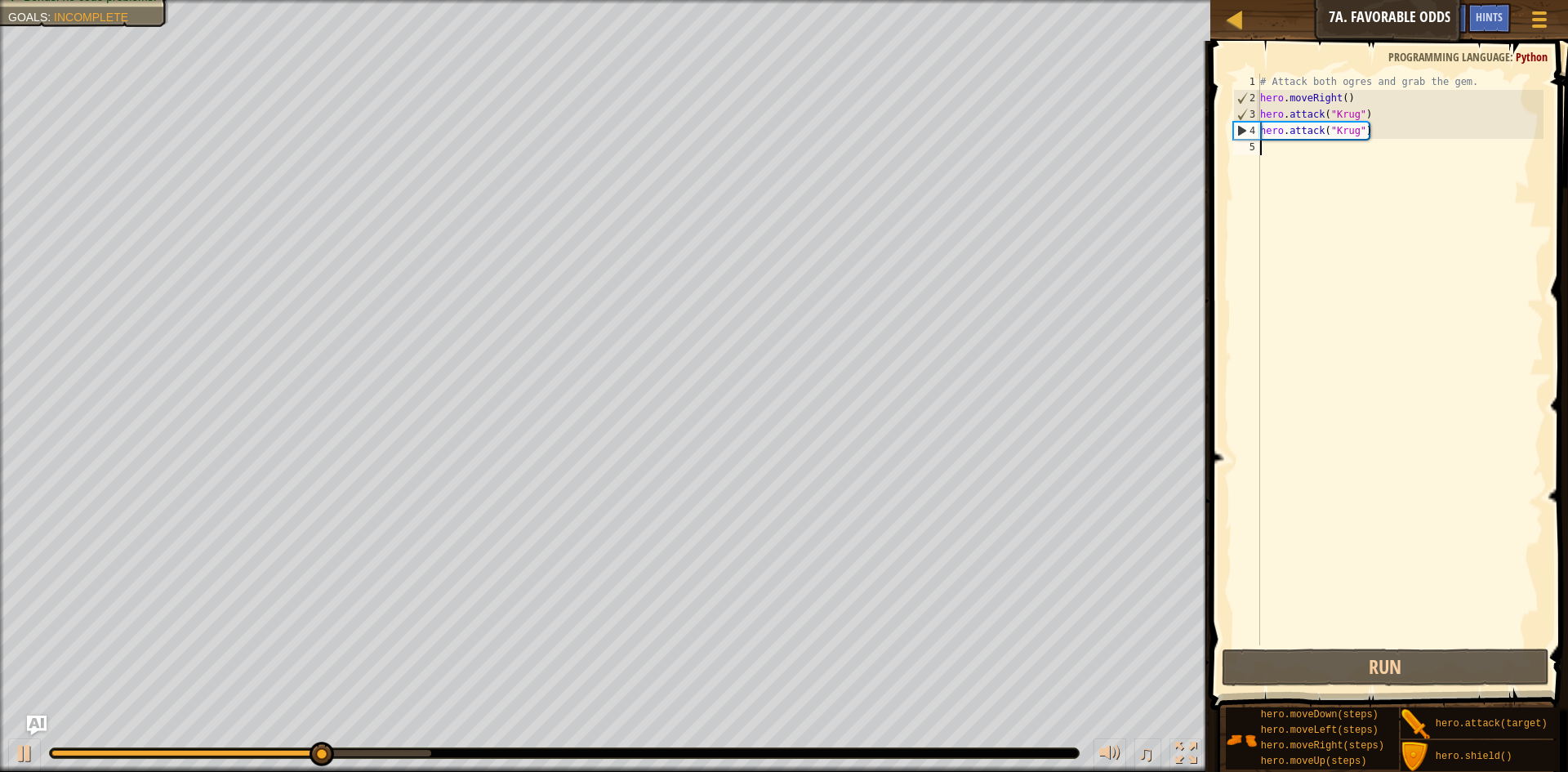
scroll to position [7, 0]
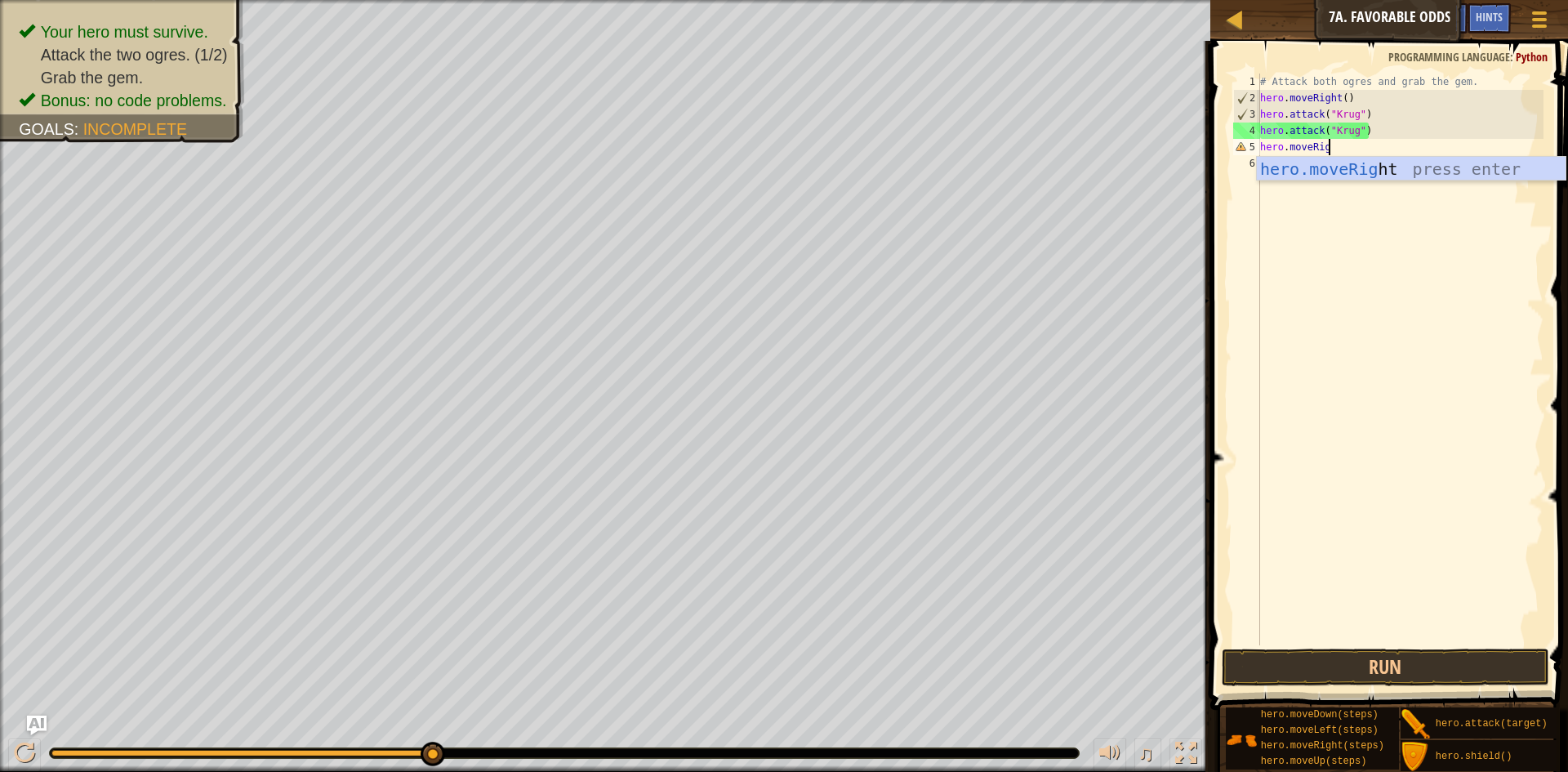
type textarea "hero.moveRight"
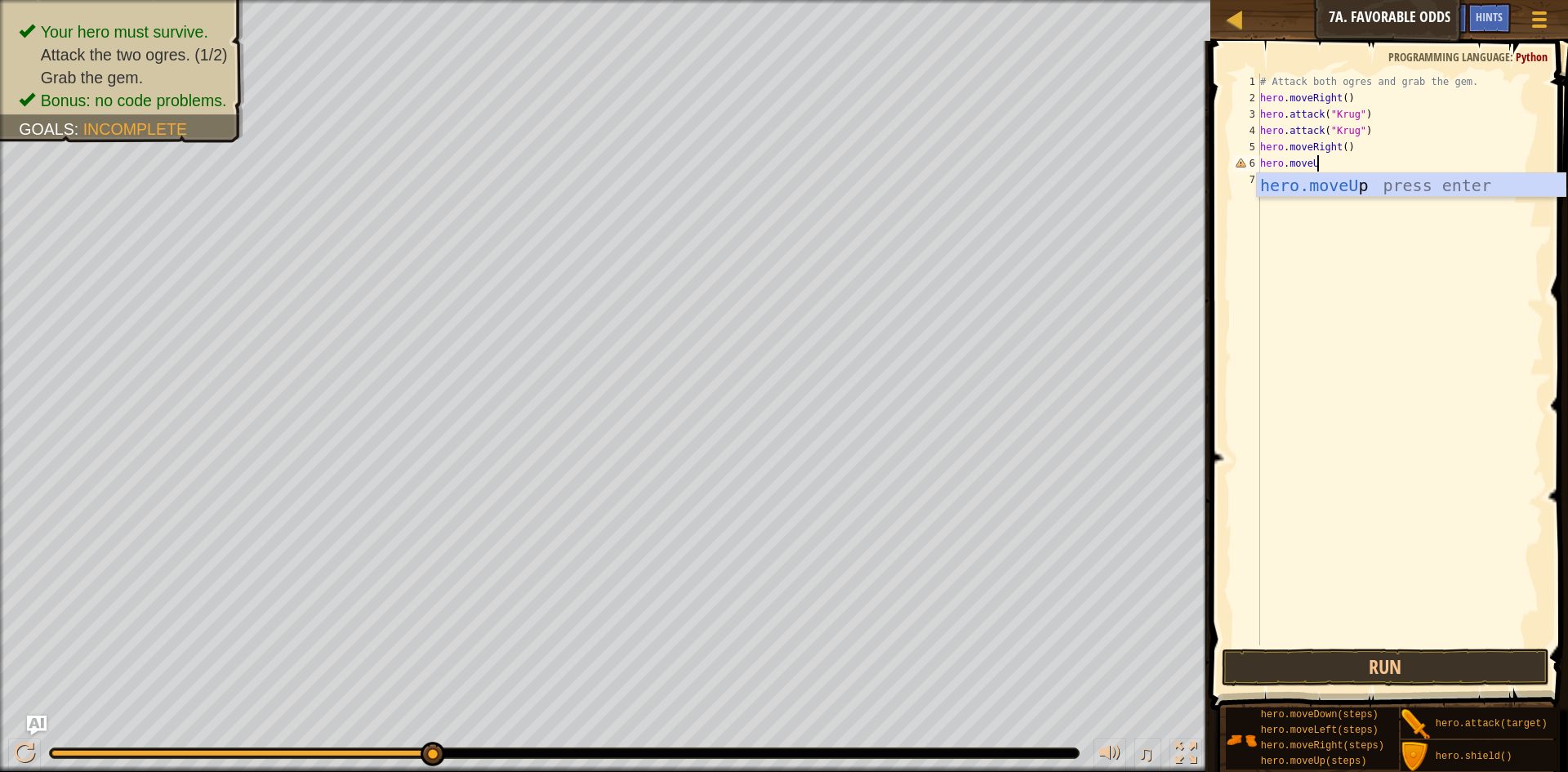
type textarea "hero.moveUp"
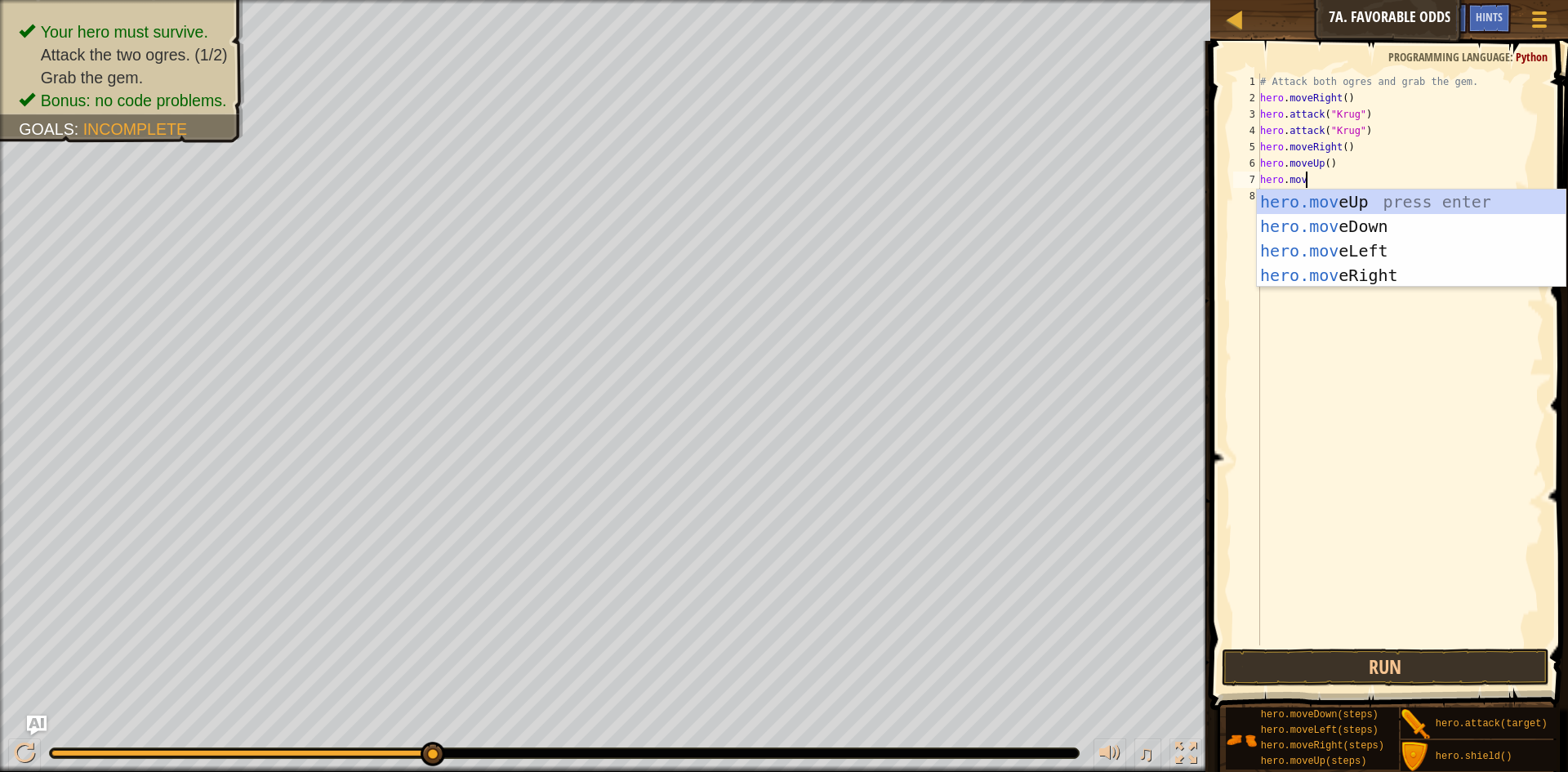
scroll to position [7, 7]
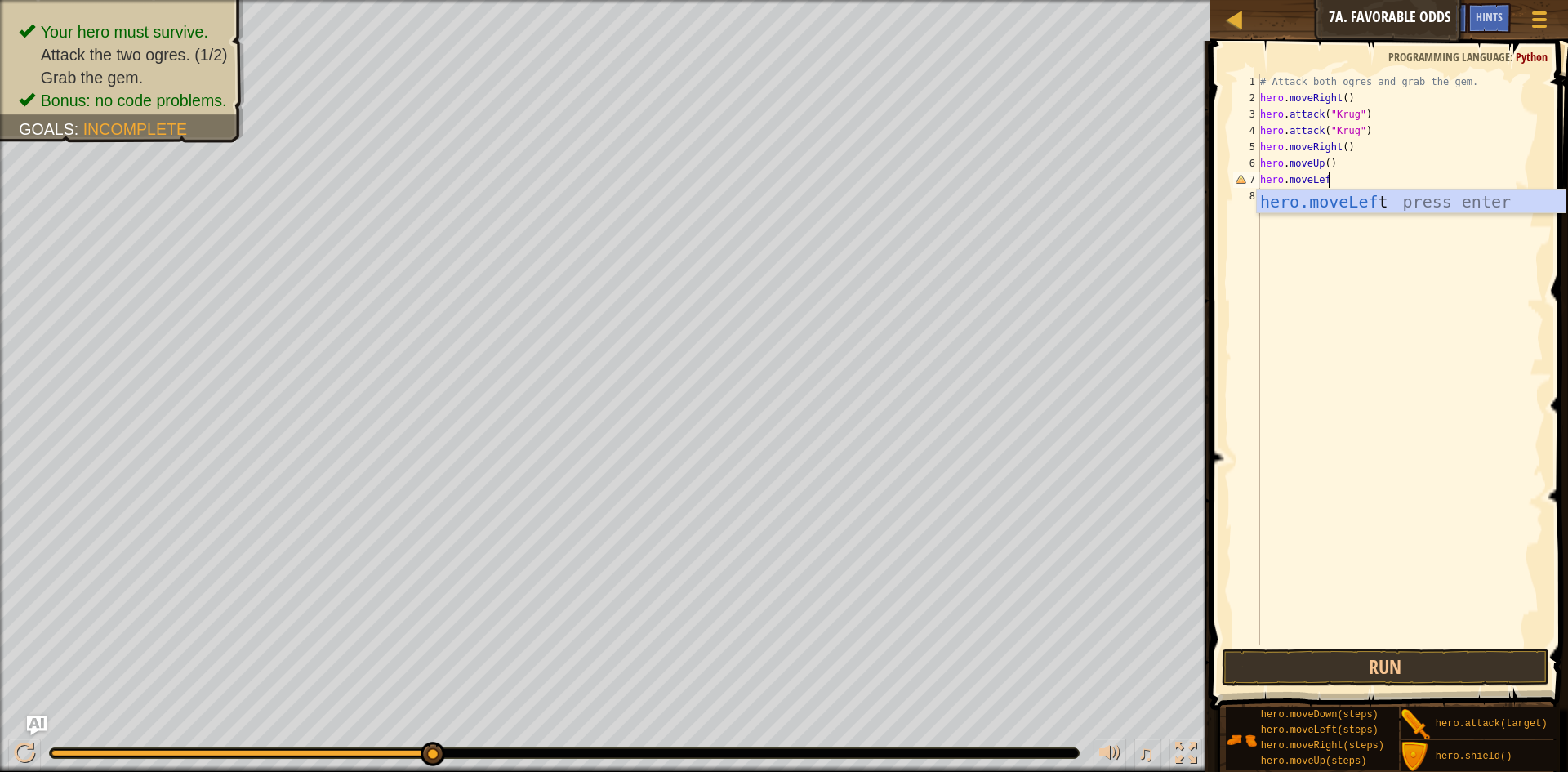
type textarea "hero.moveLeft"
type textarea "hero.moveLeft(2)"
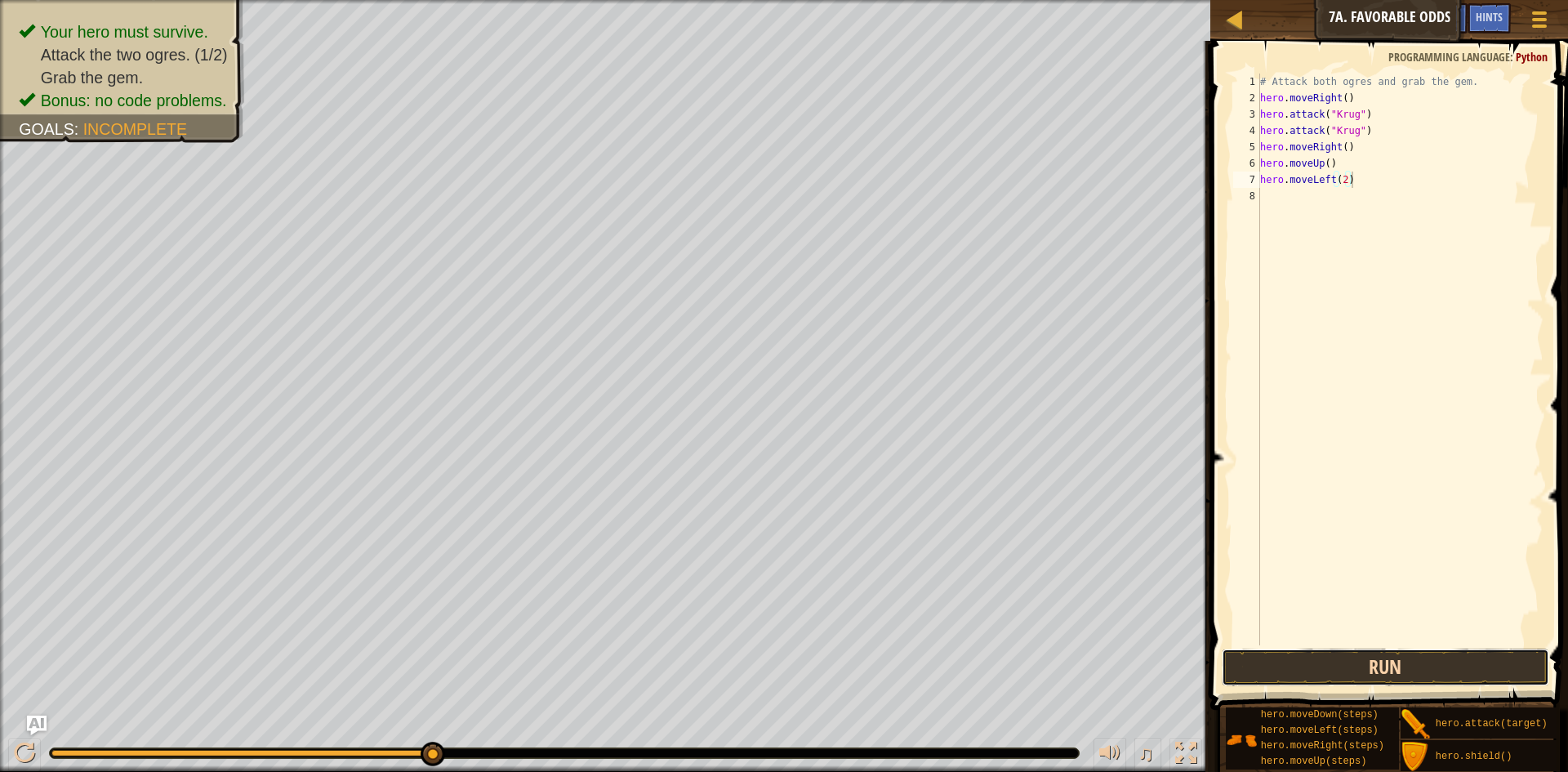
click at [1422, 679] on button "Run" at bounding box center [1386, 667] width 328 height 37
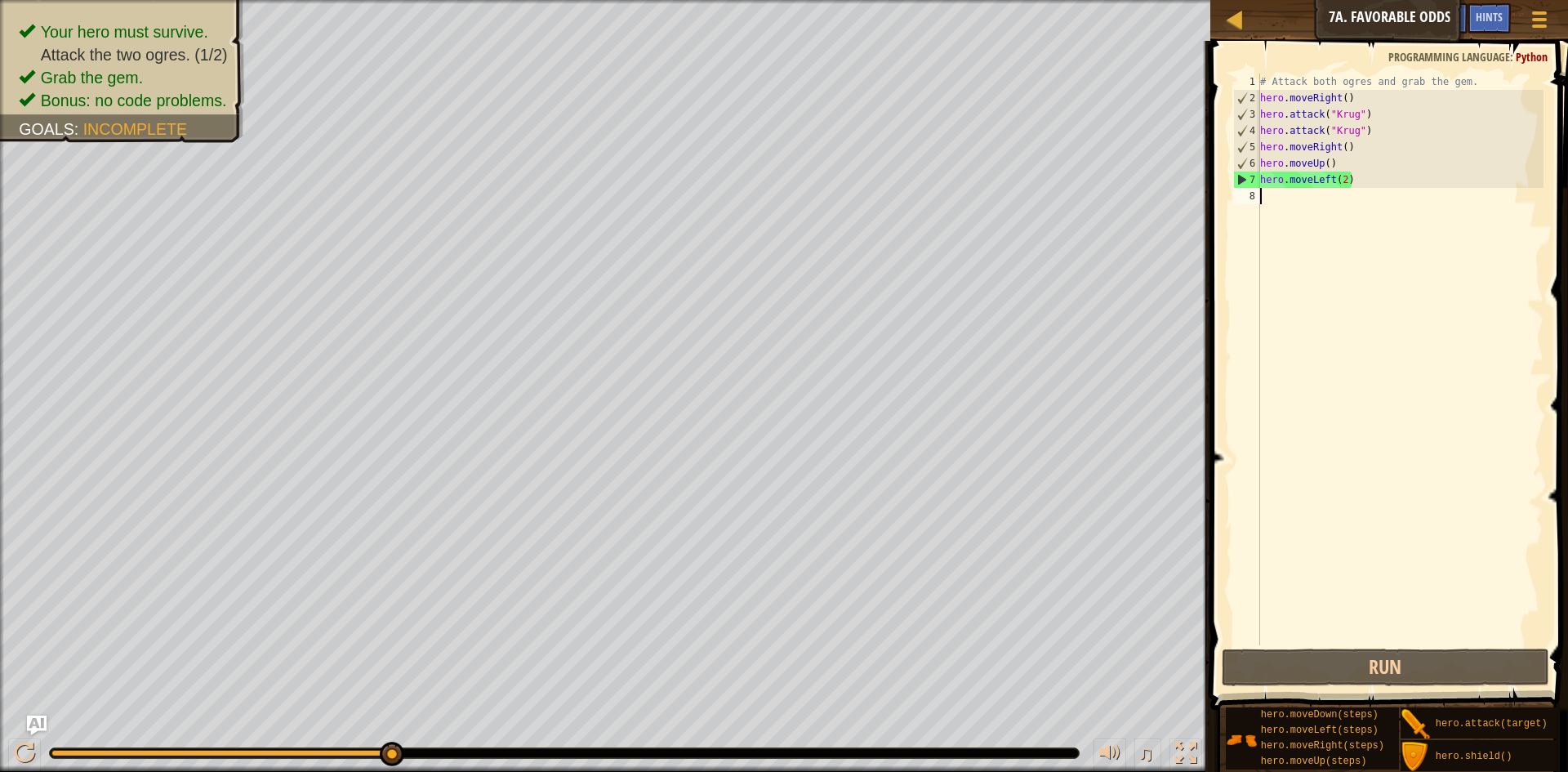
click at [1284, 279] on div "# Attack both ogres and grab the gem. hero . moveRight ( ) hero . attack ( "[PE…" at bounding box center [1399, 376] width 286 height 604
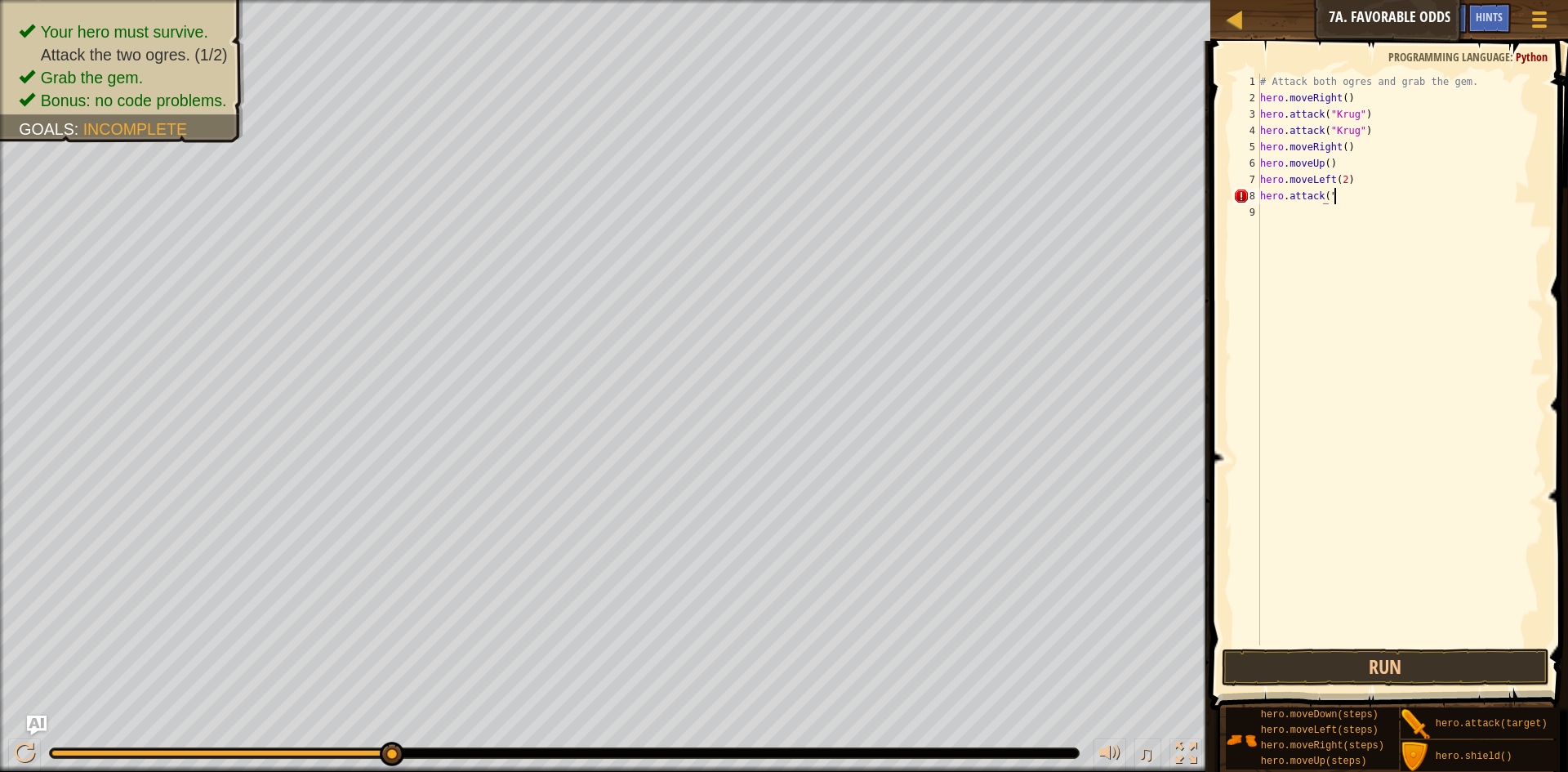
scroll to position [7, 10]
type textarea "hero.attack("Grump")"
click at [1324, 192] on div "# Attack both ogres and grab the gem. hero . moveRight ( ) hero . attack ( "[PE…" at bounding box center [1402, 376] width 280 height 604
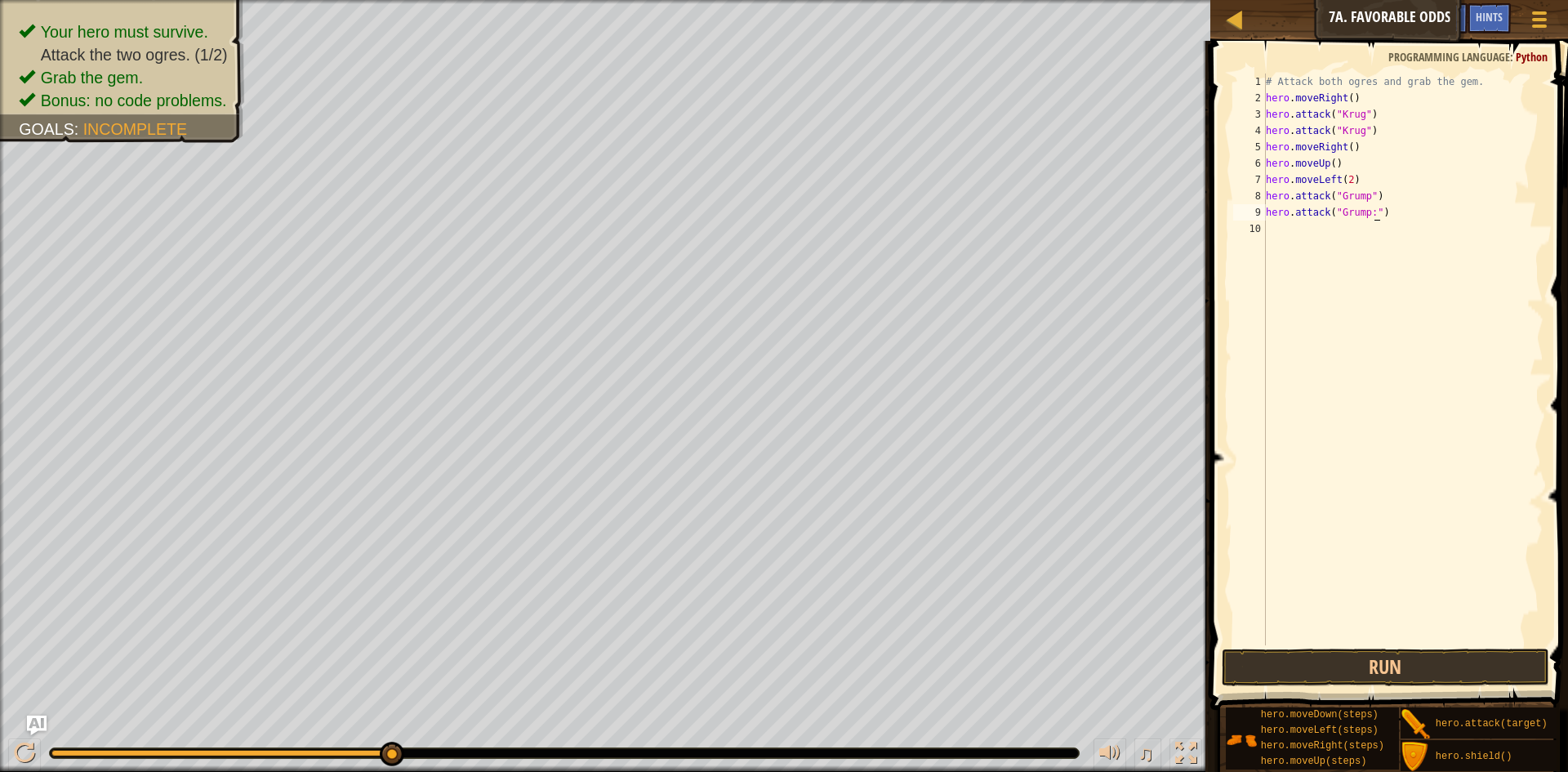
click at [1377, 215] on div "# Attack both ogres and grab the gem. hero . moveRight ( ) hero . attack ( "[PE…" at bounding box center [1402, 376] width 280 height 604
click at [1371, 216] on div "# Attack both ogres and grab the gem. hero . moveRight ( ) hero . attack ( "[PE…" at bounding box center [1402, 376] width 280 height 604
type textarea "hero.attack("Grump")"
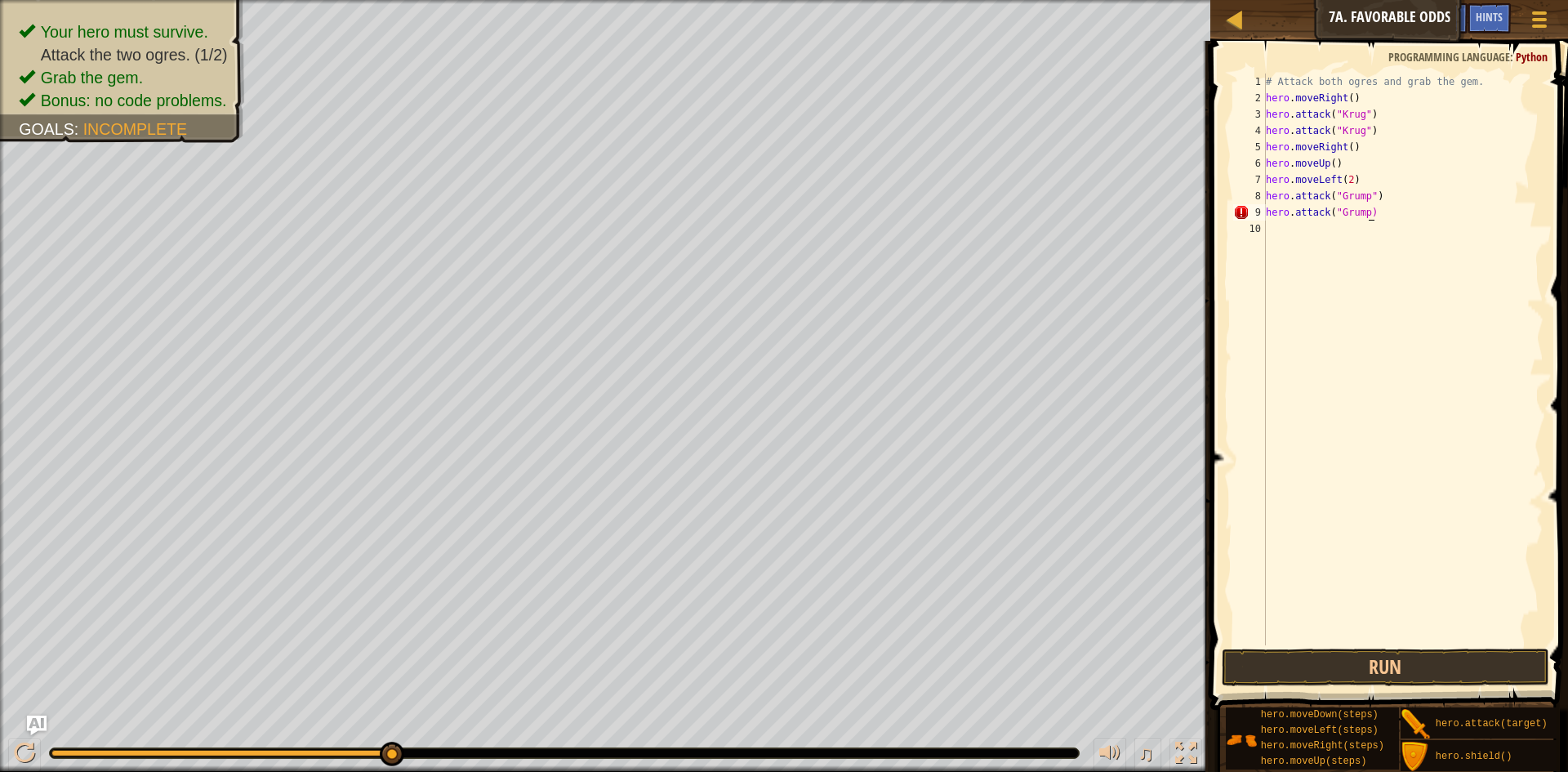
type textarea "'"
type textarea "hero.attack("Grump")"
click at [1422, 681] on button "Run" at bounding box center [1386, 667] width 328 height 37
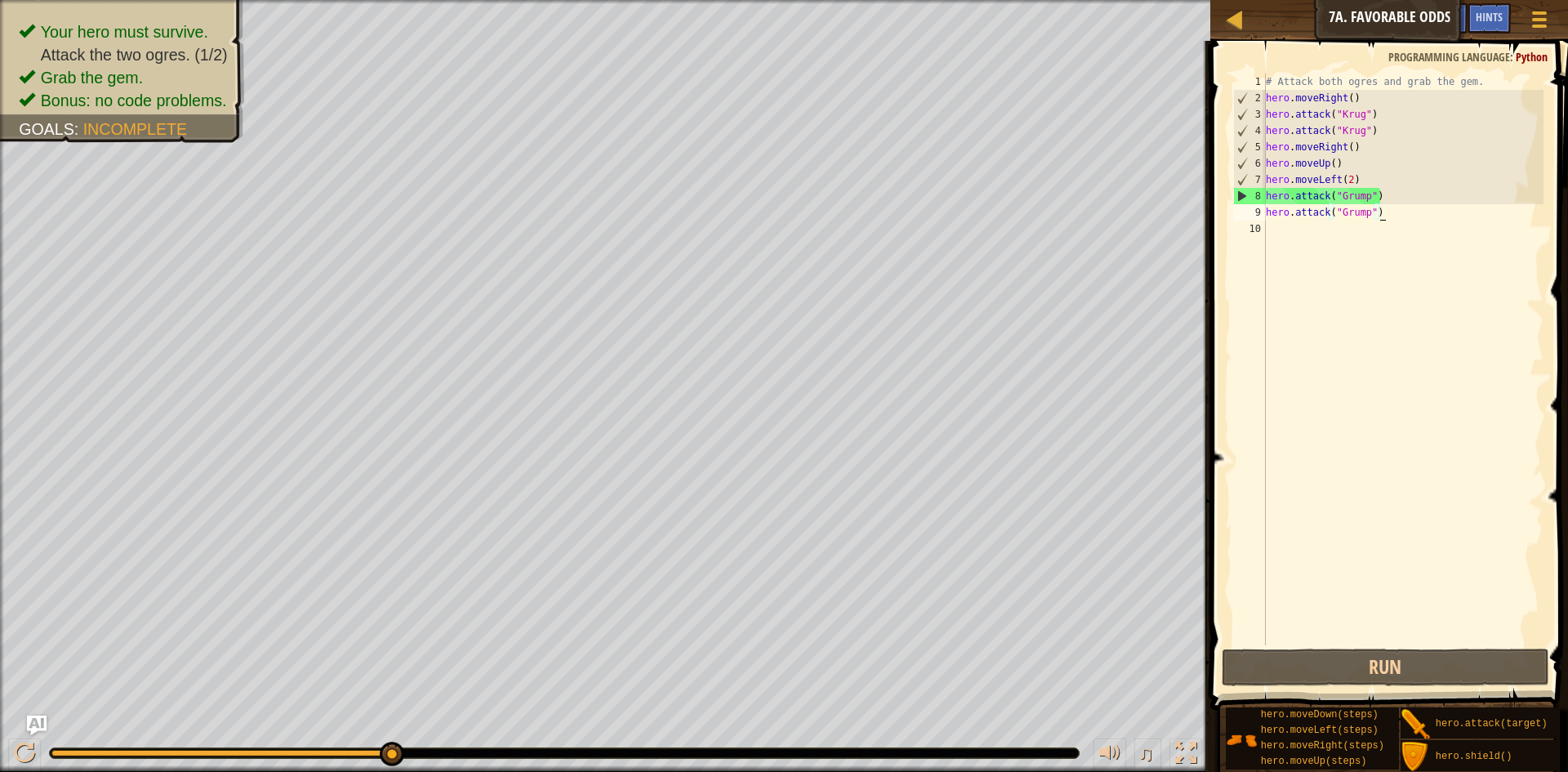
click at [1301, 241] on div "# Attack both ogres and grab the gem. hero . moveRight ( ) hero . attack ( "[PE…" at bounding box center [1402, 376] width 280 height 604
click at [1317, 232] on div "# Attack both ogres and grab the gem. hero . moveRight ( ) hero . attack ( "[PE…" at bounding box center [1402, 376] width 280 height 604
click at [1331, 227] on div "# Attack both ogres and grab the gem. hero . moveRight ( ) hero . attack ( "[PE…" at bounding box center [1402, 376] width 280 height 604
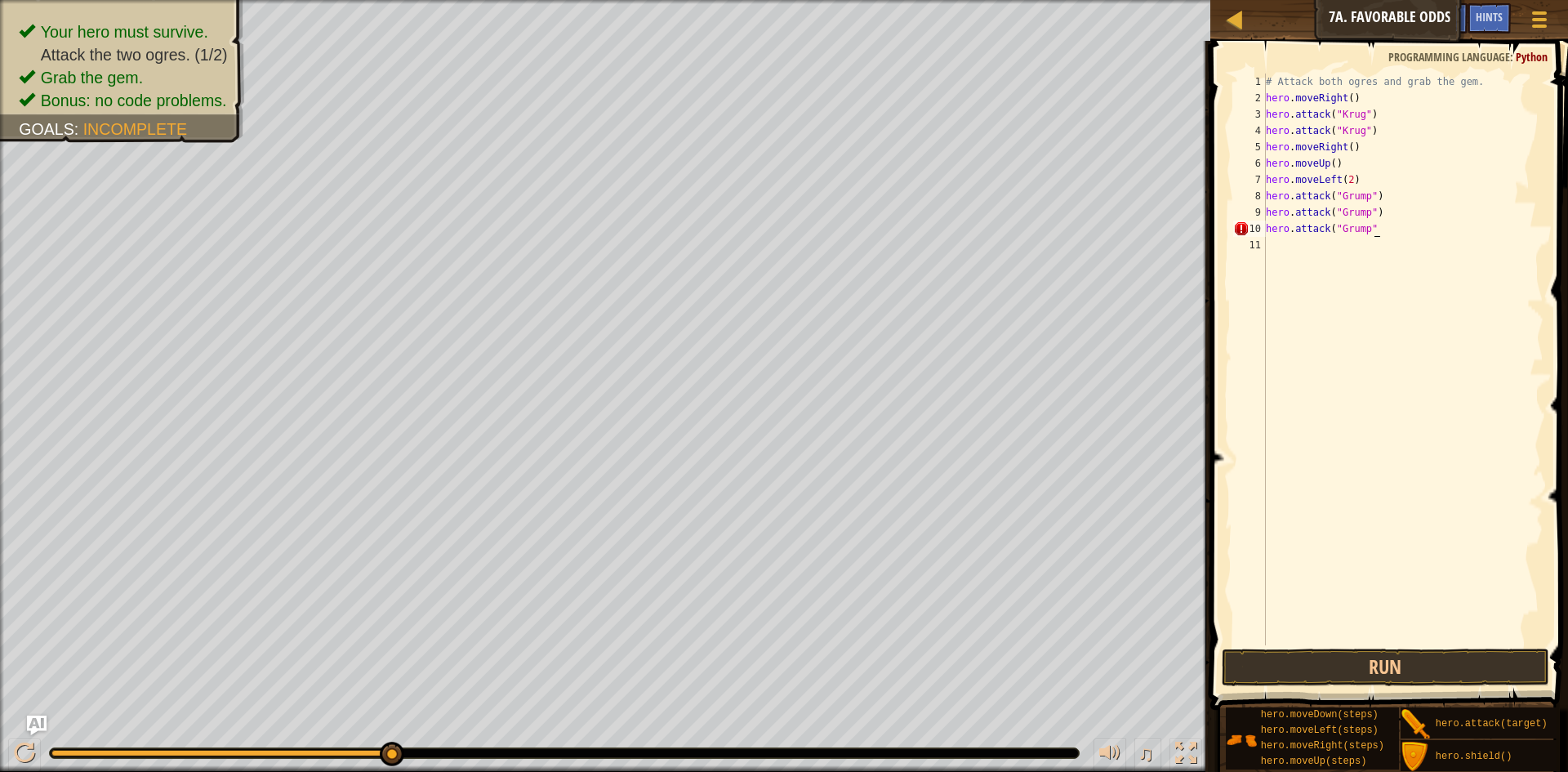
scroll to position [7, 16]
click at [1349, 660] on button "Run" at bounding box center [1386, 667] width 328 height 37
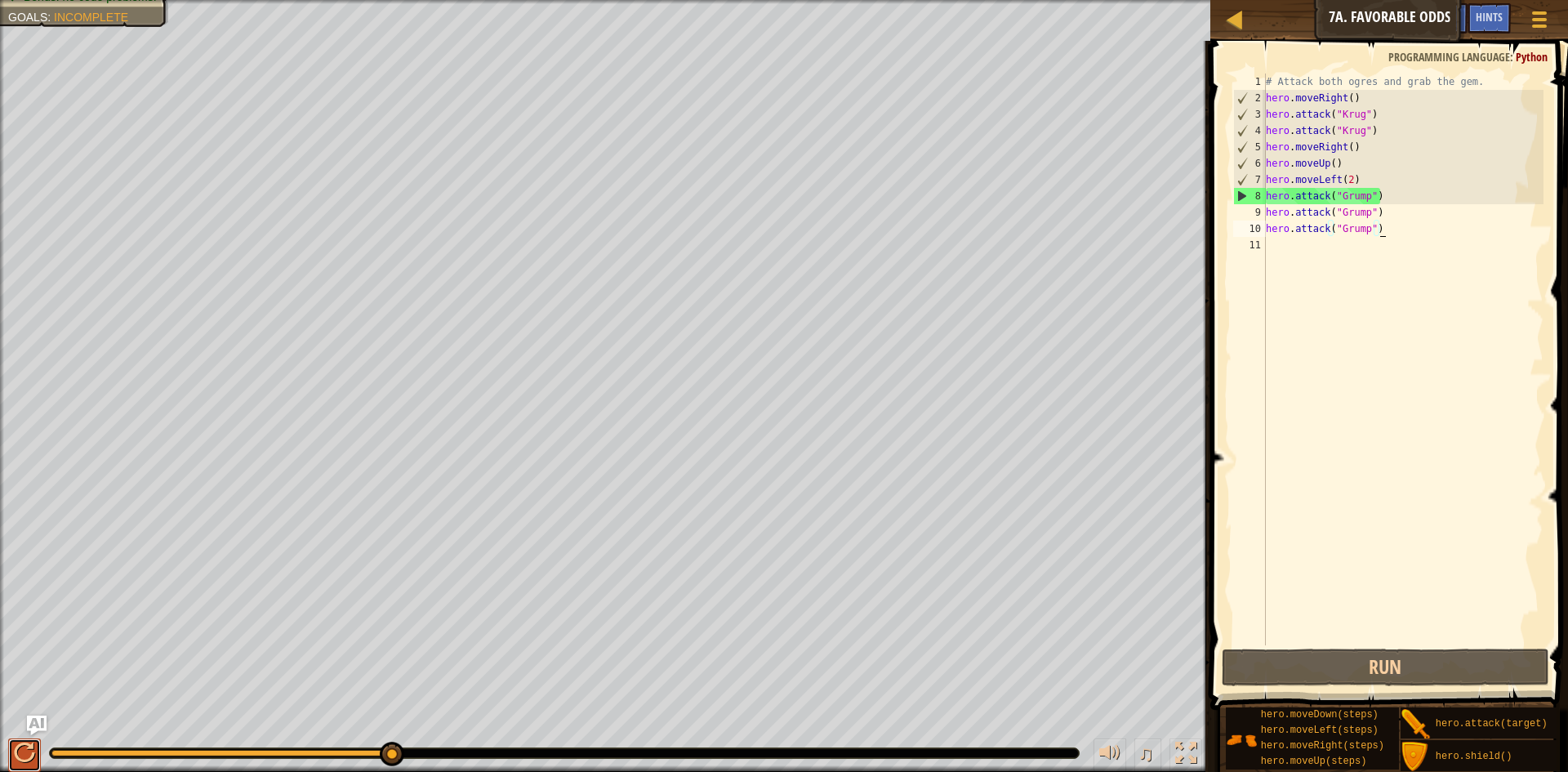
click at [33, 752] on div at bounding box center [25, 753] width 22 height 22
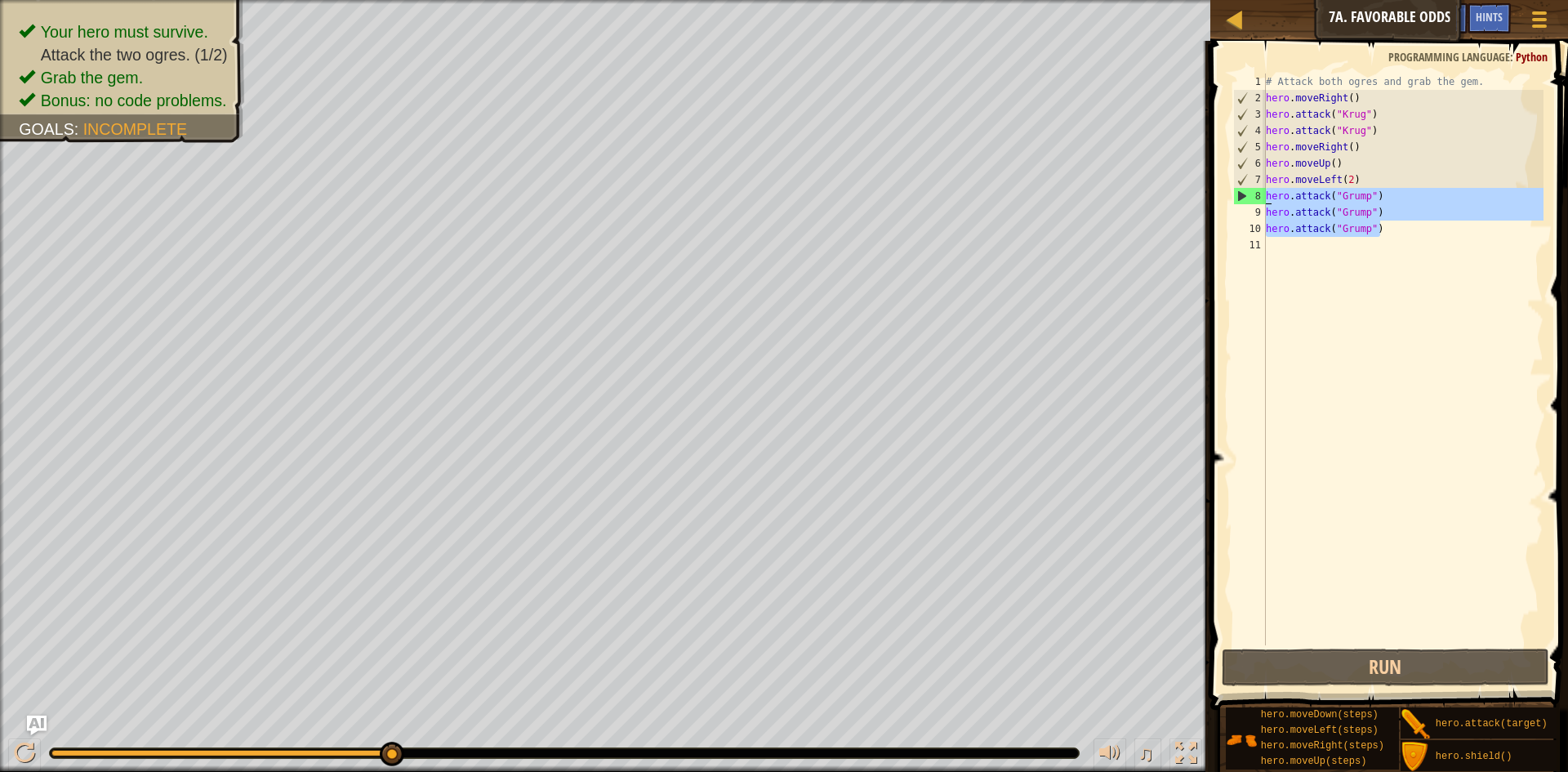
drag, startPoint x: 1399, startPoint y: 235, endPoint x: 1263, endPoint y: 188, distance: 143.9
click at [1263, 188] on div "hero.attack("Grump") 1 2 3 4 5 6 7 8 9 10 11 # Attack both [PERSON_NAME] and gr…" at bounding box center [1387, 359] width 314 height 572
type textarea "hero.attack("Grump") hero.attack("Grump")"
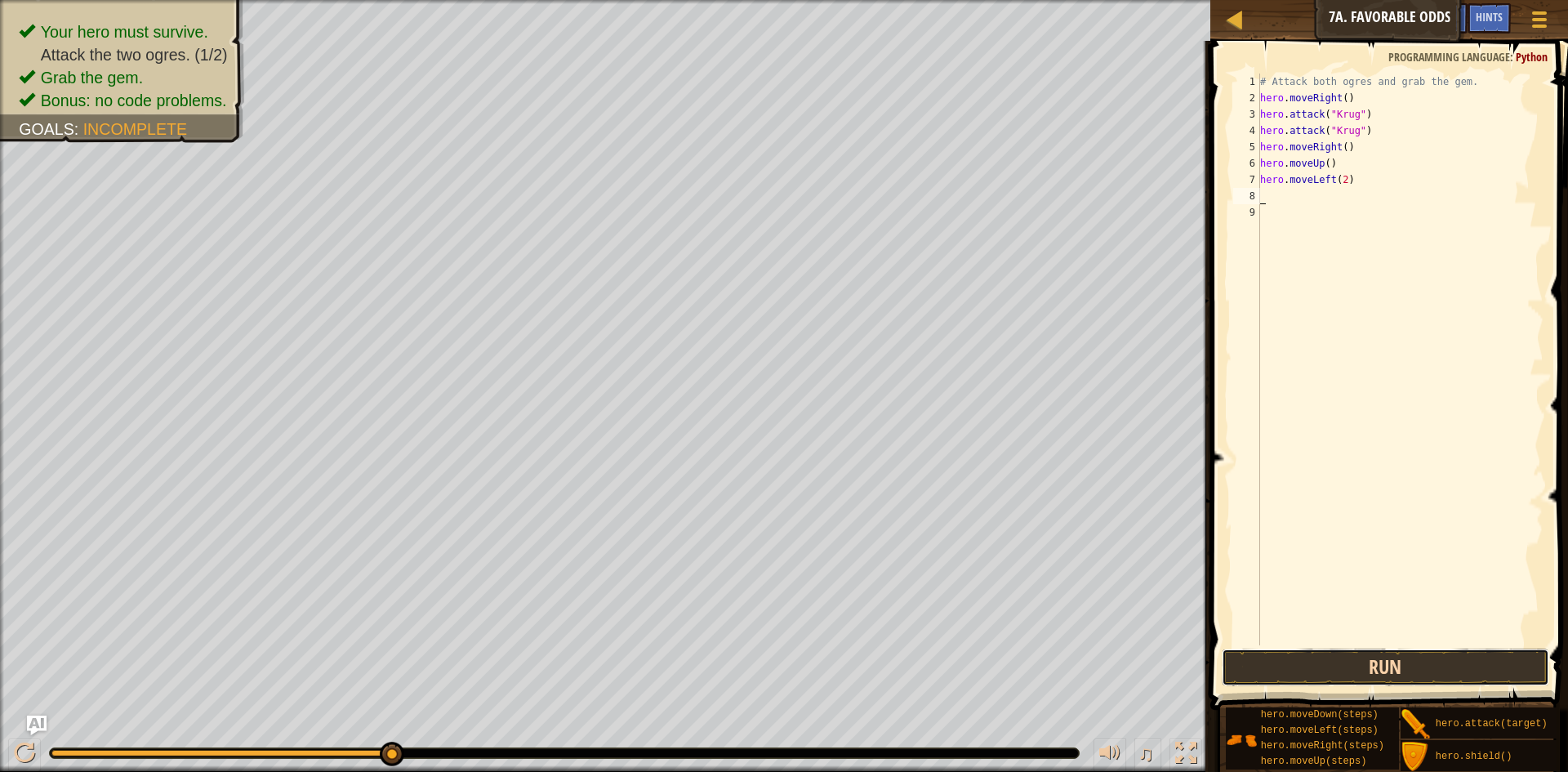
click at [1277, 661] on button "Run" at bounding box center [1386, 667] width 328 height 37
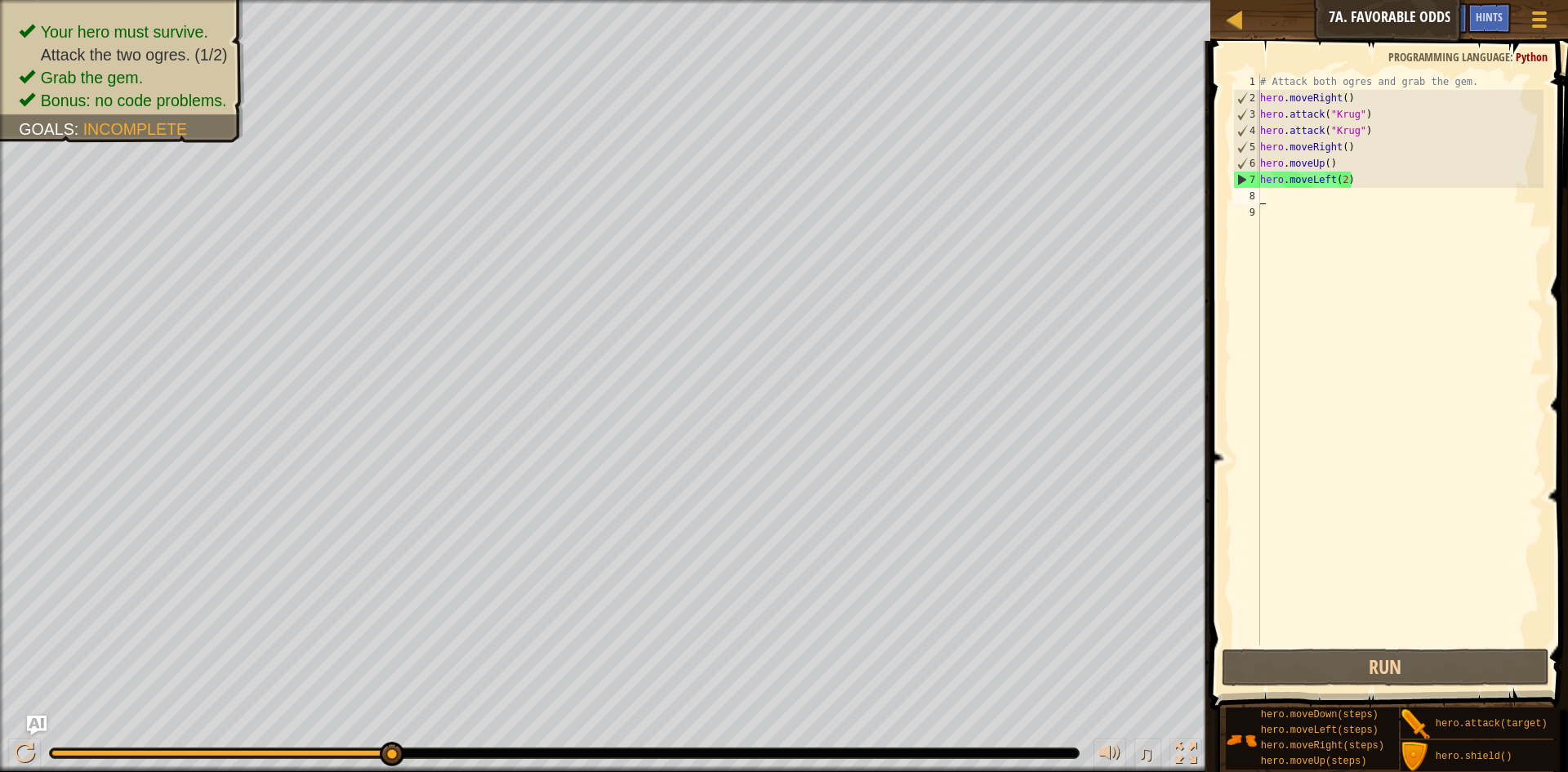
click at [1343, 184] on div "# Attack both ogres and grab the gem. hero . moveRight ( ) hero . attack ( "[PE…" at bounding box center [1399, 376] width 286 height 604
click at [1343, 181] on div "# Attack both ogres and grab the gem. hero . moveRight ( ) hero . attack ( "[PE…" at bounding box center [1399, 359] width 286 height 572
click at [1341, 181] on div "# Attack both ogres and grab the gem. hero . moveRight ( ) hero . attack ( "[PE…" at bounding box center [1399, 376] width 286 height 604
type textarea "hero.moveLeft()"
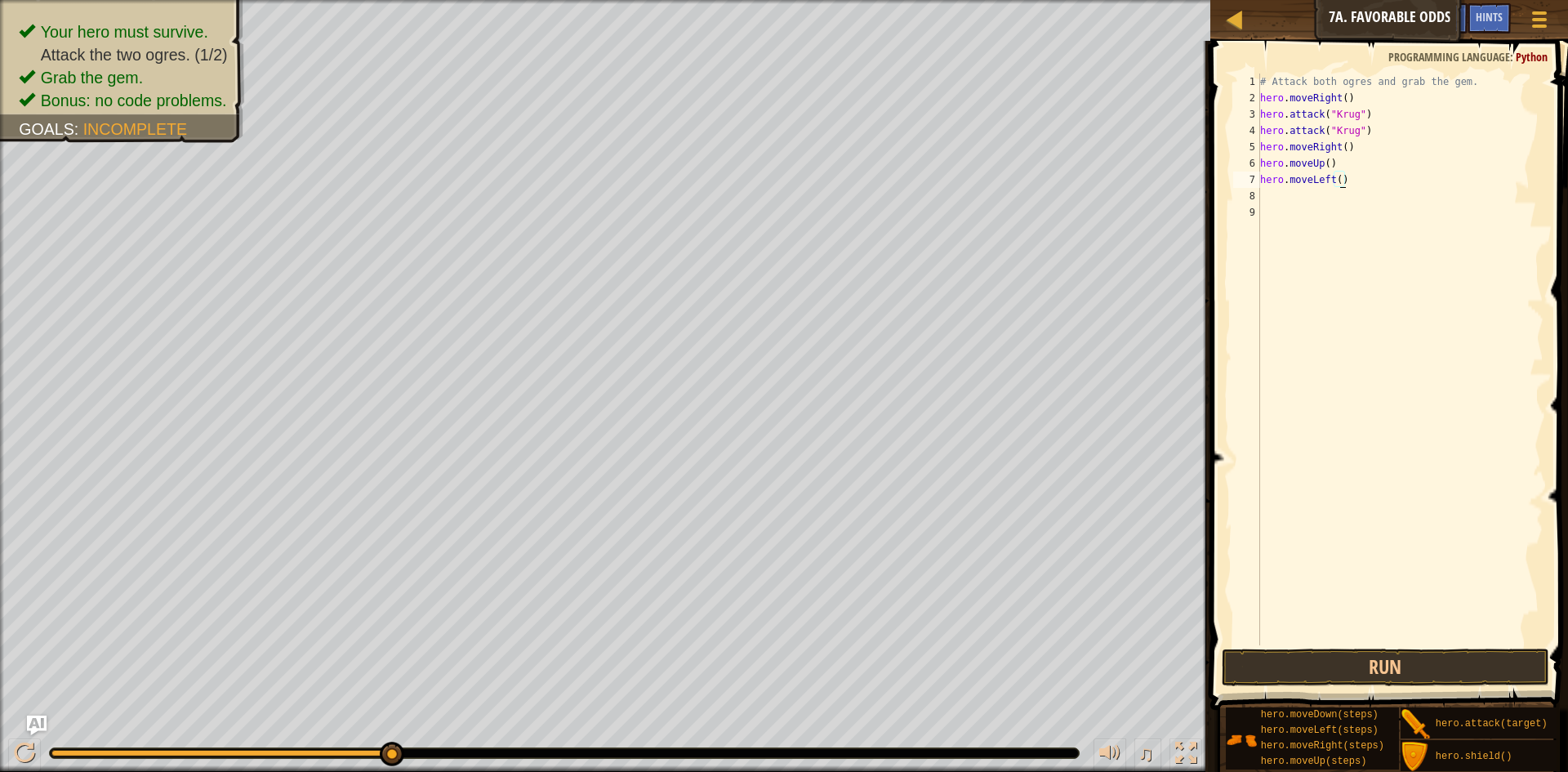
click at [1384, 208] on div "# Attack both ogres and grab the gem. hero . moveRight ( ) hero . attack ( "[PE…" at bounding box center [1399, 376] width 286 height 604
click at [1393, 192] on div "# Attack both ogres and grab the gem. hero . moveRight ( ) hero . attack ( "[PE…" at bounding box center [1399, 376] width 286 height 604
click at [1396, 181] on div "# Attack both ogres and grab the gem. hero . moveRight ( ) hero . attack ( "[PE…" at bounding box center [1399, 376] width 286 height 604
type textarea "hero.moveLeft()"
click at [1384, 186] on div "# Attack both ogres and grab the gem. hero . moveRight ( ) hero . attack ( "[PE…" at bounding box center [1399, 376] width 286 height 604
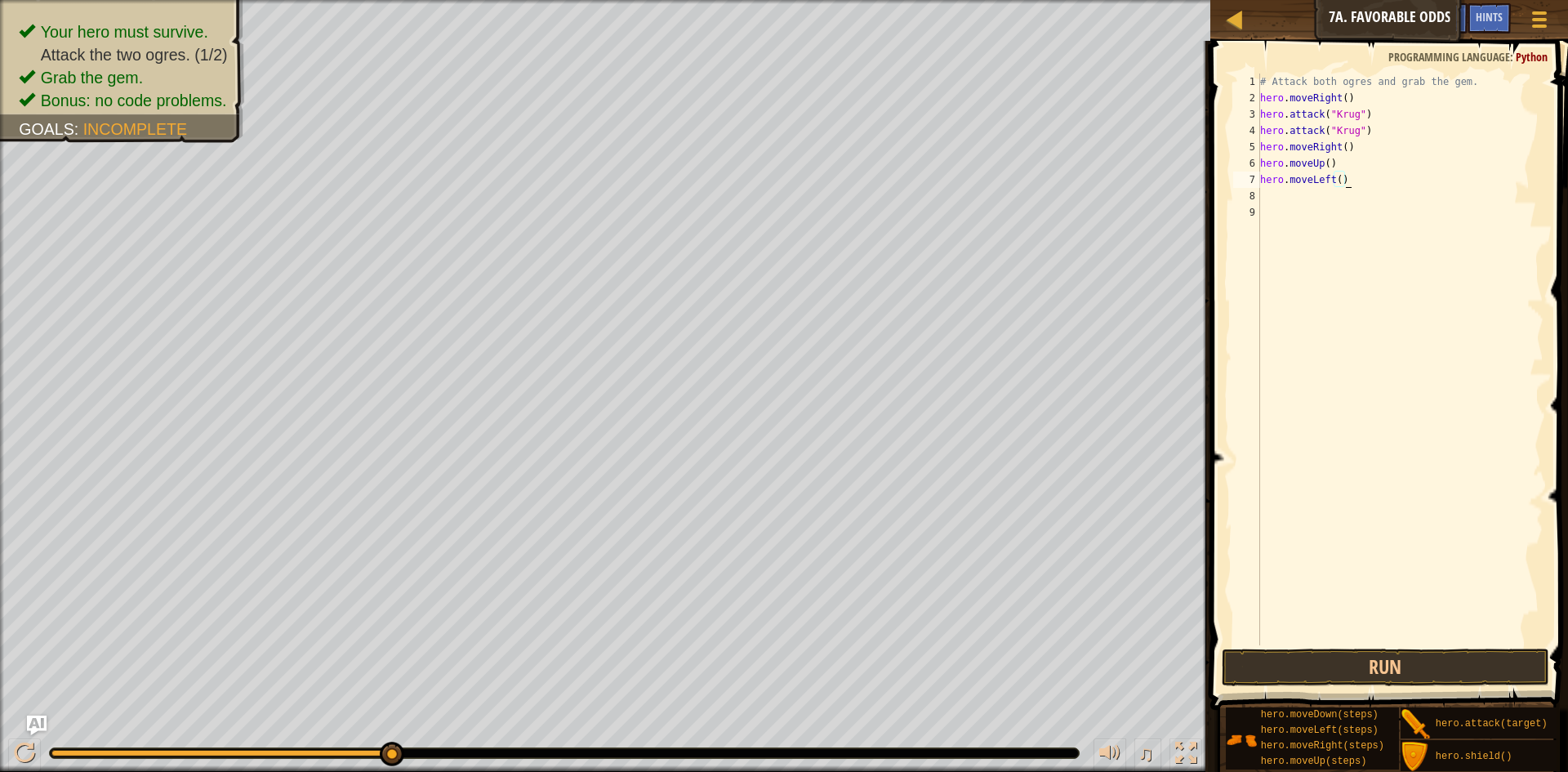
click at [1333, 189] on div "# Attack both ogres and grab the gem. hero . moveRight ( ) hero . attack ( "[PE…" at bounding box center [1399, 376] width 286 height 604
type textarea "hero.attack("Grump")"
click at [1399, 653] on button "Run" at bounding box center [1386, 667] width 328 height 37
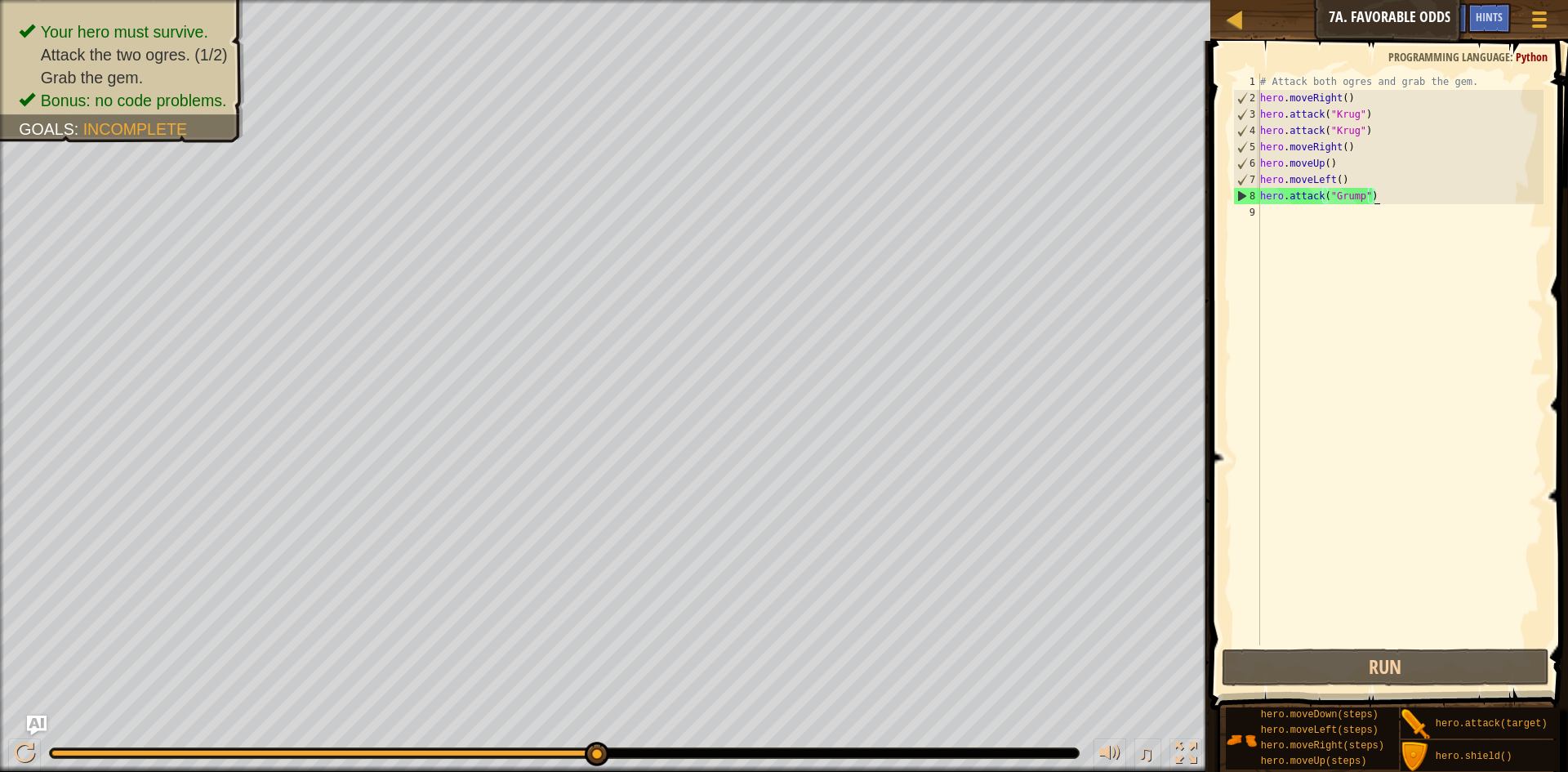
click at [1343, 227] on div "# Attack both ogres and grab the gem. hero . moveRight ( ) hero . attack ( "[PE…" at bounding box center [1399, 376] width 286 height 604
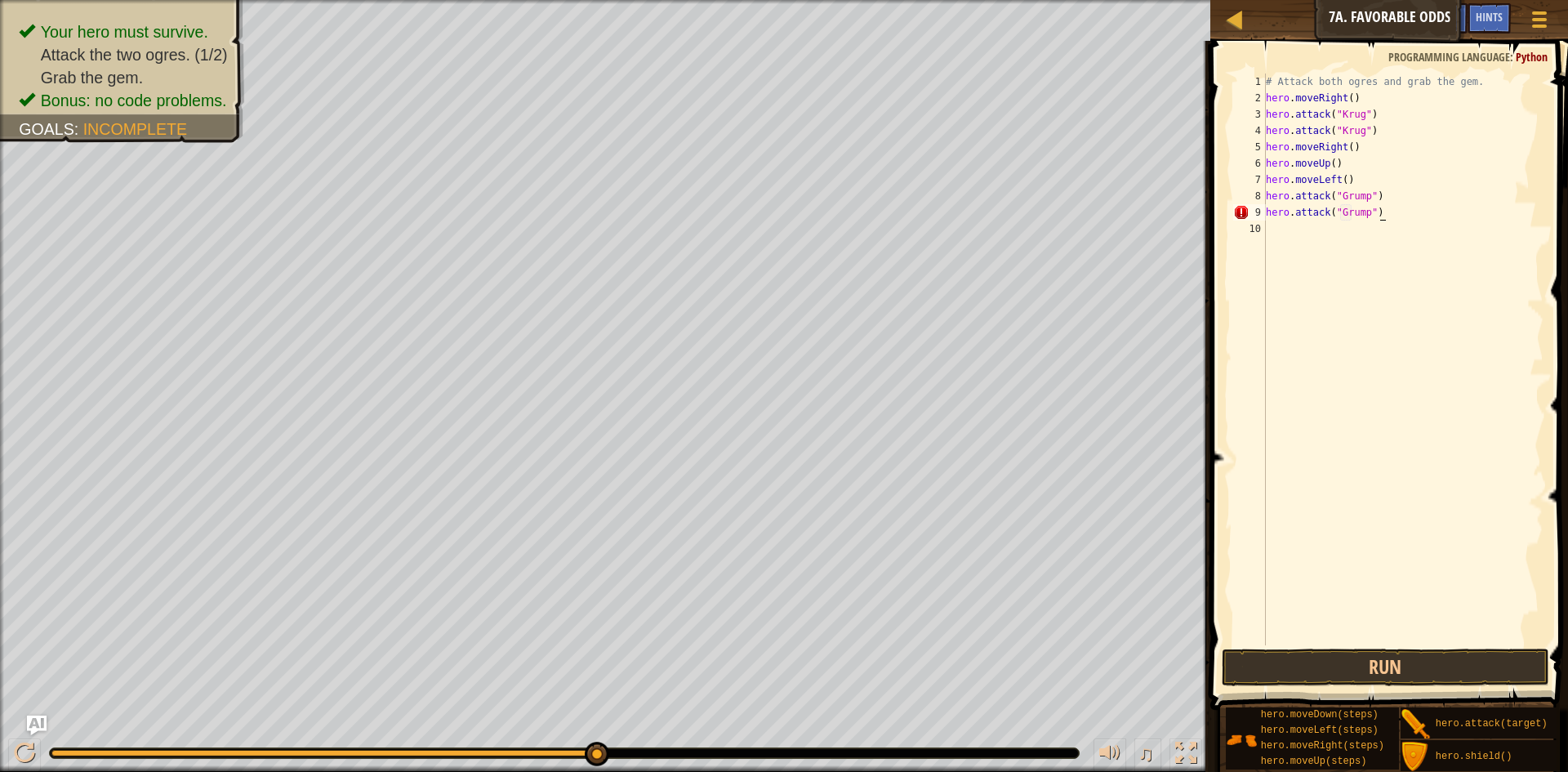
scroll to position [7, 17]
click at [1290, 646] on span at bounding box center [1391, 351] width 371 height 717
type textarea "hero.attack("Grump")"
click at [1290, 660] on button "Run" at bounding box center [1386, 667] width 328 height 37
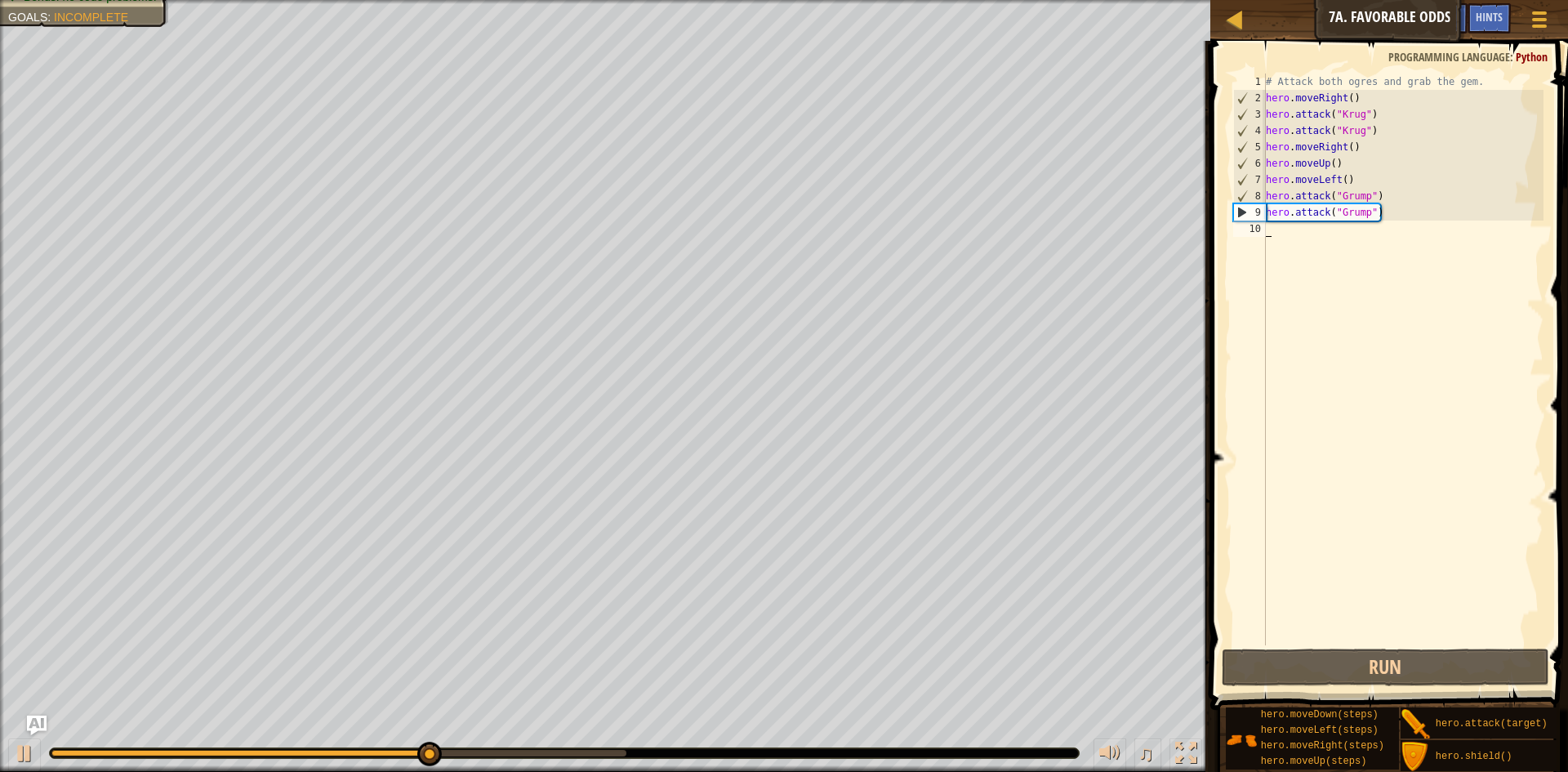
click at [1346, 254] on div "# Attack both ogres and grab the gem. hero . moveRight ( ) hero . attack ( "[PE…" at bounding box center [1402, 376] width 280 height 604
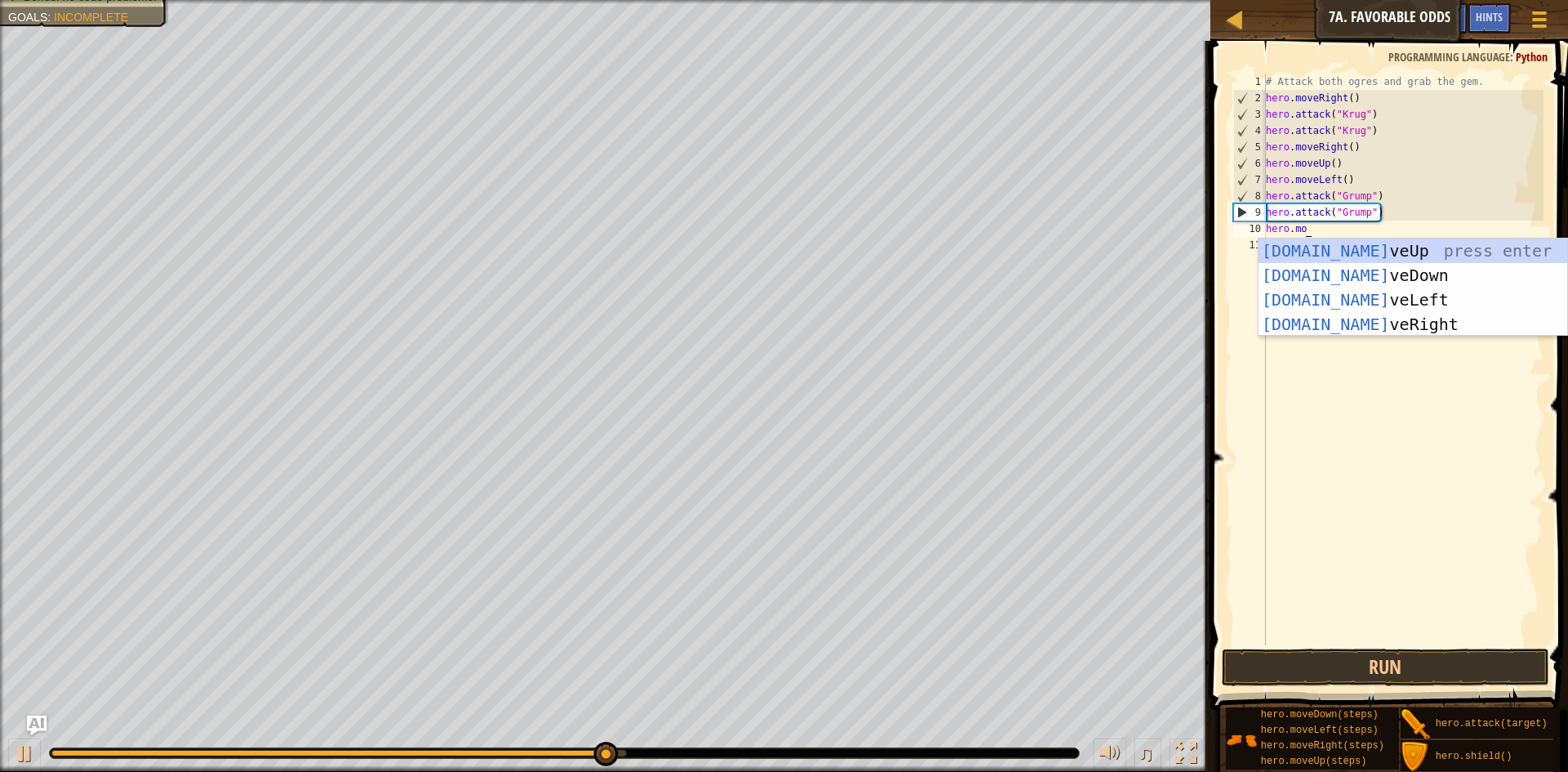
scroll to position [7, 7]
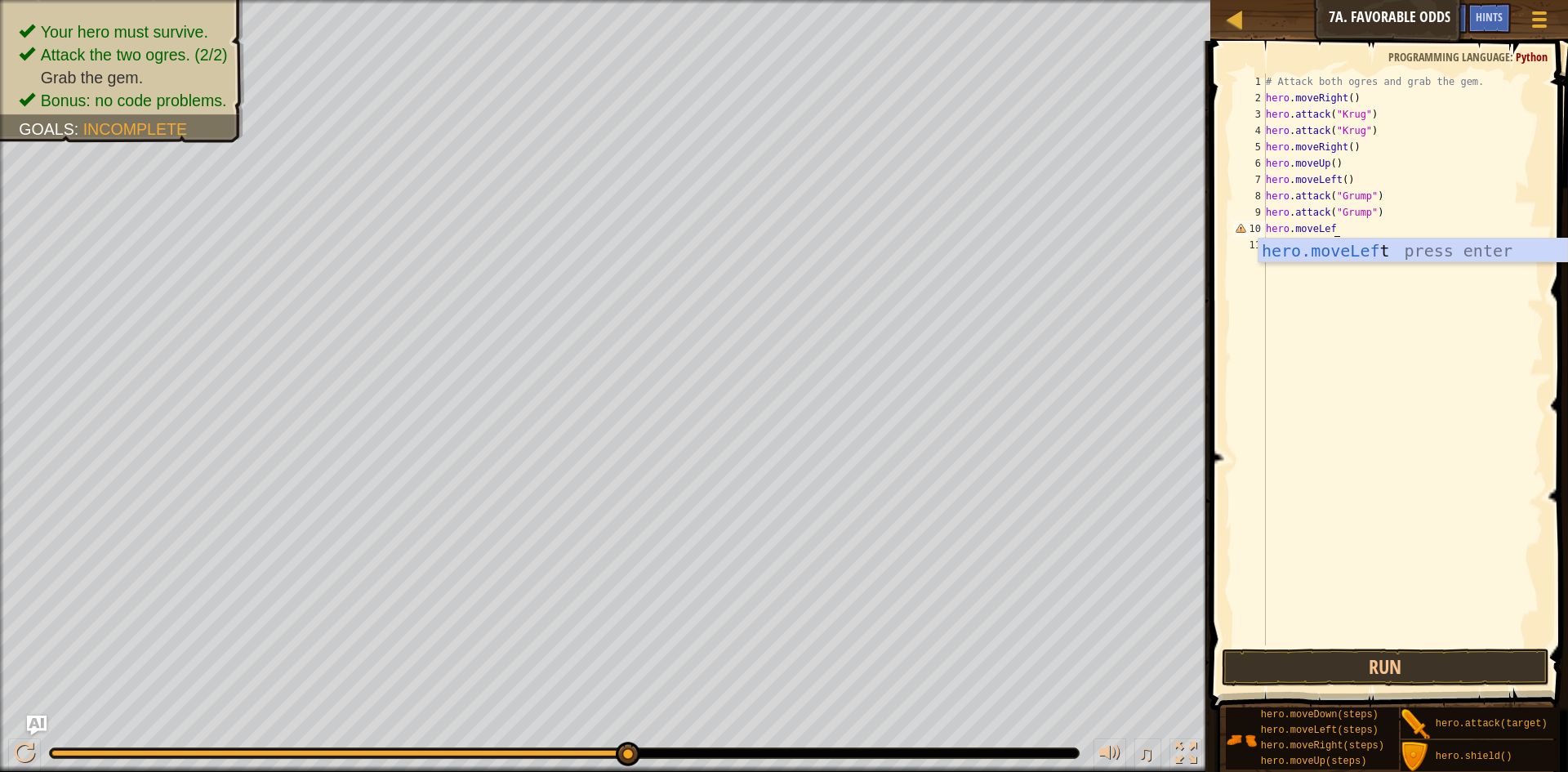
type textarea "hero.moveLeft"
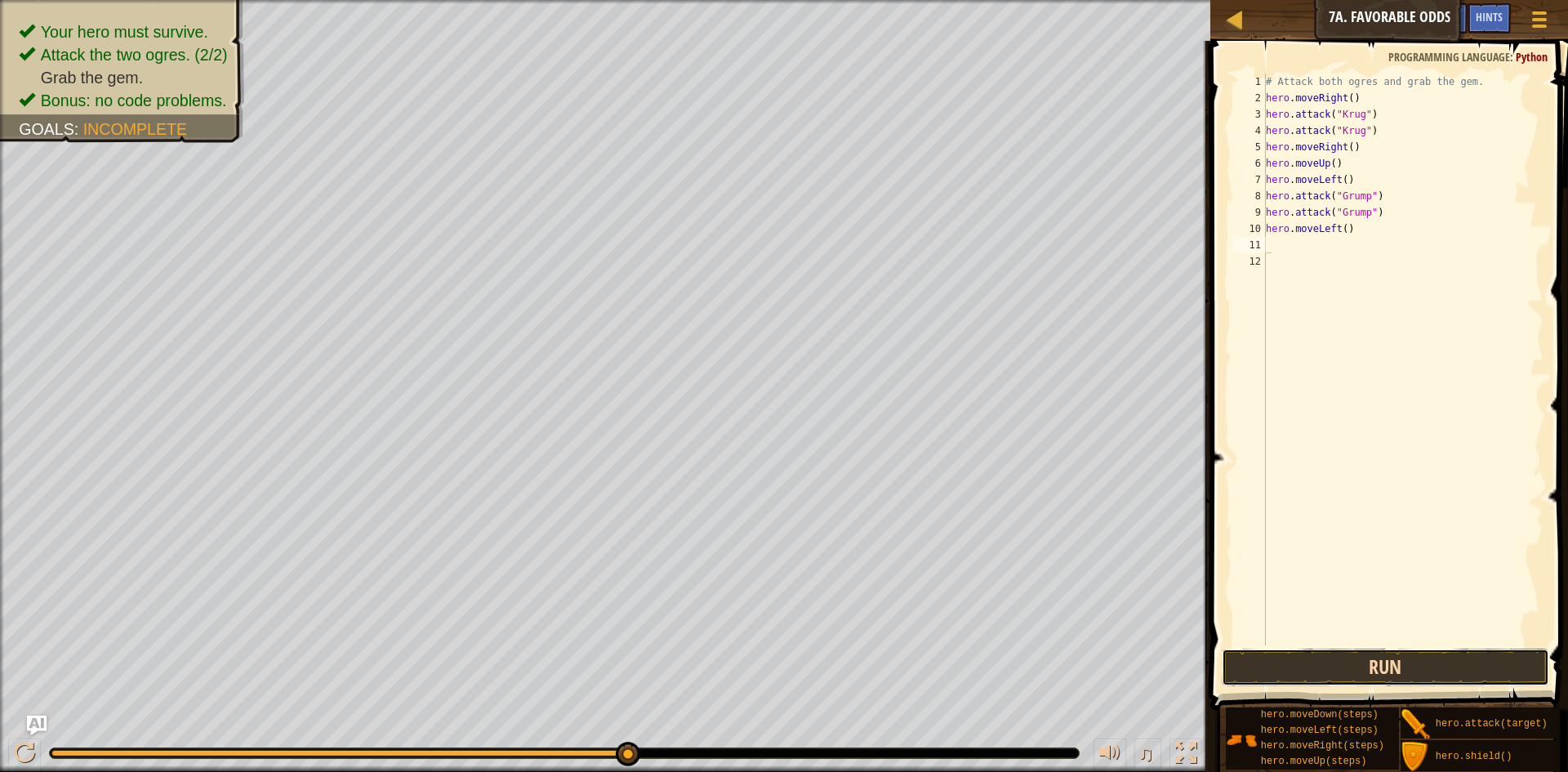
click at [1394, 655] on button "Run" at bounding box center [1386, 667] width 328 height 37
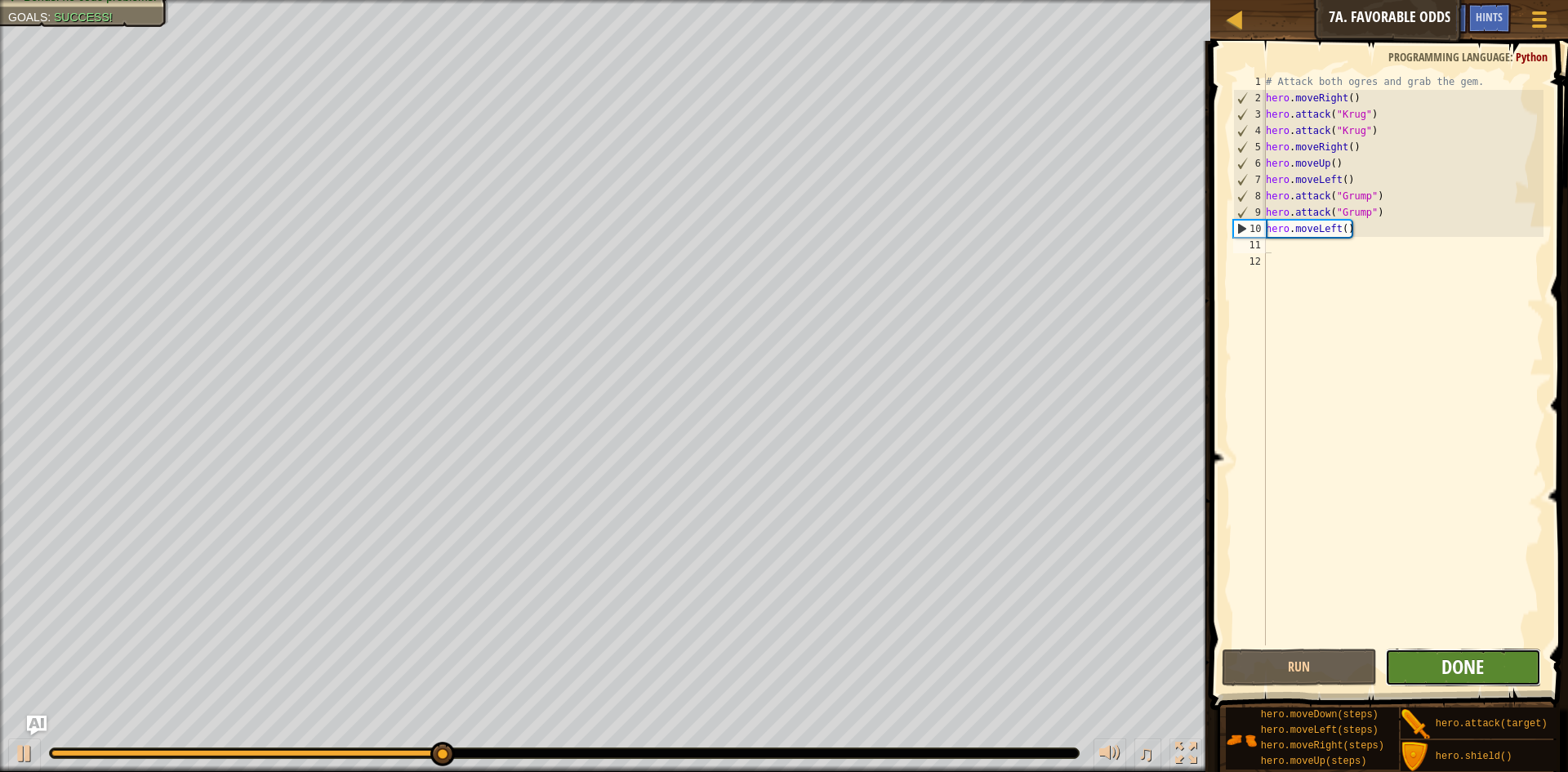
click at [1447, 657] on span "Done" at bounding box center [1461, 666] width 42 height 26
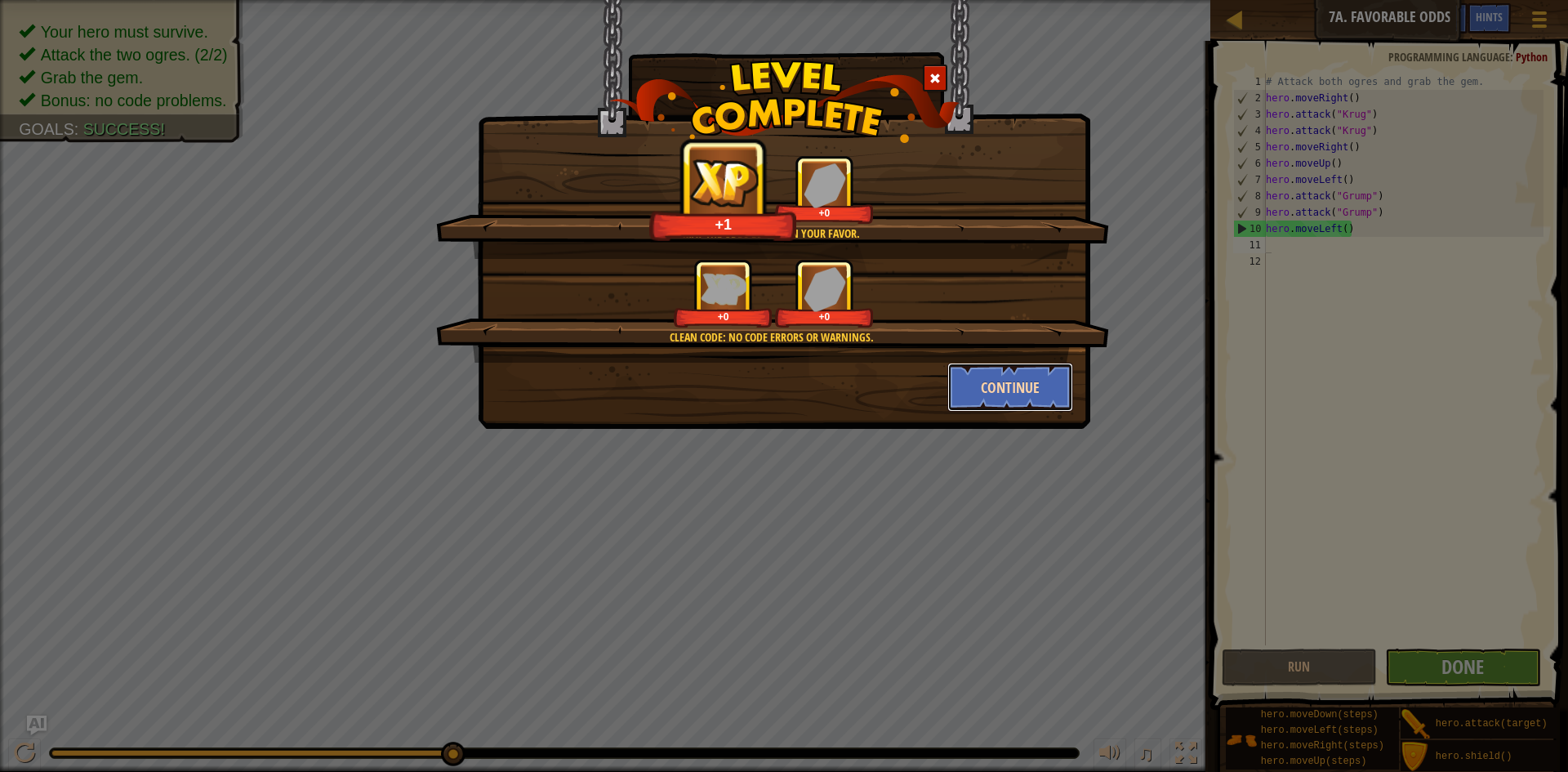
click at [978, 380] on button "Continue" at bounding box center [1010, 387] width 126 height 49
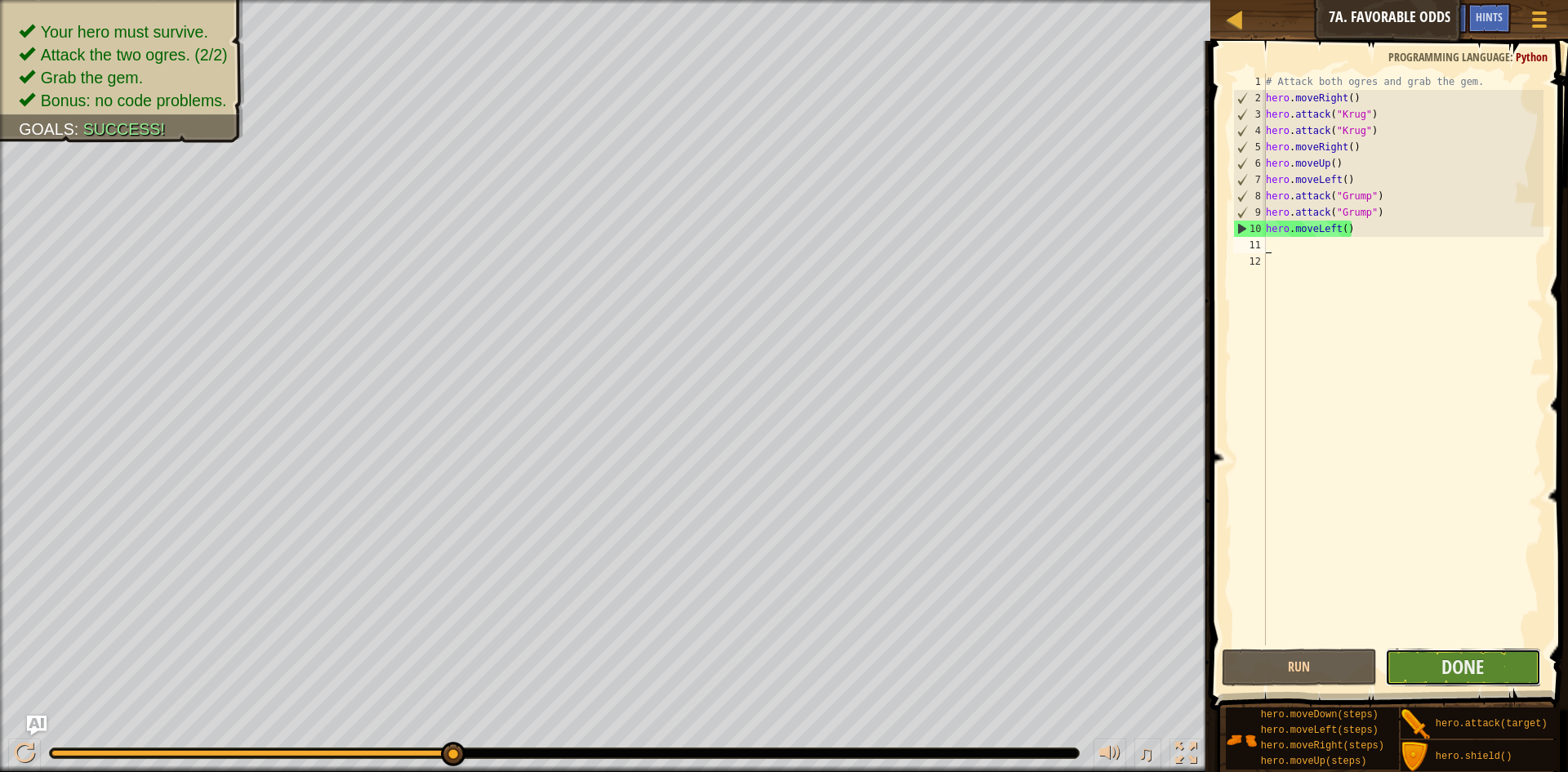
click at [1501, 661] on button "Done" at bounding box center [1462, 667] width 156 height 37
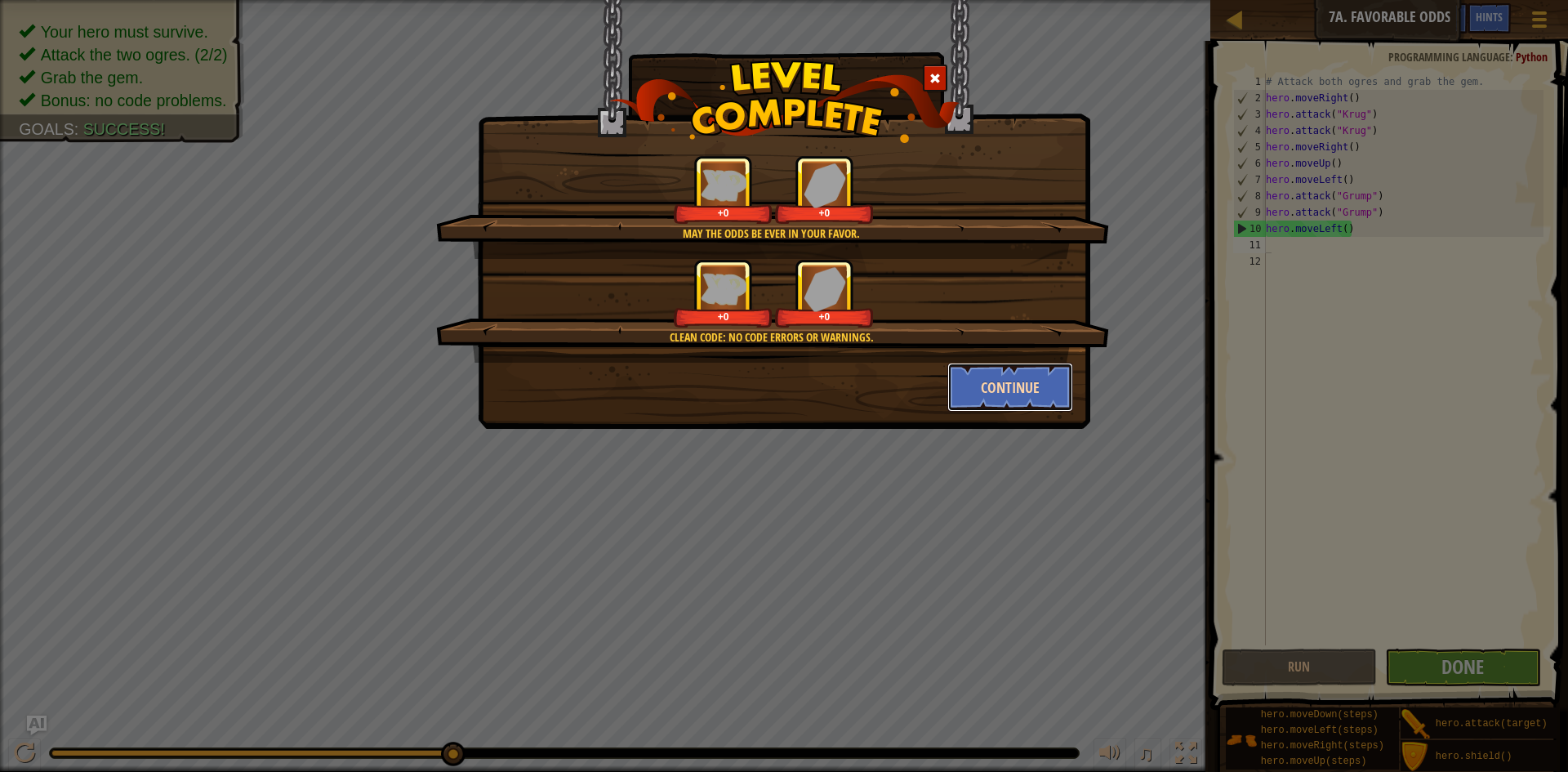
click at [1004, 400] on button "Continue" at bounding box center [1010, 387] width 126 height 49
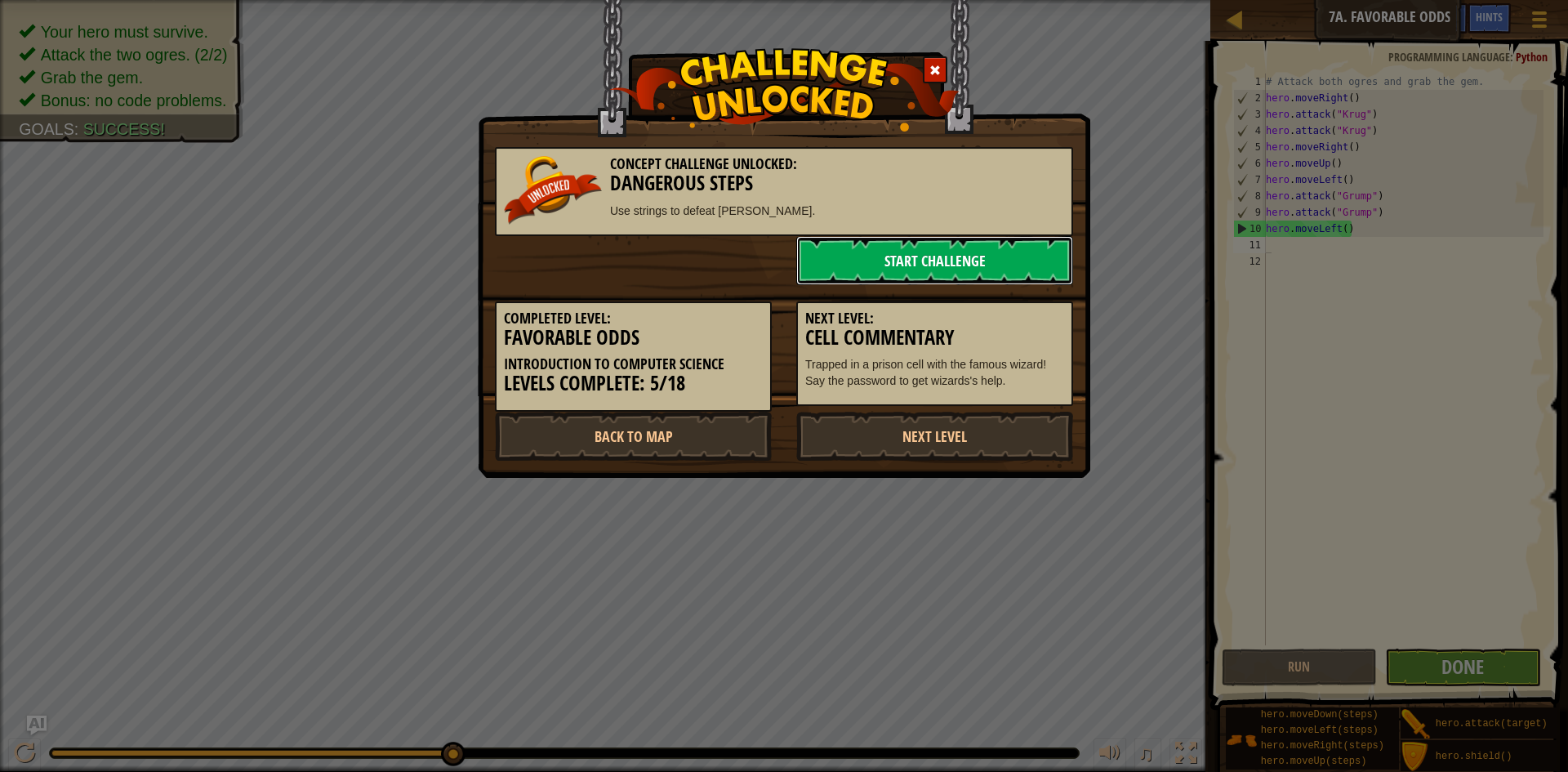
click at [983, 262] on link "Start Challenge" at bounding box center [935, 261] width 277 height 49
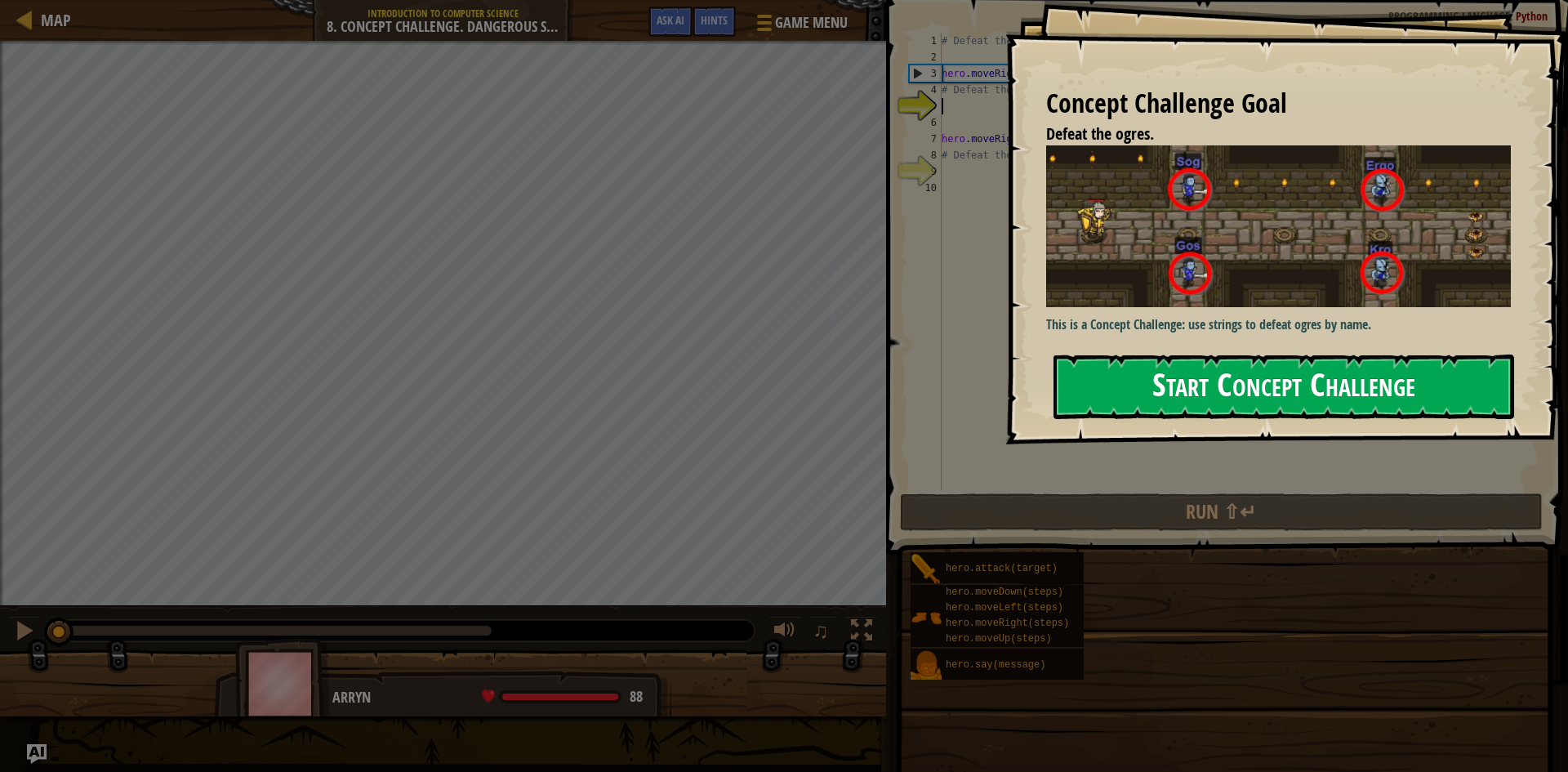
click at [1197, 393] on button "Start Concept Challenge" at bounding box center [1284, 386] width 461 height 65
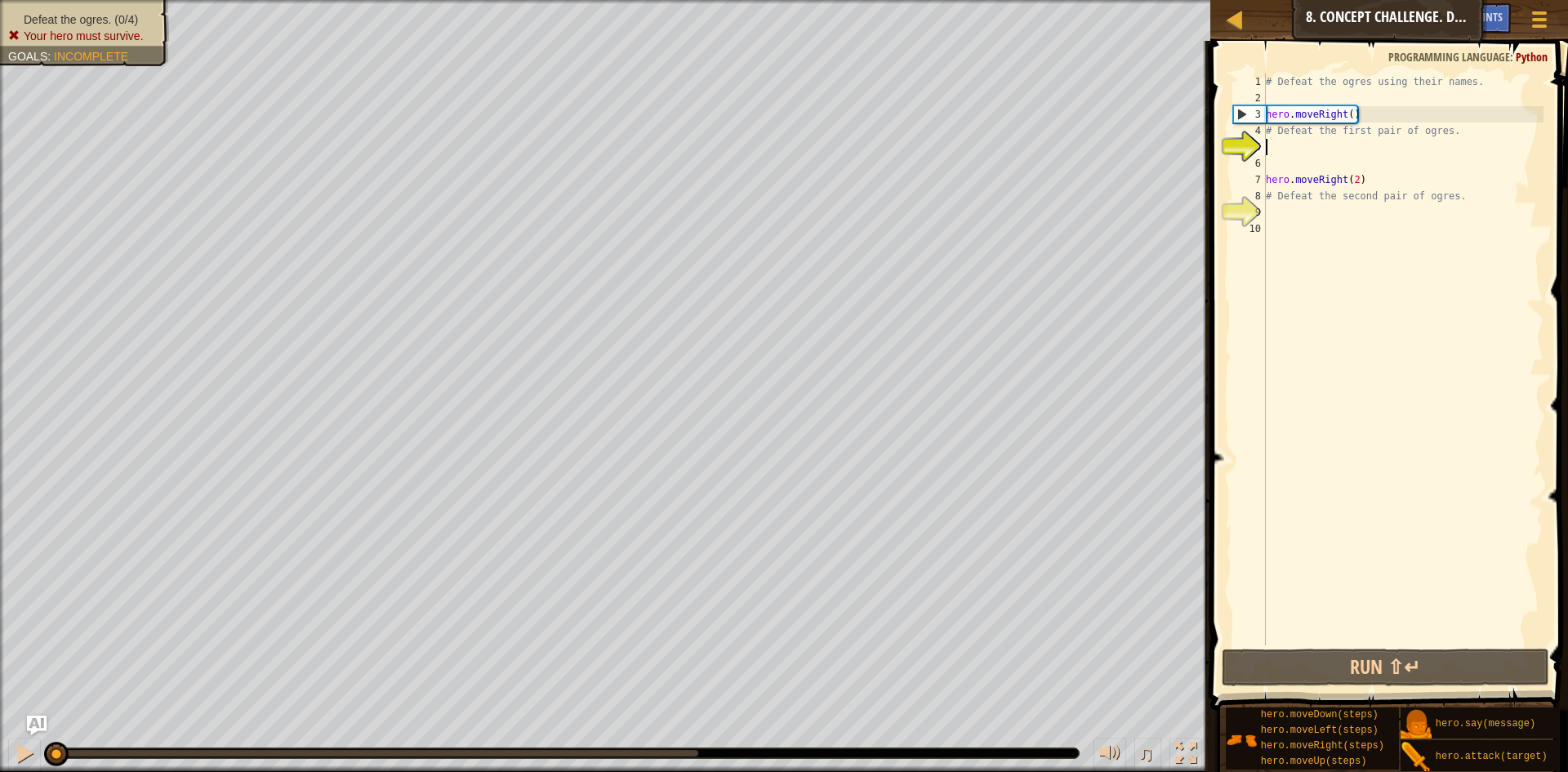
click at [1442, 122] on div "# Defeat the ogres using their names. hero . moveRight ( ) # Defeat the first p…" at bounding box center [1402, 376] width 280 height 604
type textarea "hero.moveRight()"
click at [1323, 95] on div "# Defeat the ogres using their names. hero . moveRight ( ) # Defeat the first p…" at bounding box center [1402, 376] width 280 height 604
click at [1303, 148] on div "# Defeat the ogres using their names. hero . moveRight ( ) # Defeat the first p…" at bounding box center [1402, 376] width 280 height 604
click at [1362, 667] on button "Run ⇧↵" at bounding box center [1386, 667] width 328 height 37
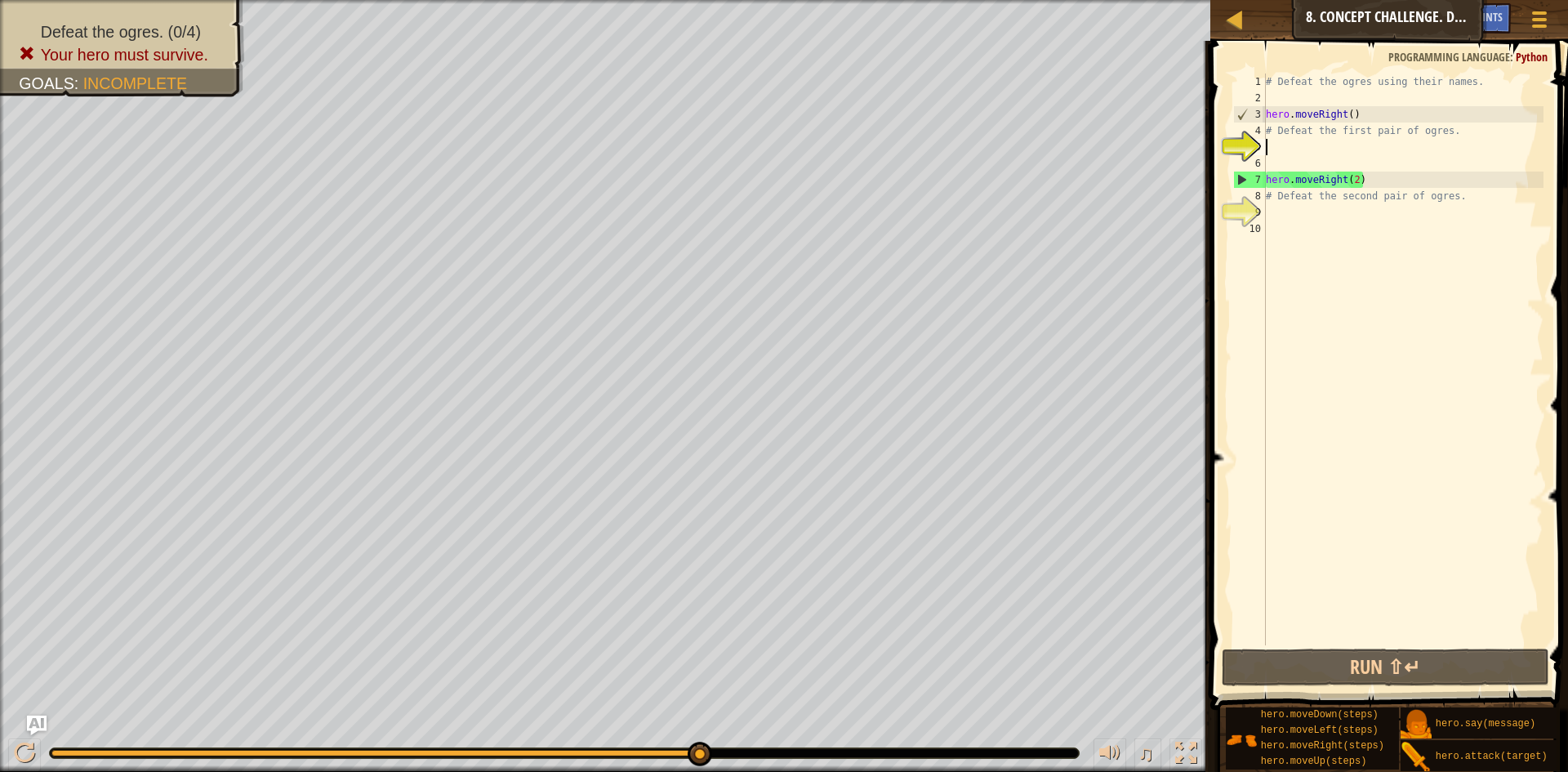
click at [1417, 187] on div "# Defeat the ogres using their names. hero . moveRight ( ) # Defeat the first p…" at bounding box center [1402, 376] width 280 height 604
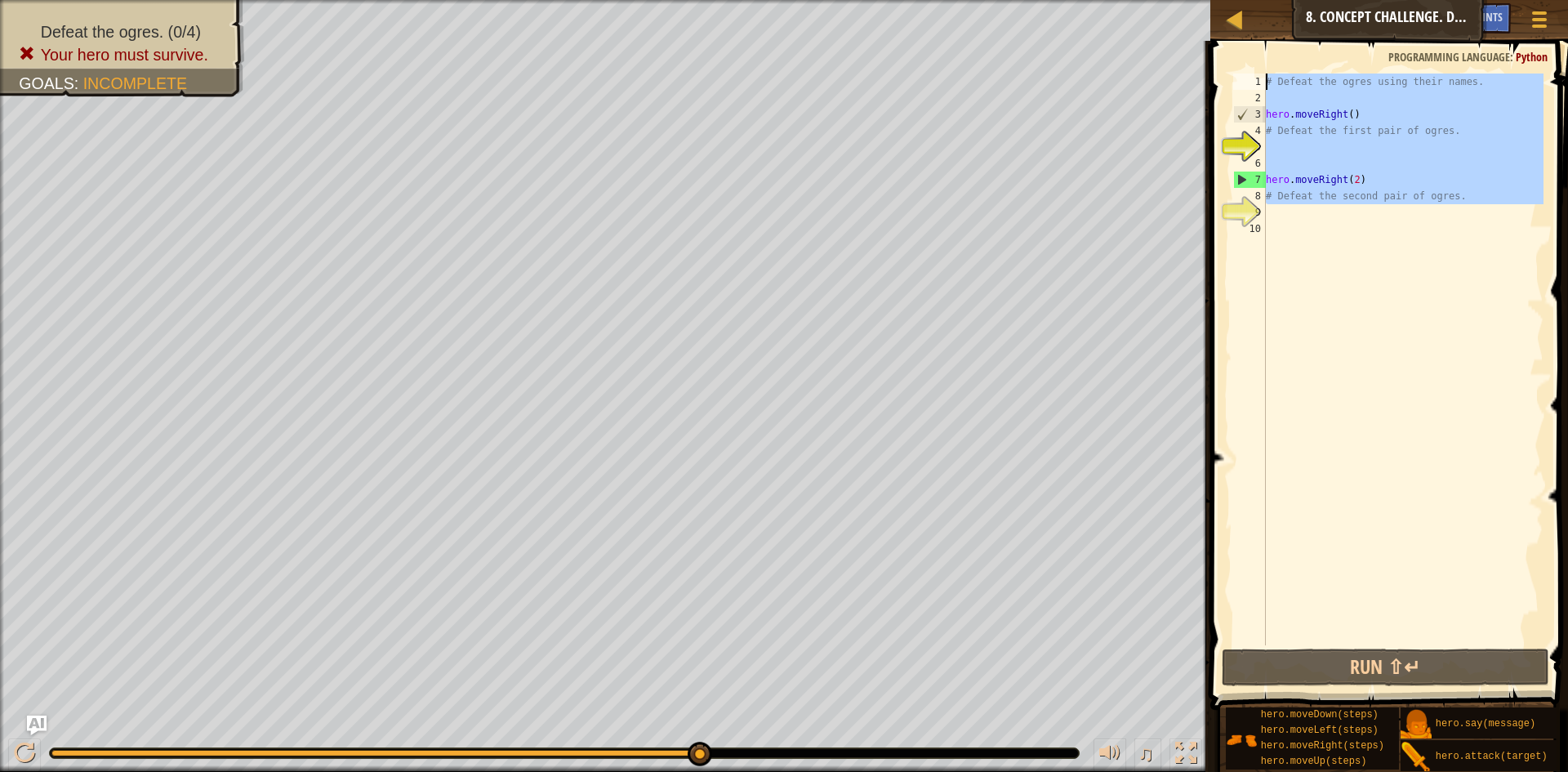
drag, startPoint x: 1473, startPoint y: 212, endPoint x: 1244, endPoint y: 67, distance: 271.0
click at [1244, 67] on div "hero.moveRight(2) 1 2 3 4 5 6 7 8 9 10 # Defeat the ogres using their names. he…" at bounding box center [1387, 407] width 363 height 717
type textarea "# Defeat the ogres using their names."
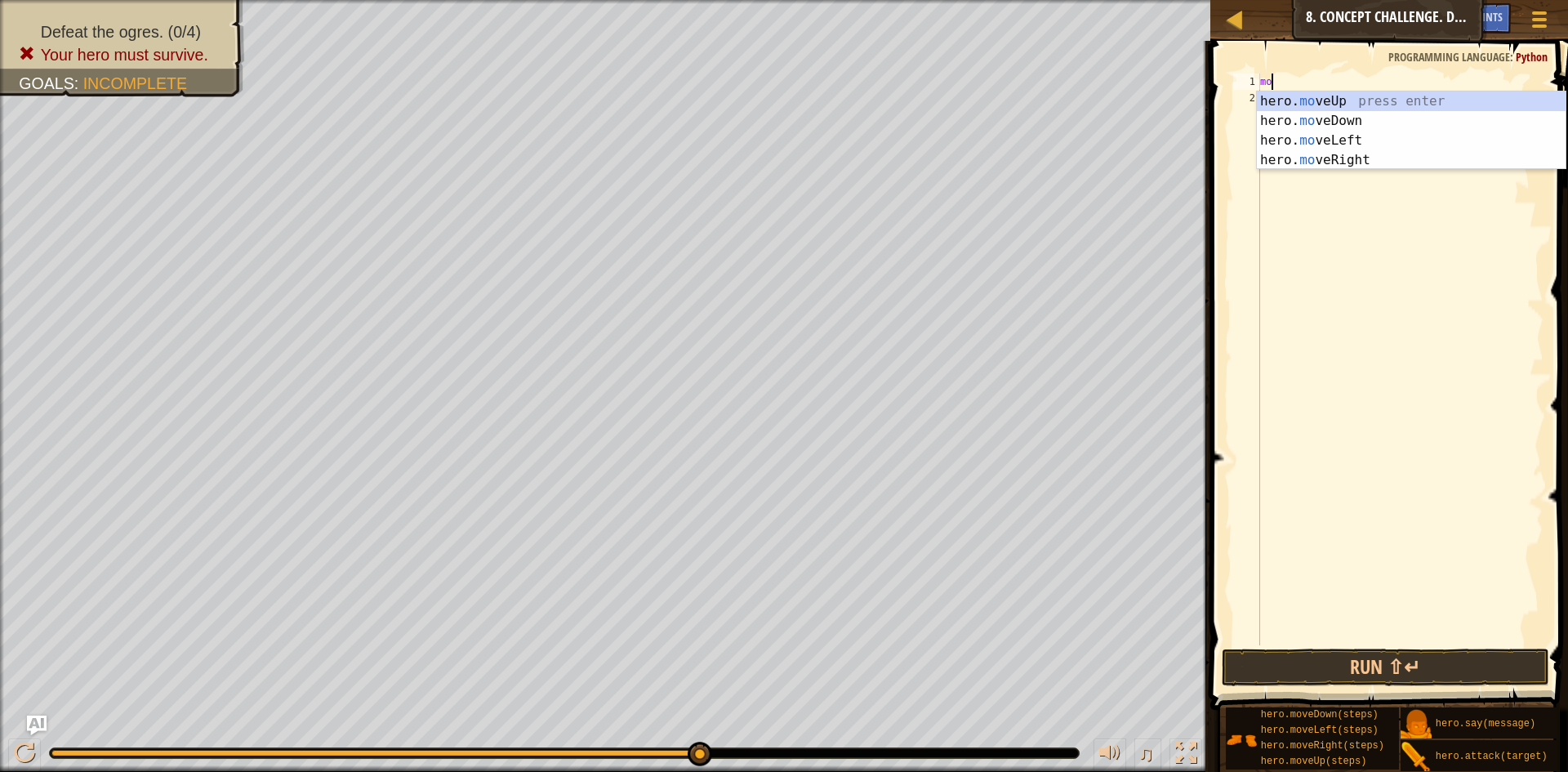
scroll to position [7, 1]
type textarea "m"
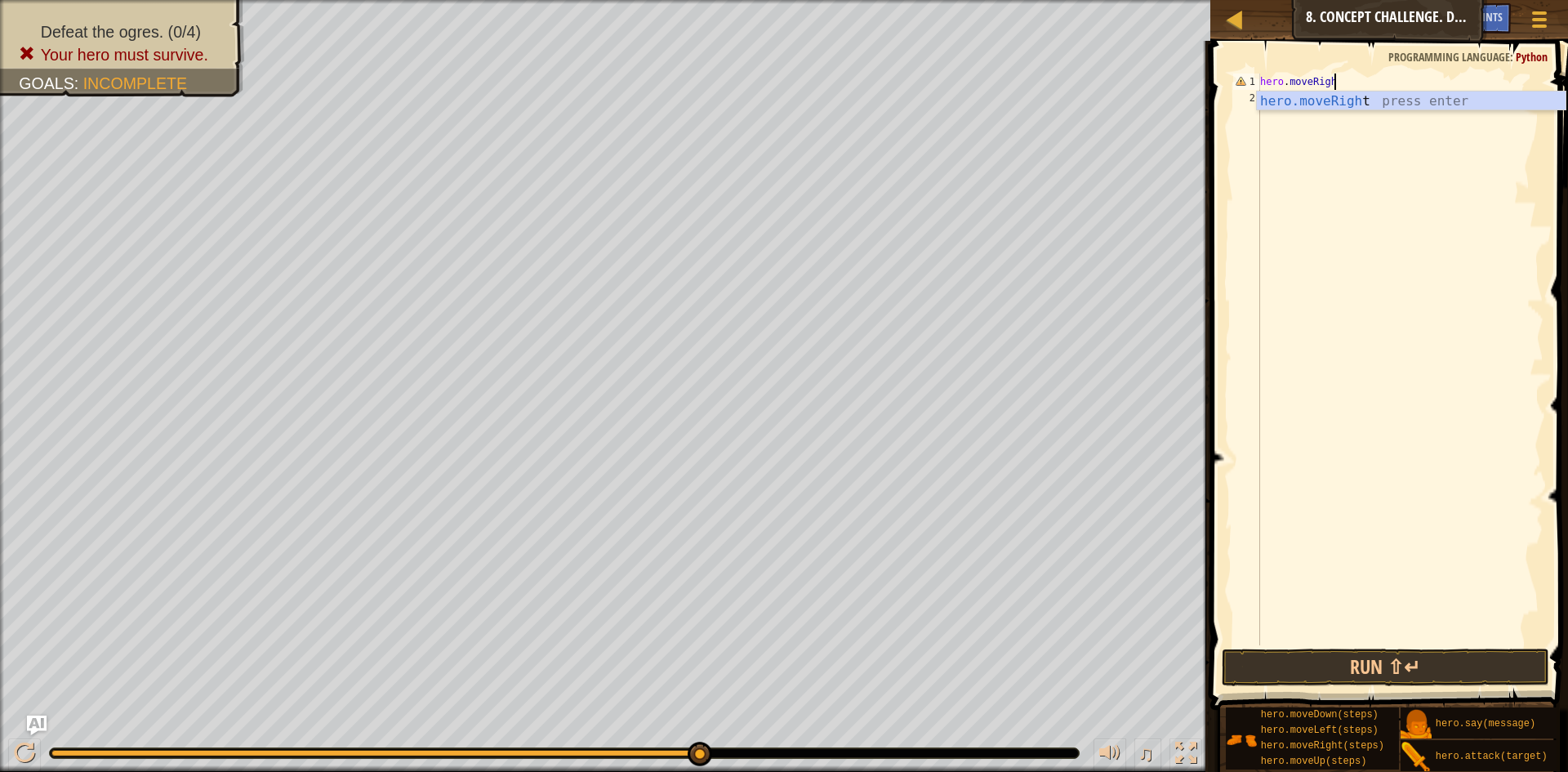
type textarea "hero.moveRight"
type textarea "hero.moveDown"
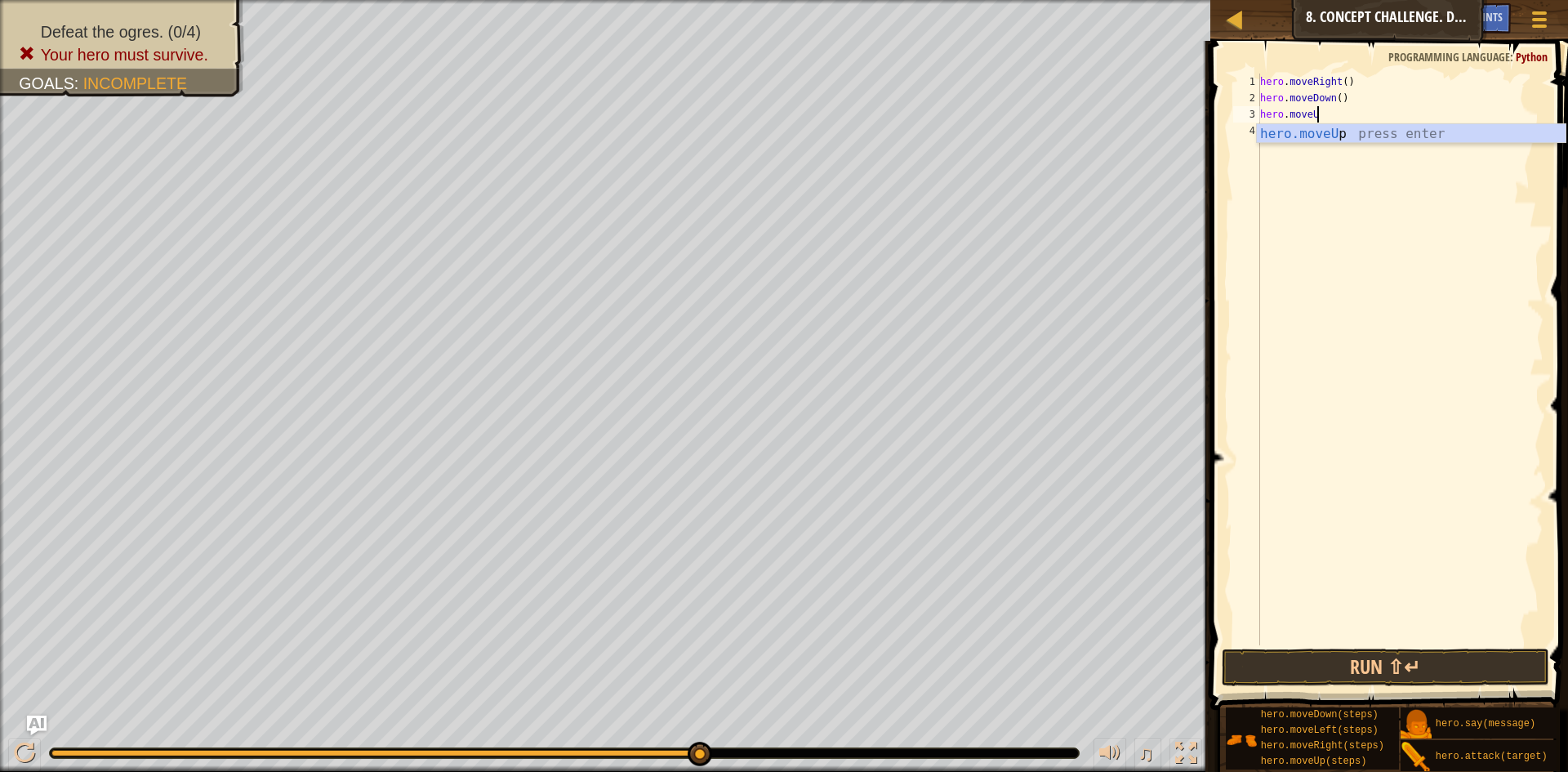
type textarea "hero.moveUp"
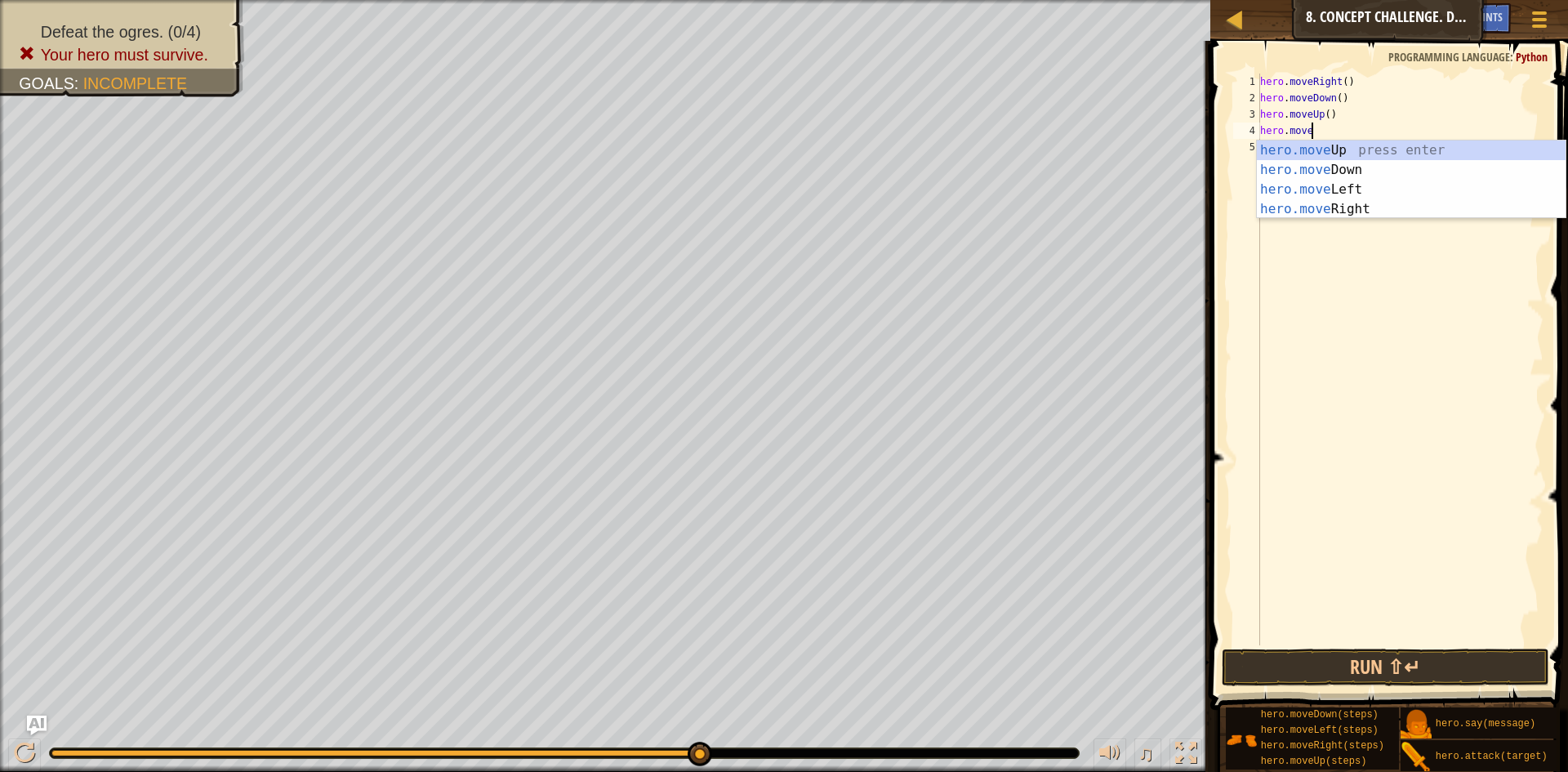
scroll to position [7, 7]
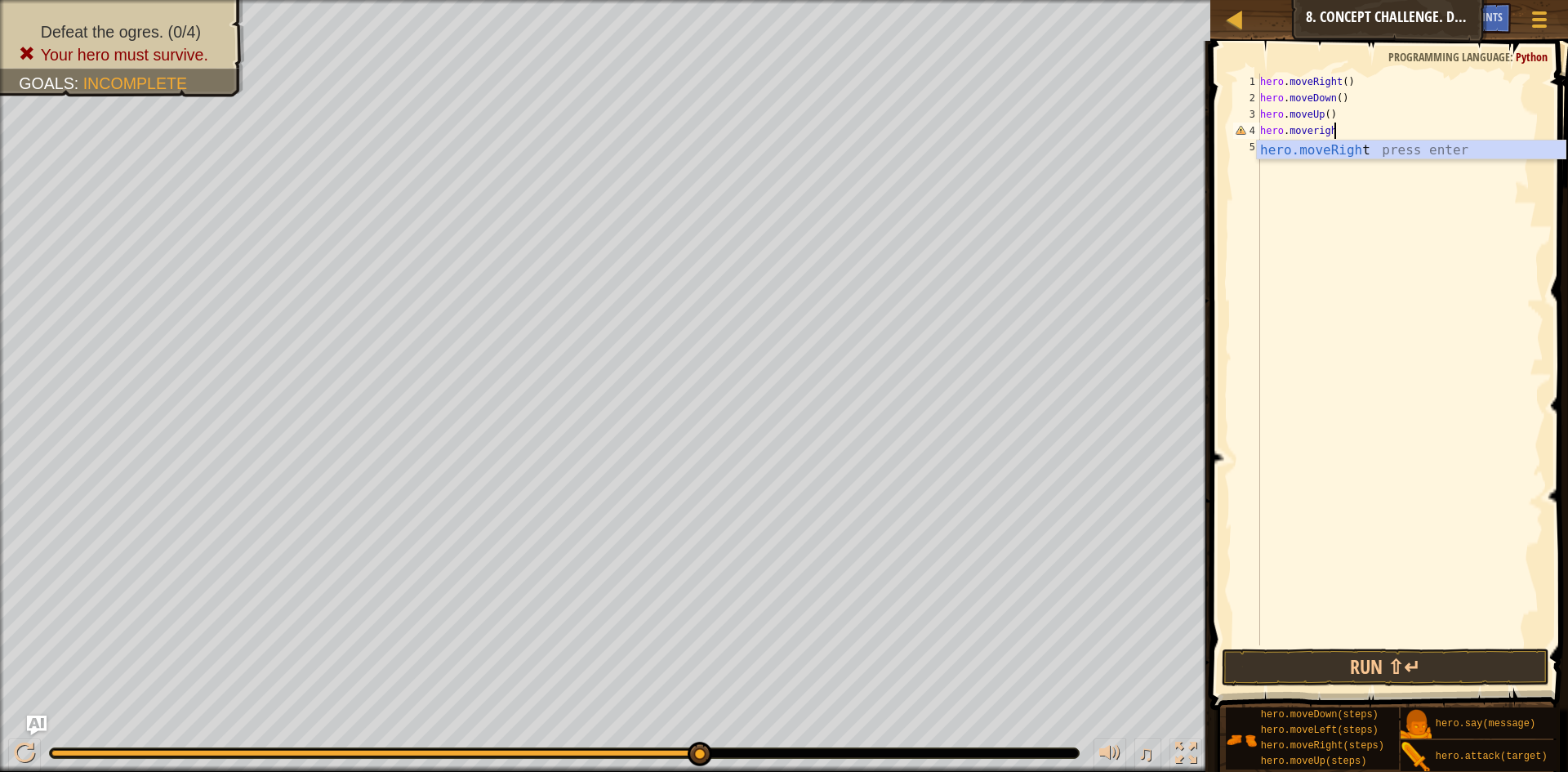
type textarea "hero.moveright"
type textarea "hero.attack("Sog")"
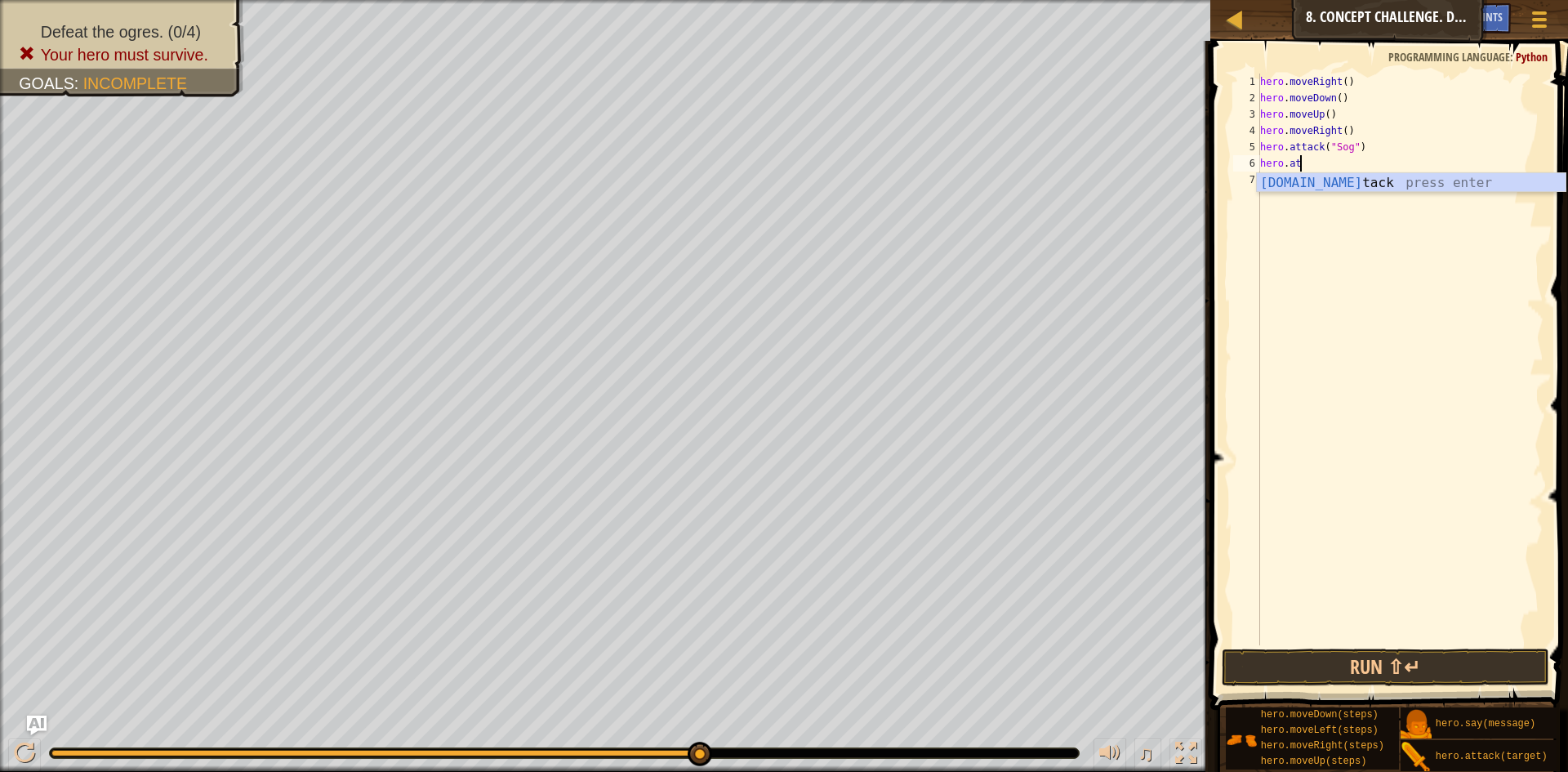
scroll to position [7, 6]
type textarea "hero.attack("Gos")"
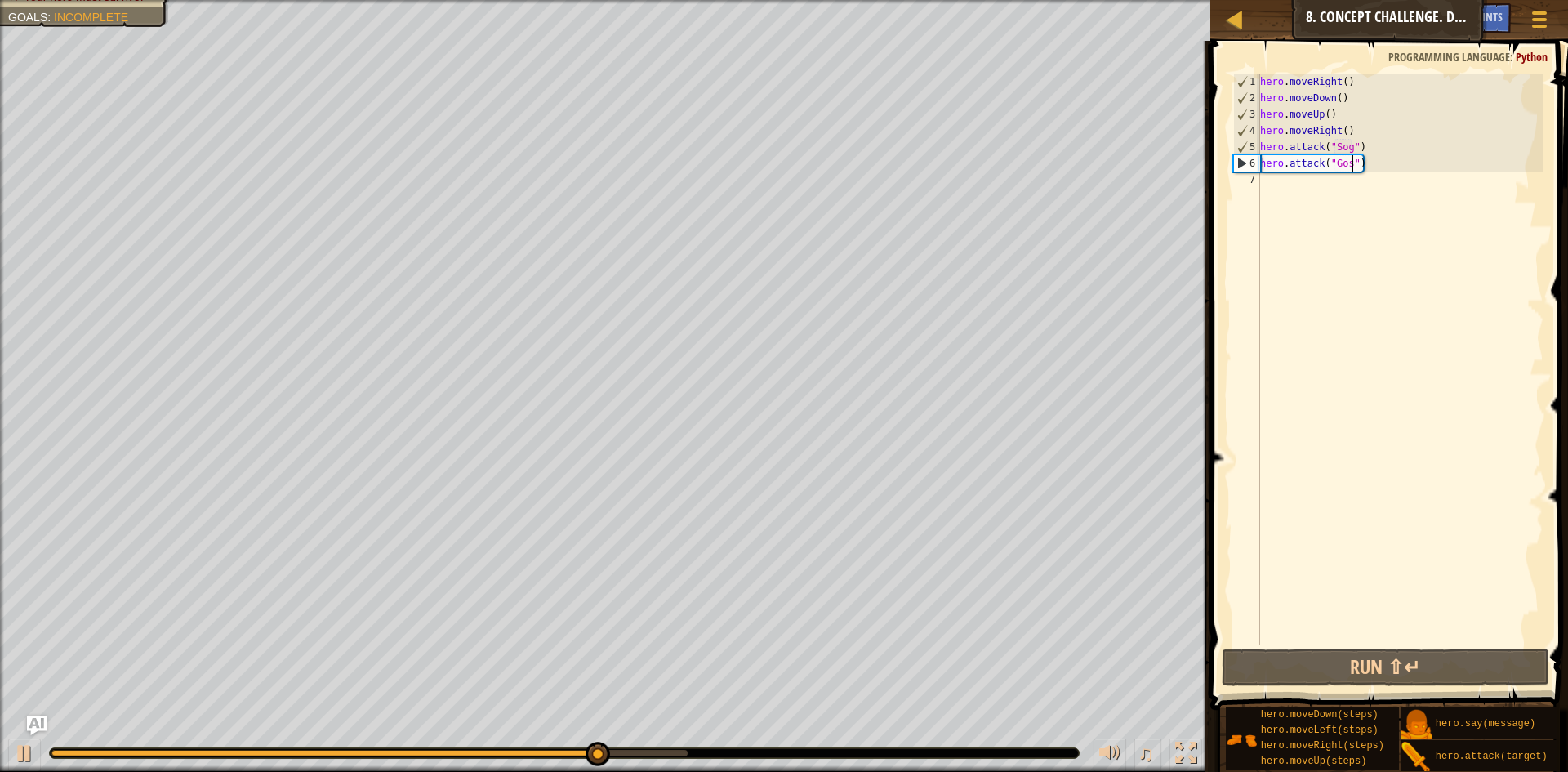
click at [1313, 180] on div "hero . moveRight ( ) hero . moveDown ( ) hero . moveUp ( ) hero . moveRight ( )…" at bounding box center [1399, 376] width 286 height 604
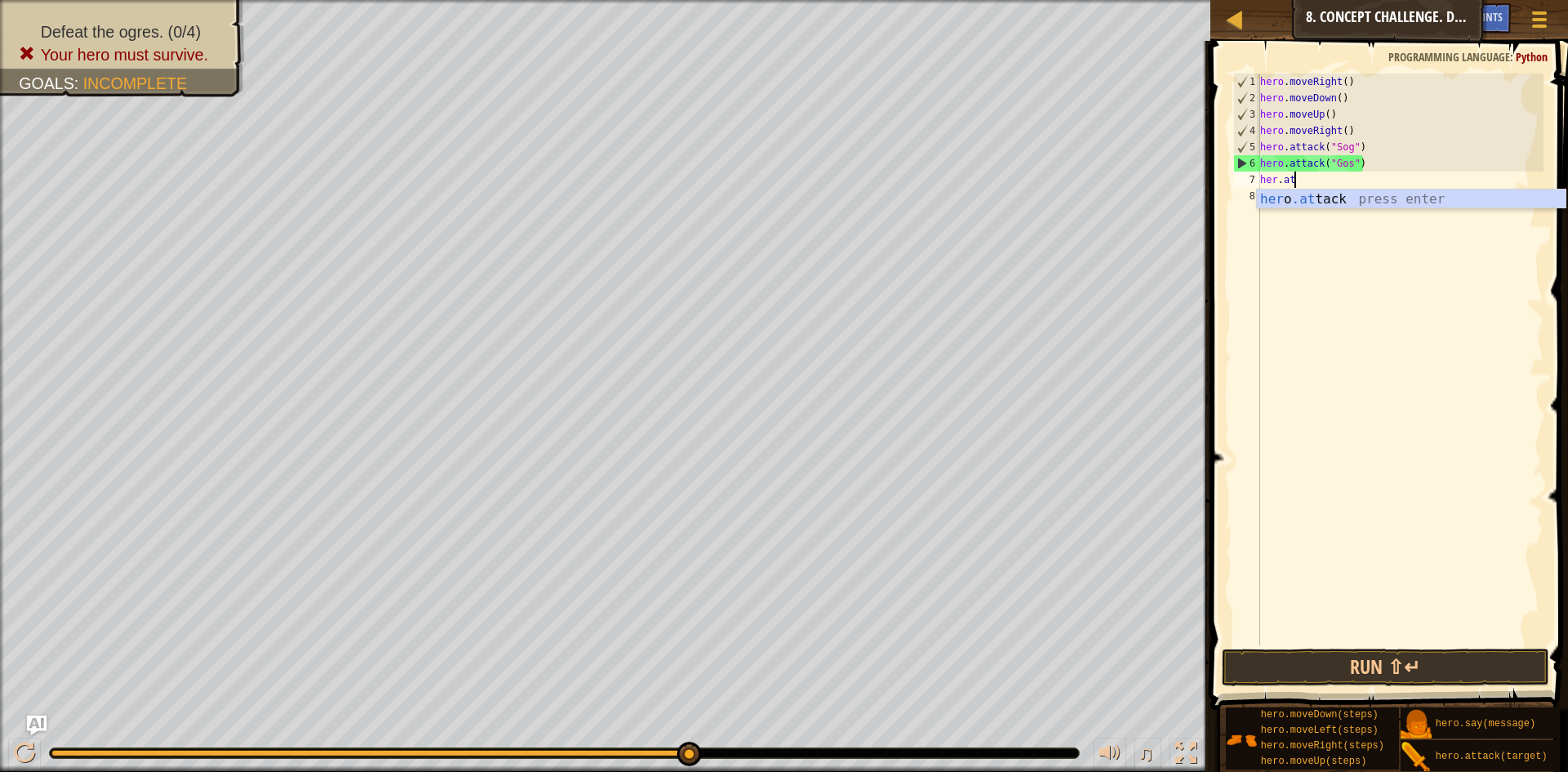
scroll to position [7, 5]
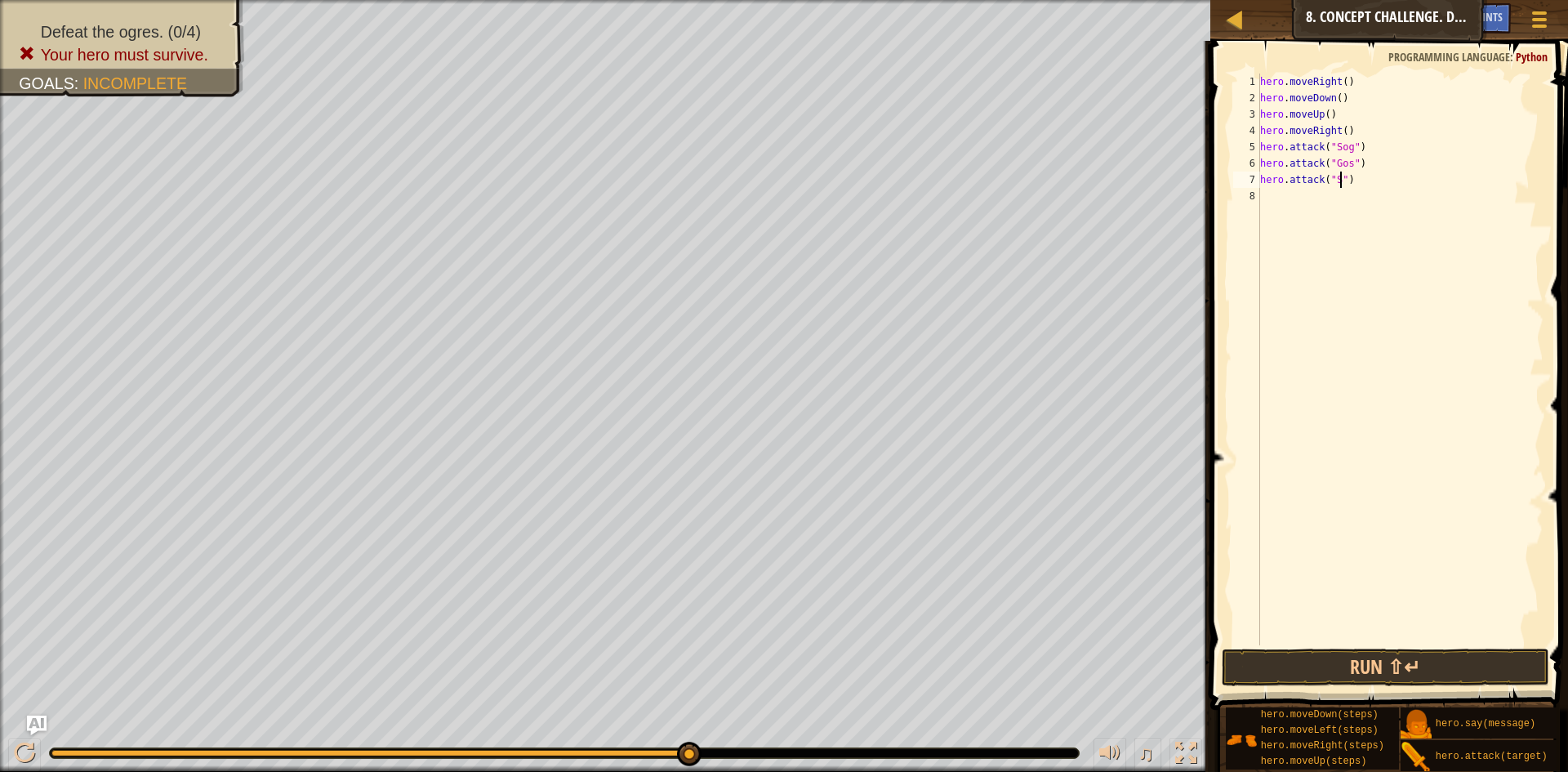
type textarea "hero.attack("Sog")"
type textarea "hero.attack("Gos")"
click at [1454, 669] on button "Run ⇧↵" at bounding box center [1386, 667] width 328 height 37
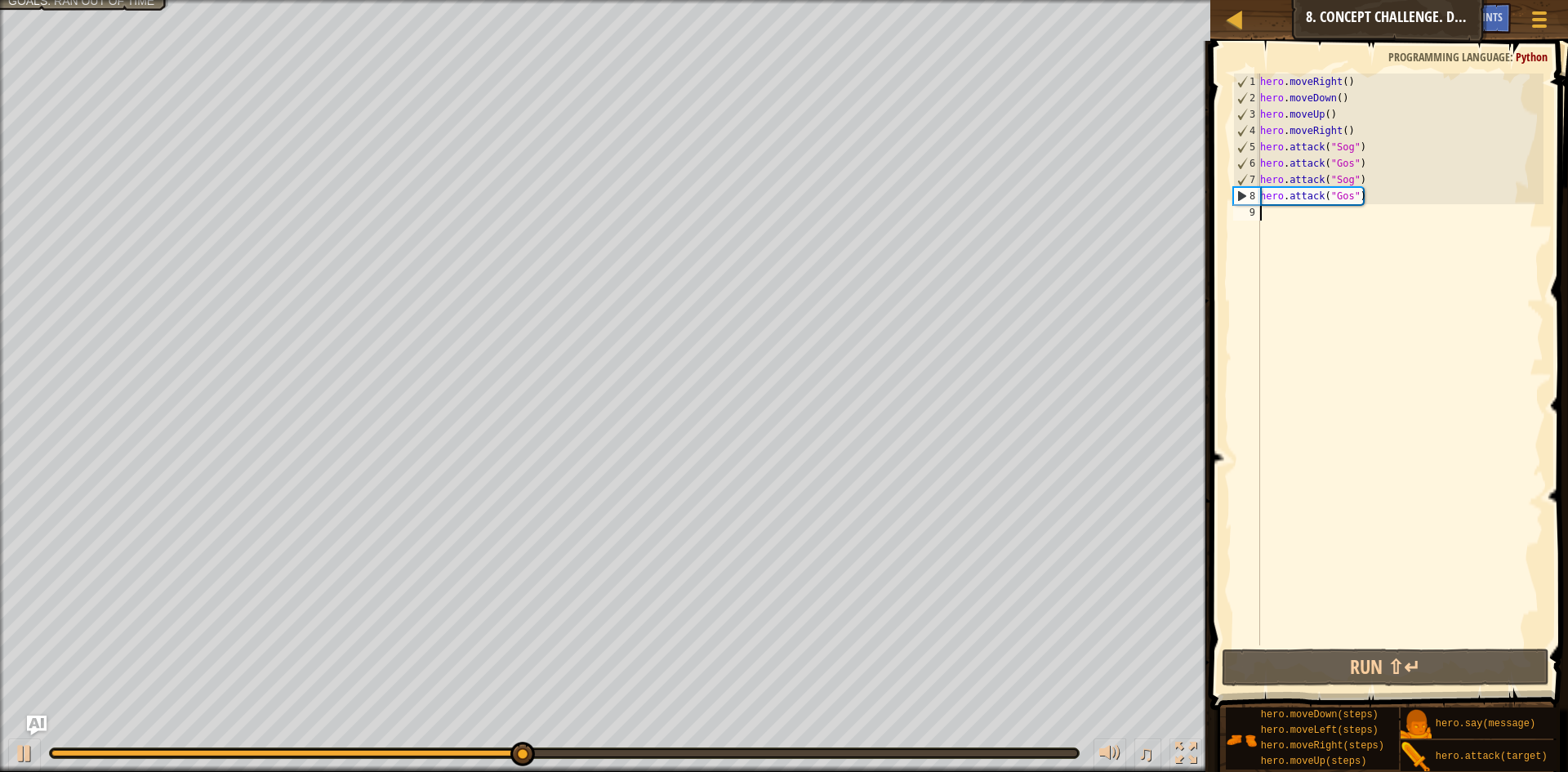
click at [1287, 214] on div "hero . moveRight ( ) hero . moveDown ( ) hero . moveUp ( ) hero . moveRight ( )…" at bounding box center [1399, 376] width 286 height 604
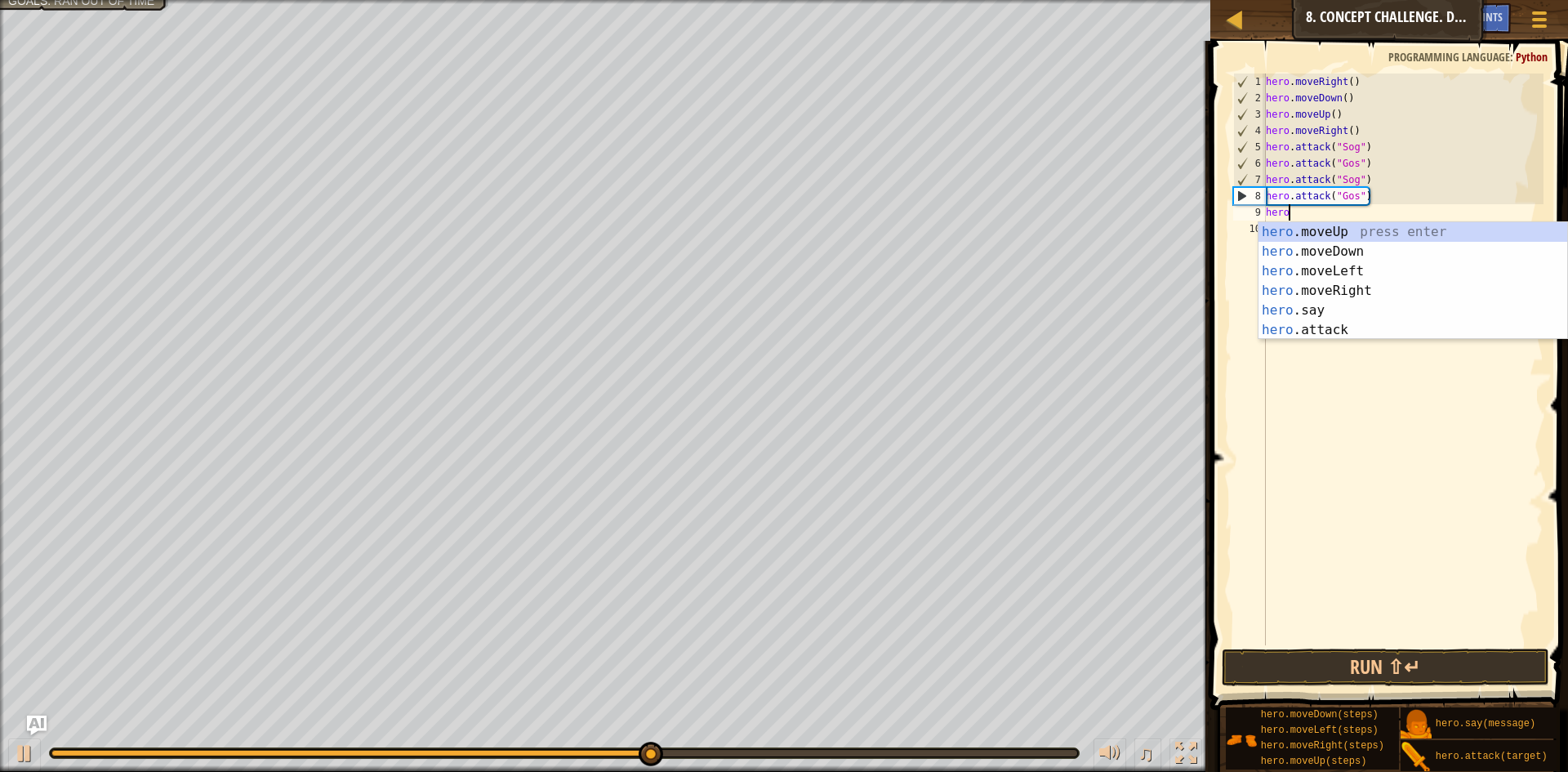
scroll to position [7, 3]
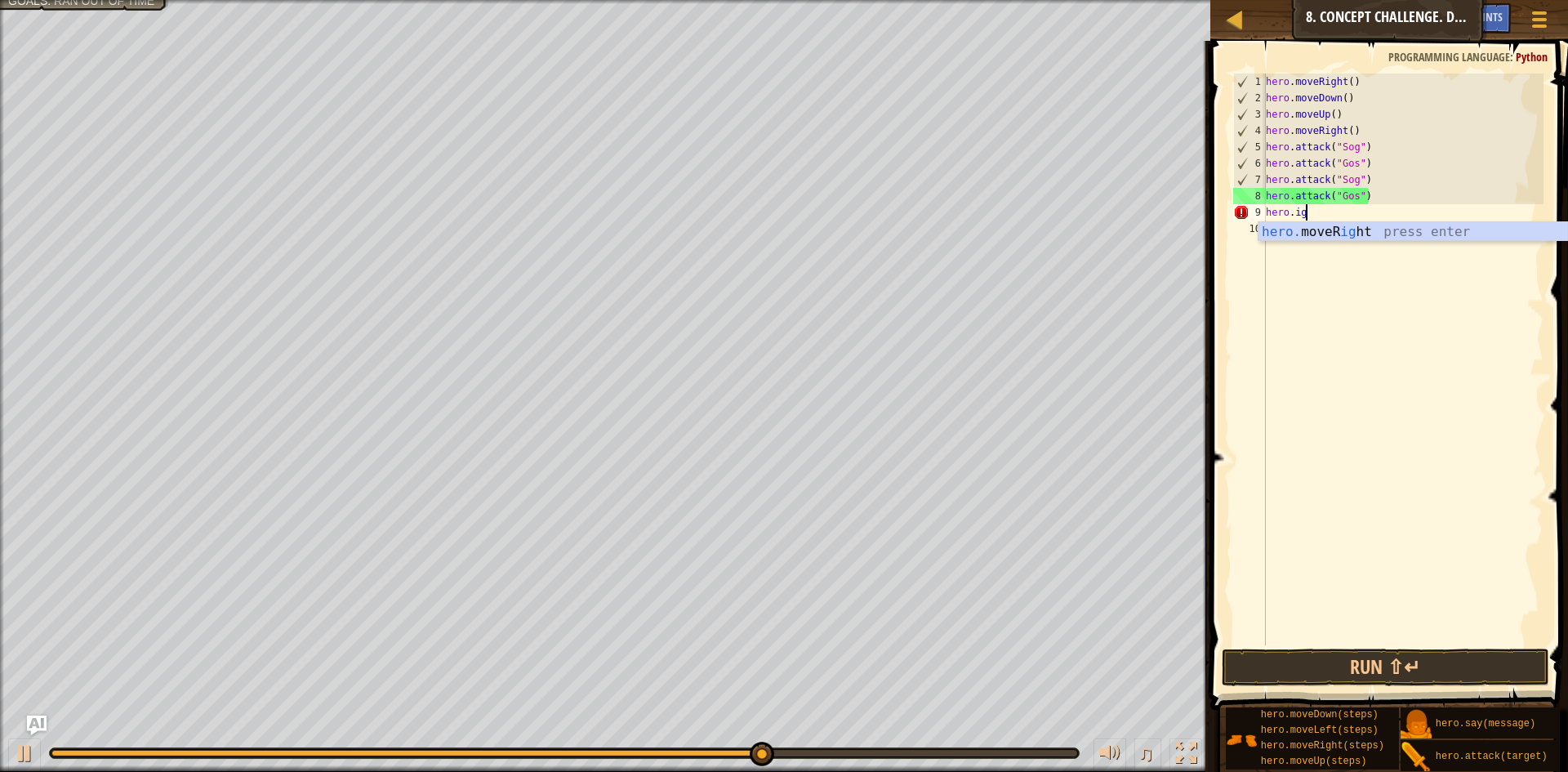
type textarea "hero.ight"
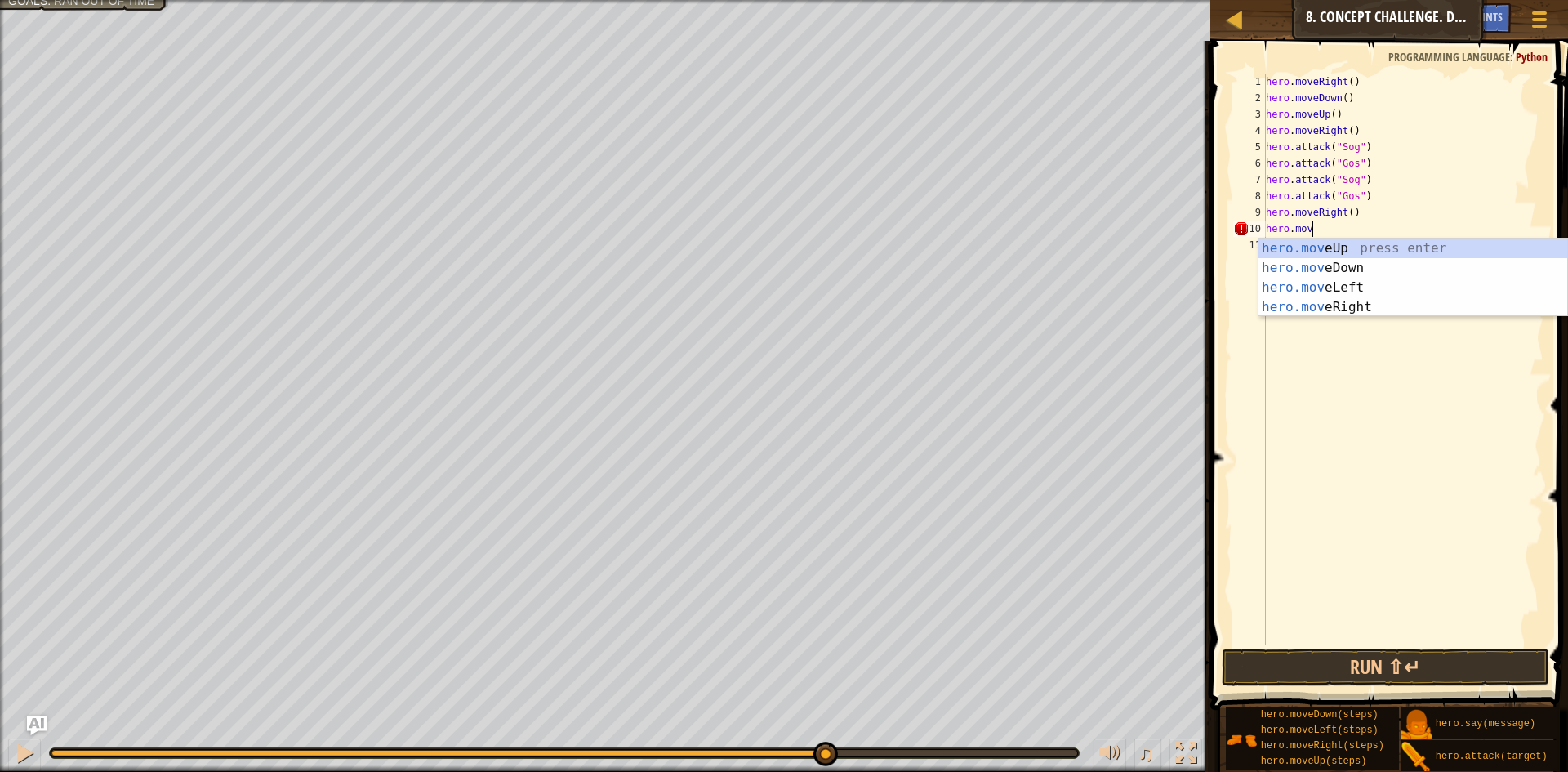
scroll to position [7, 7]
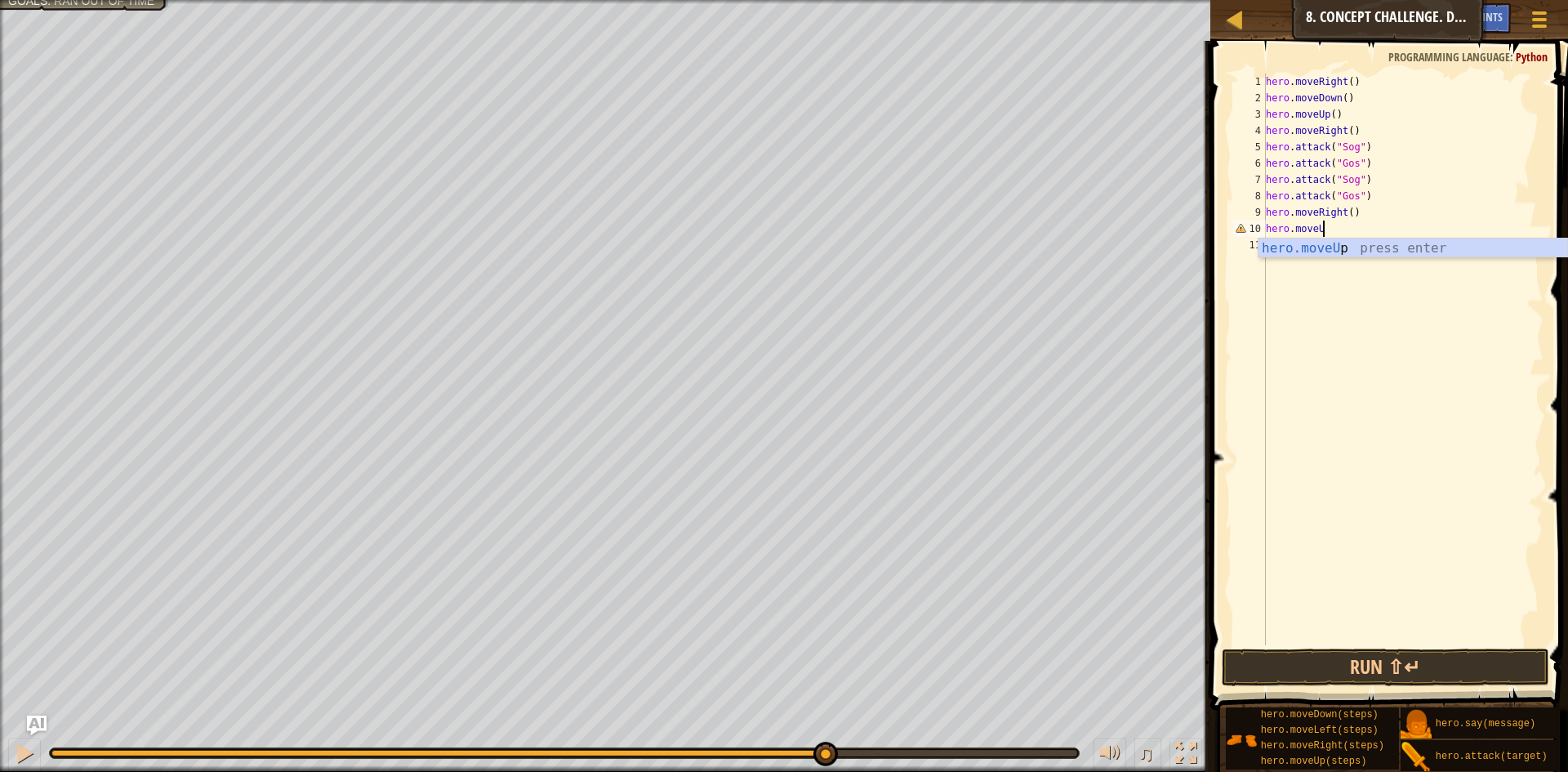
type textarea "hero.moveUp"
type textarea "hero.attack("Ergo")"
type textarea "H"
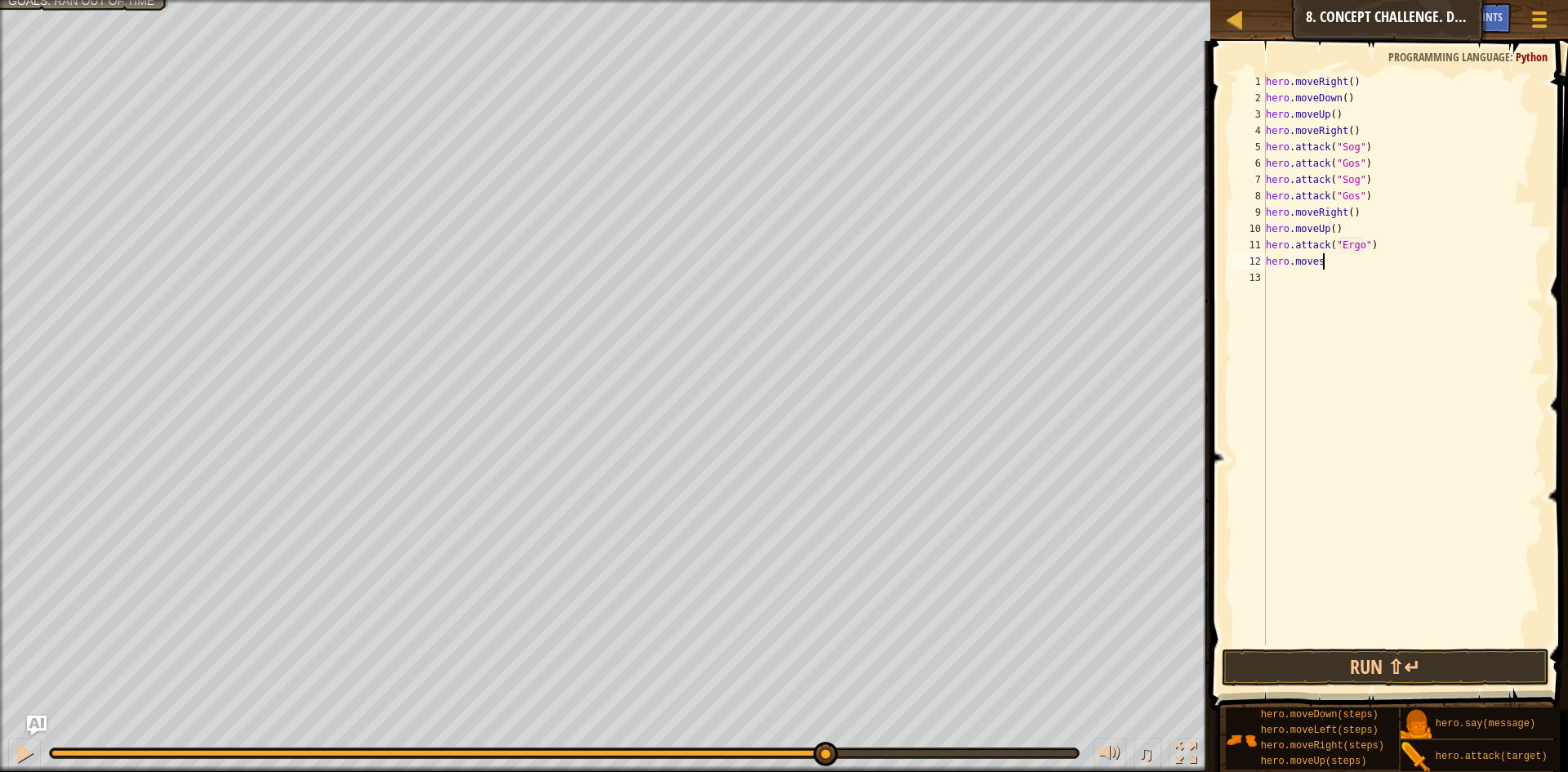
scroll to position [7, 7]
type textarea "hero.movedown"
click at [1366, 261] on div "hero . moveRight ( ) hero . moveDown ( ) hero . moveUp ( ) hero . moveRight ( )…" at bounding box center [1402, 376] width 280 height 604
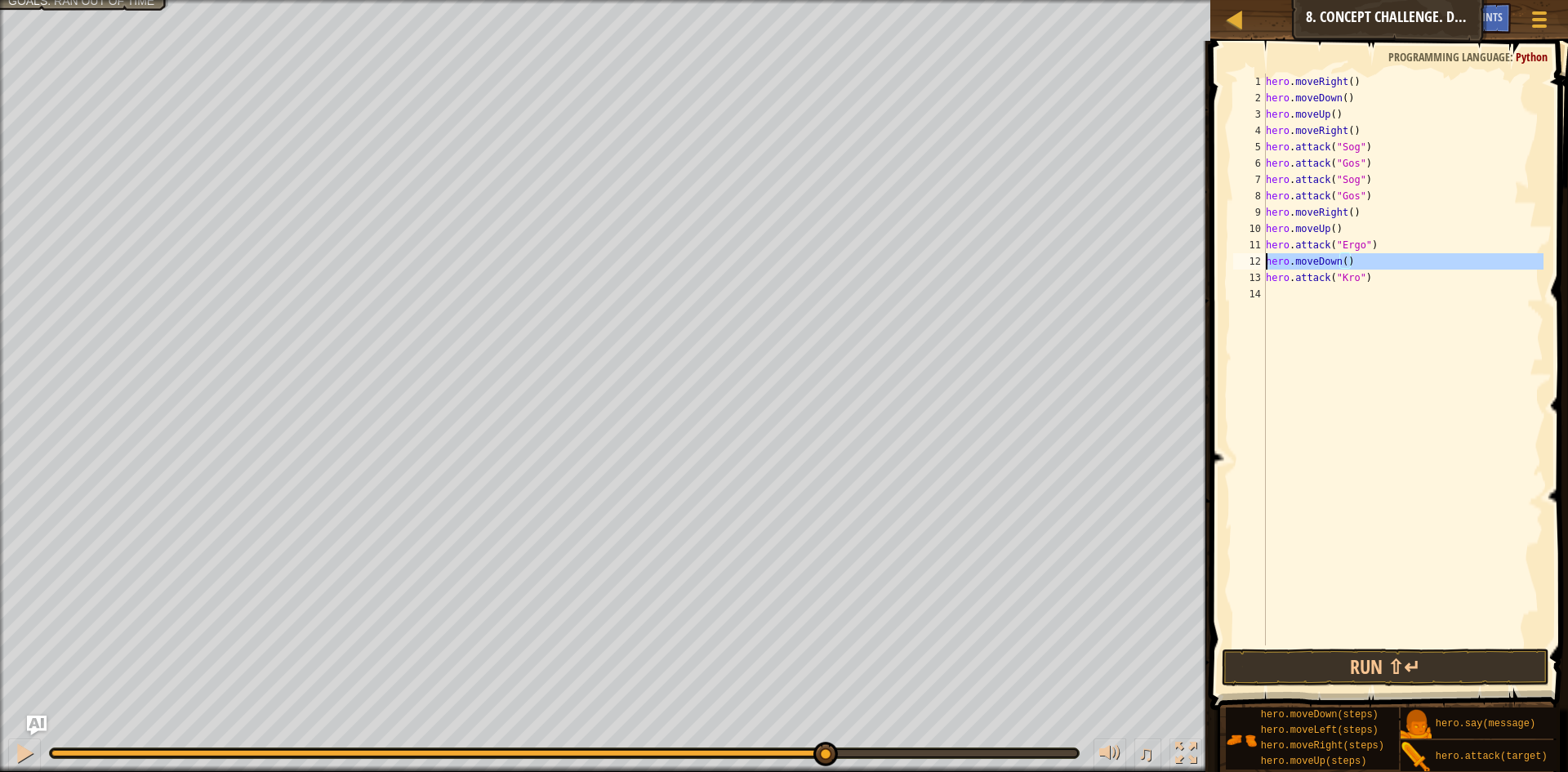
drag, startPoint x: 1255, startPoint y: 254, endPoint x: 1272, endPoint y: 257, distance: 17.3
click at [1262, 255] on div "12" at bounding box center [1248, 261] width 32 height 17
type textarea "hero.moveDown()"
click at [1267, 267] on div "hero . moveRight ( ) hero . moveDown ( ) hero . moveUp ( ) hero . moveRight ( )…" at bounding box center [1402, 376] width 280 height 604
click at [1278, 266] on div "hero . moveRight ( ) hero . moveDown ( ) hero . moveUp ( ) hero . moveRight ( )…" at bounding box center [1402, 376] width 280 height 604
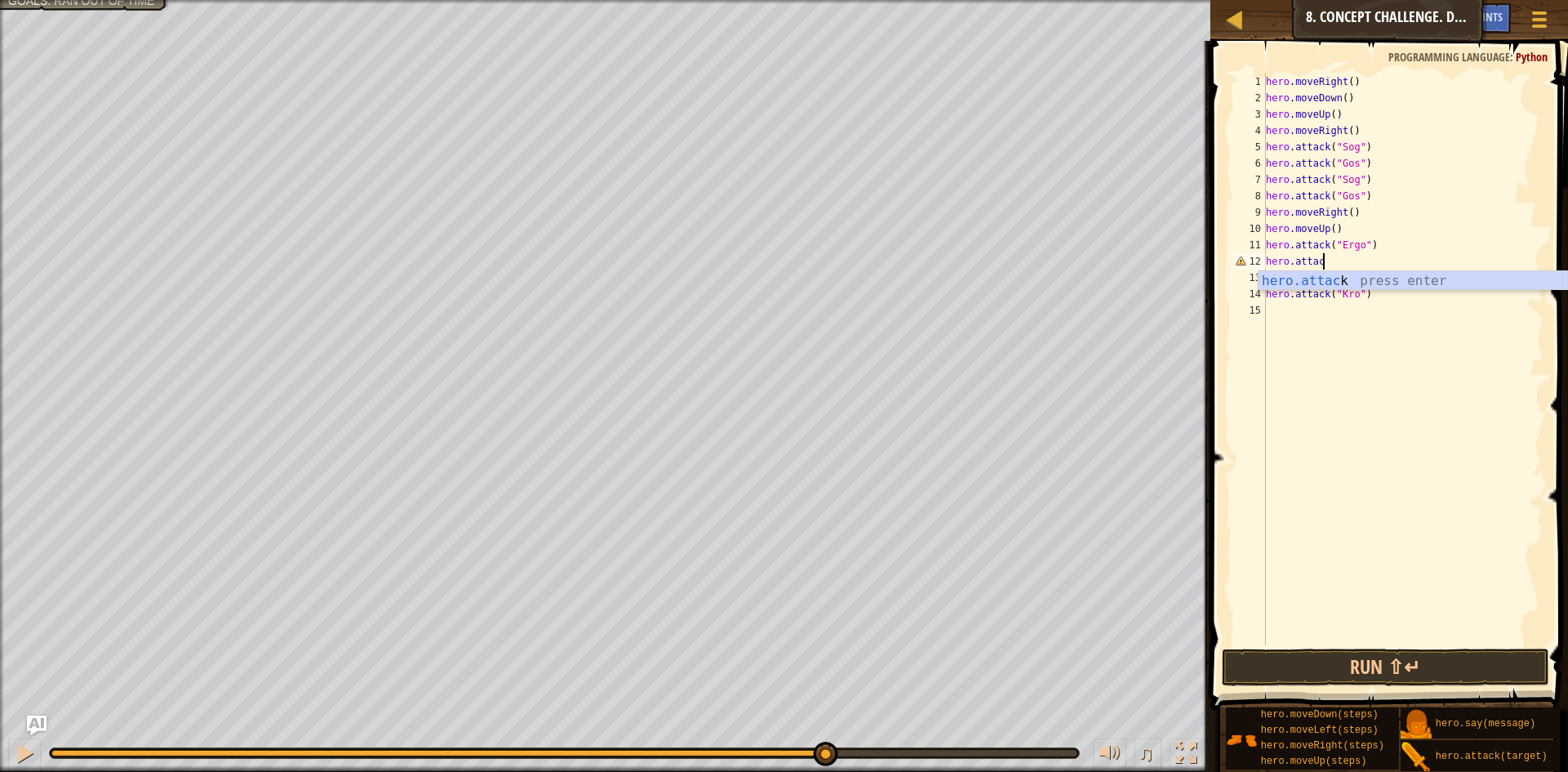
scroll to position [7, 8]
type textarea "hero.attack("Ergo")"
click at [1358, 261] on div "hero . moveRight ( ) hero . moveDown ( ) hero . moveUp ( ) hero . moveRight ( )…" at bounding box center [1402, 376] width 280 height 604
click at [1343, 320] on div "hero . moveRight ( ) hero . moveDown ( ) hero . moveUp ( ) hero . moveRight ( )…" at bounding box center [1402, 376] width 280 height 604
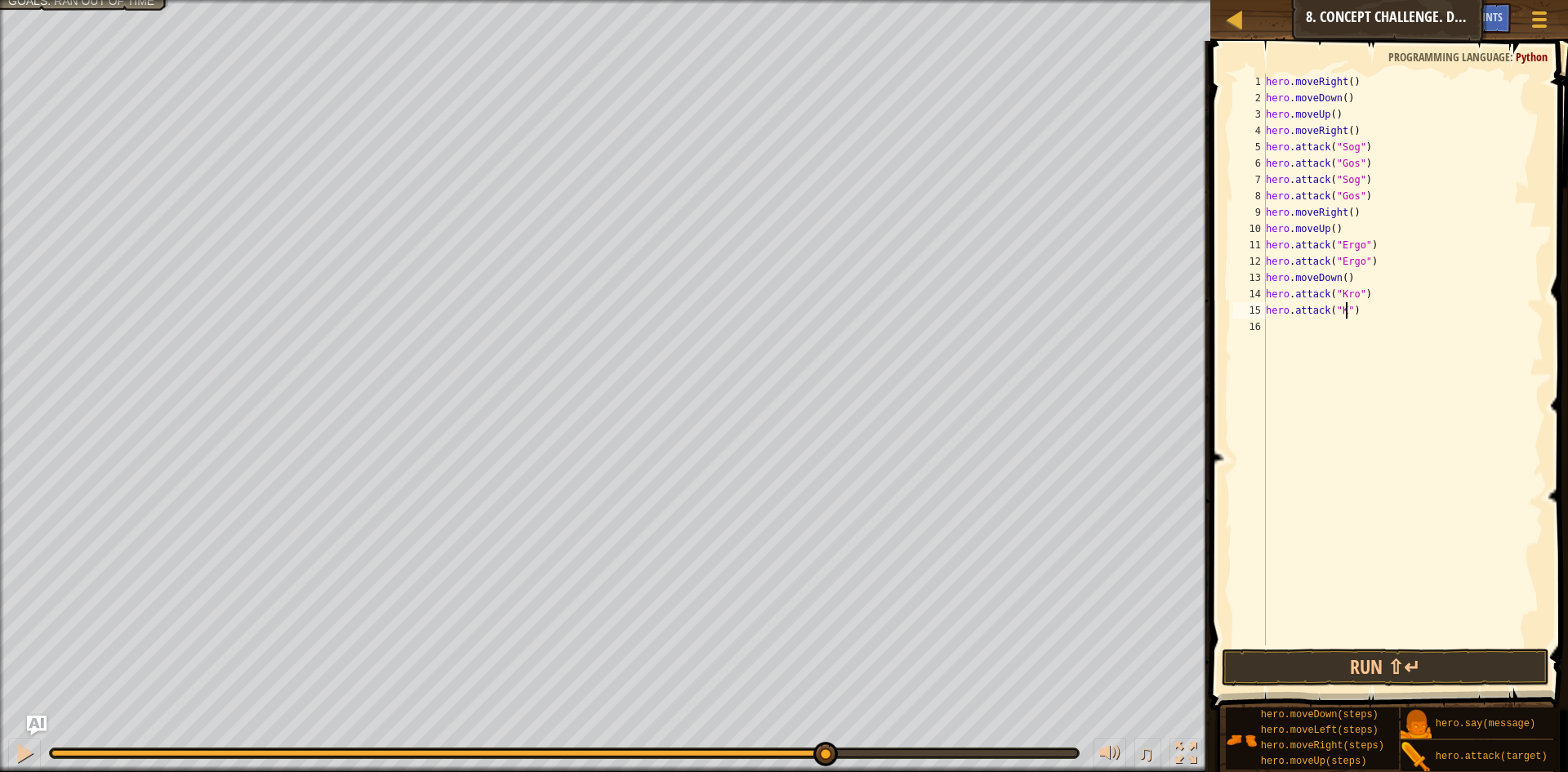
scroll to position [7, 14]
type textarea "hero.attack("Kro")"
click at [1445, 675] on button "Run ⇧↵" at bounding box center [1386, 667] width 328 height 37
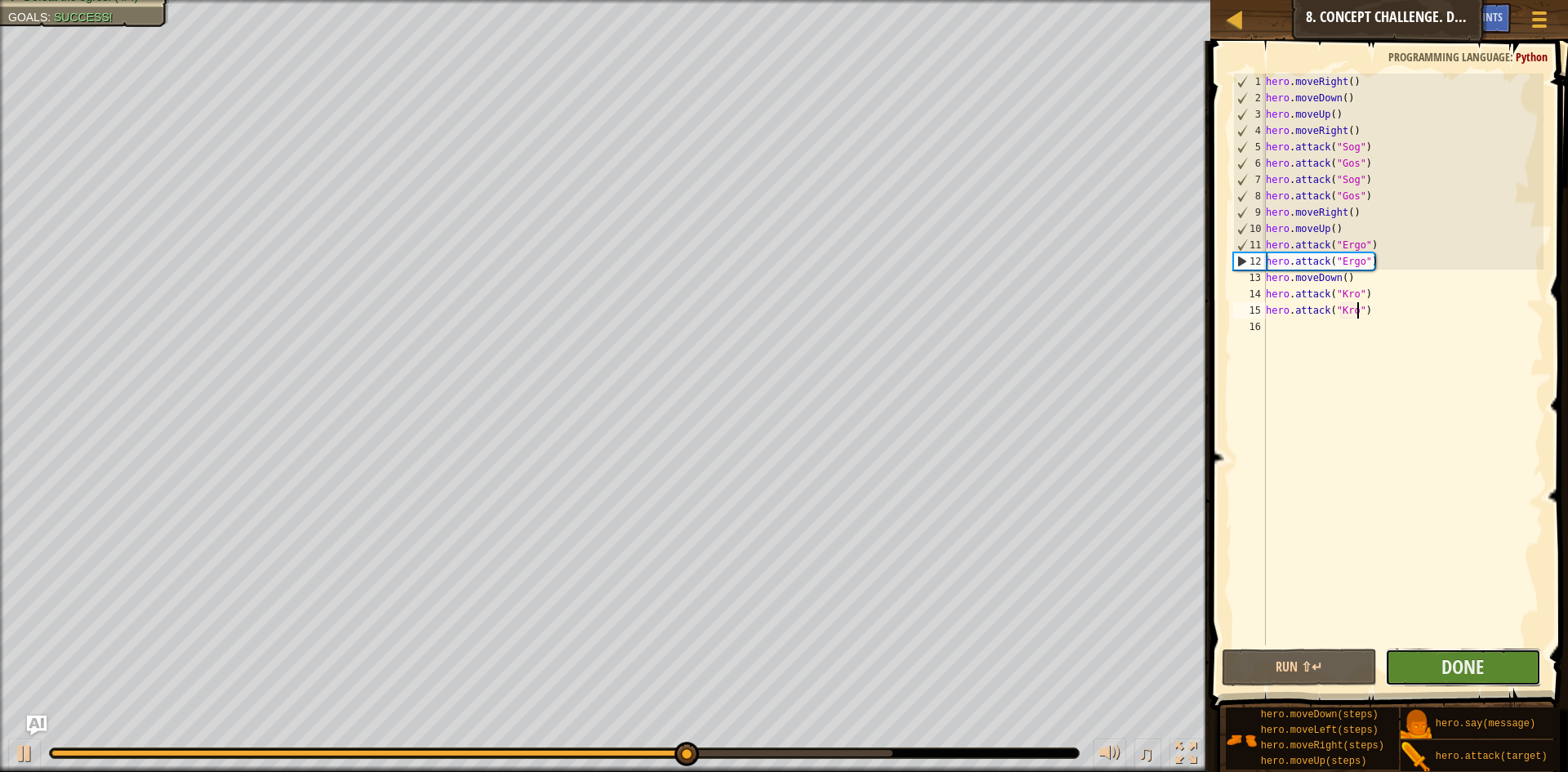
click at [1486, 663] on button "Done" at bounding box center [1462, 667] width 156 height 37
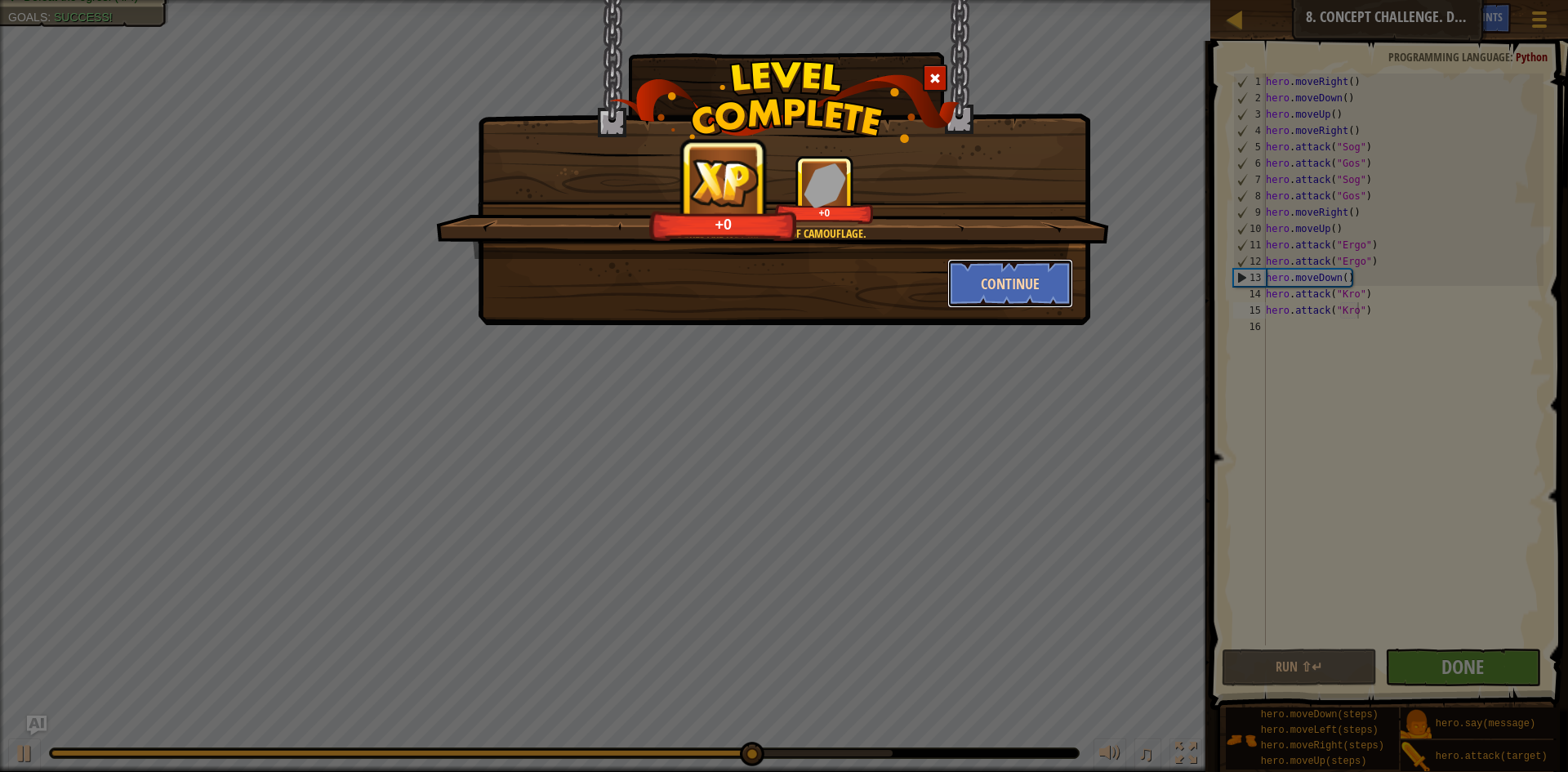
click at [1028, 280] on button "Continue" at bounding box center [1010, 283] width 126 height 49
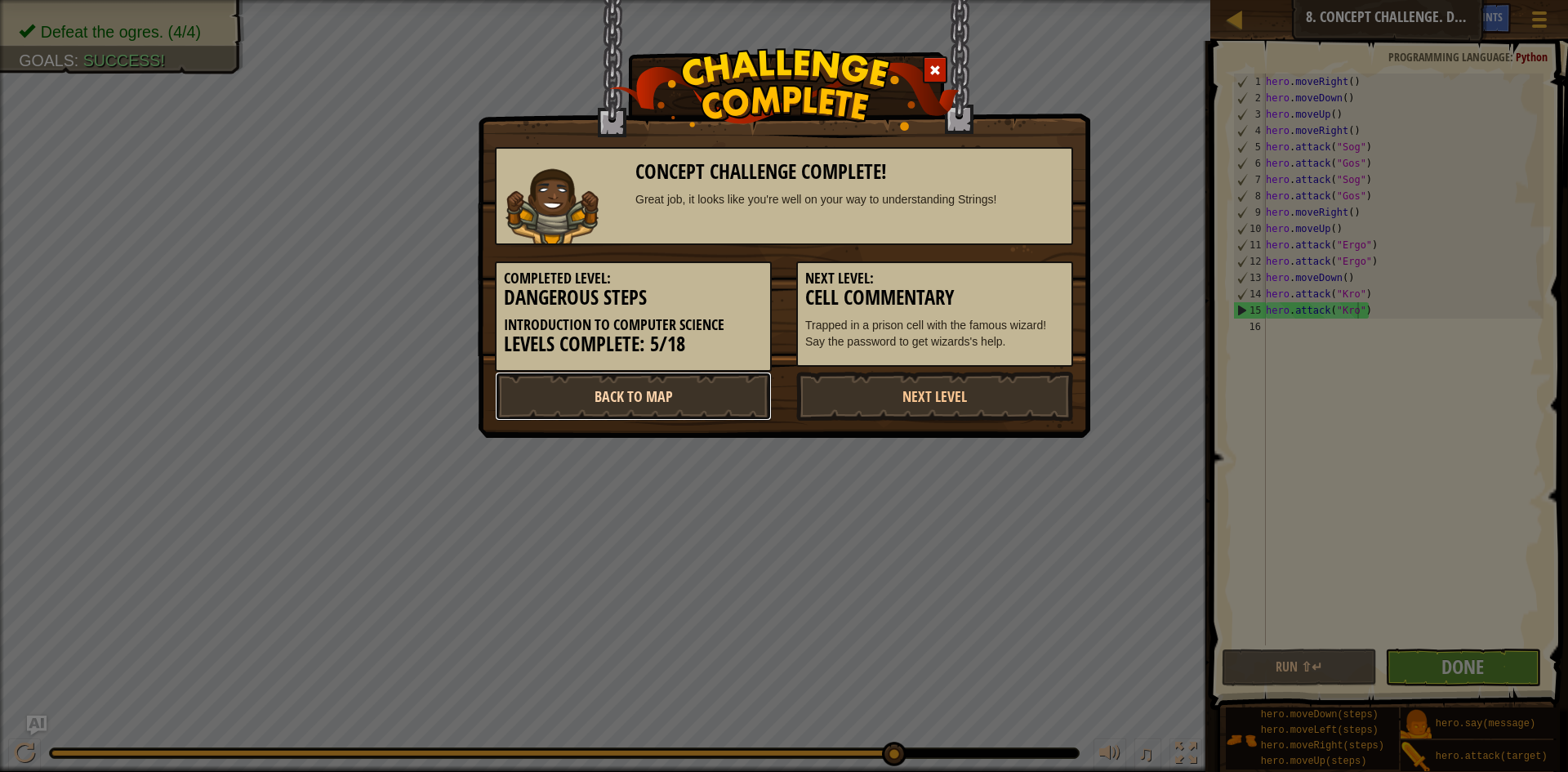
click at [642, 381] on link "Back to Map" at bounding box center [633, 396] width 277 height 49
